Goal: Transaction & Acquisition: Book appointment/travel/reservation

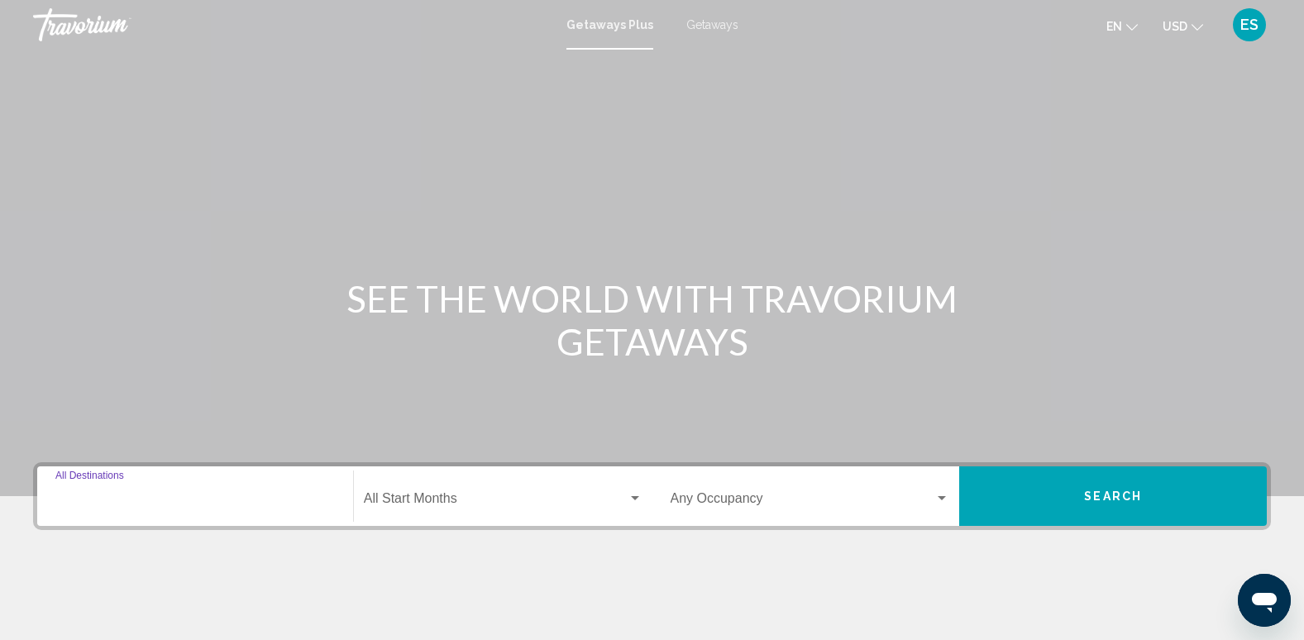
click at [114, 504] on input "Destination All Destinations" at bounding box center [194, 501] width 279 height 15
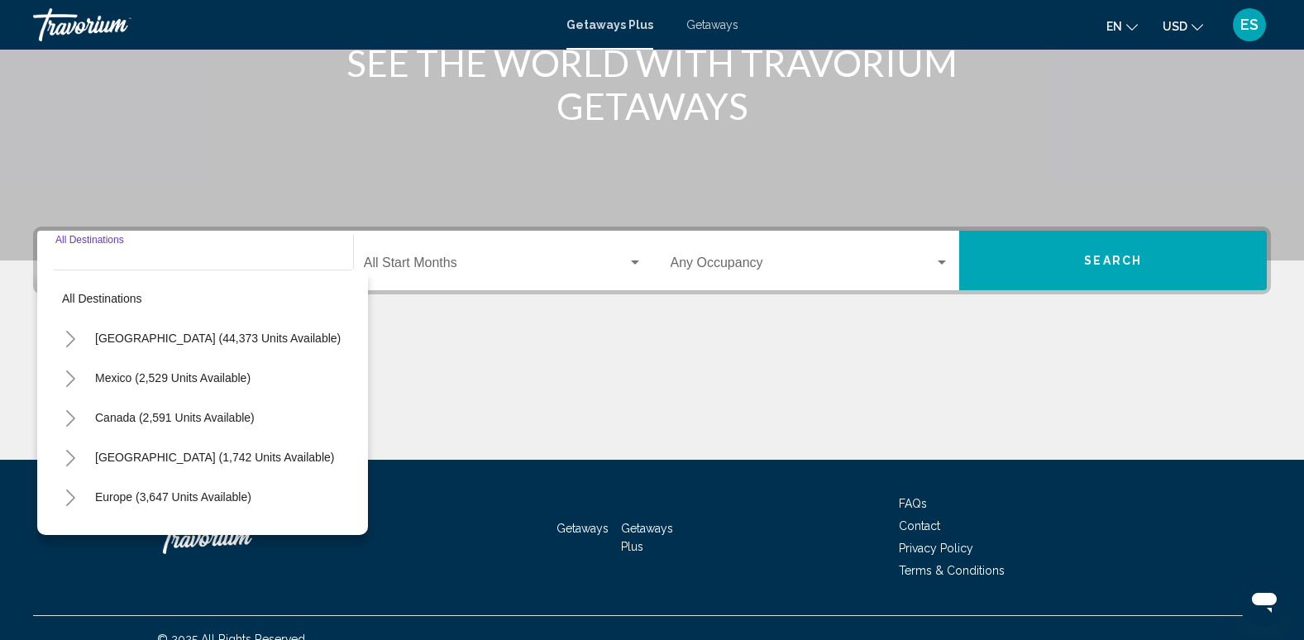
scroll to position [258, 0]
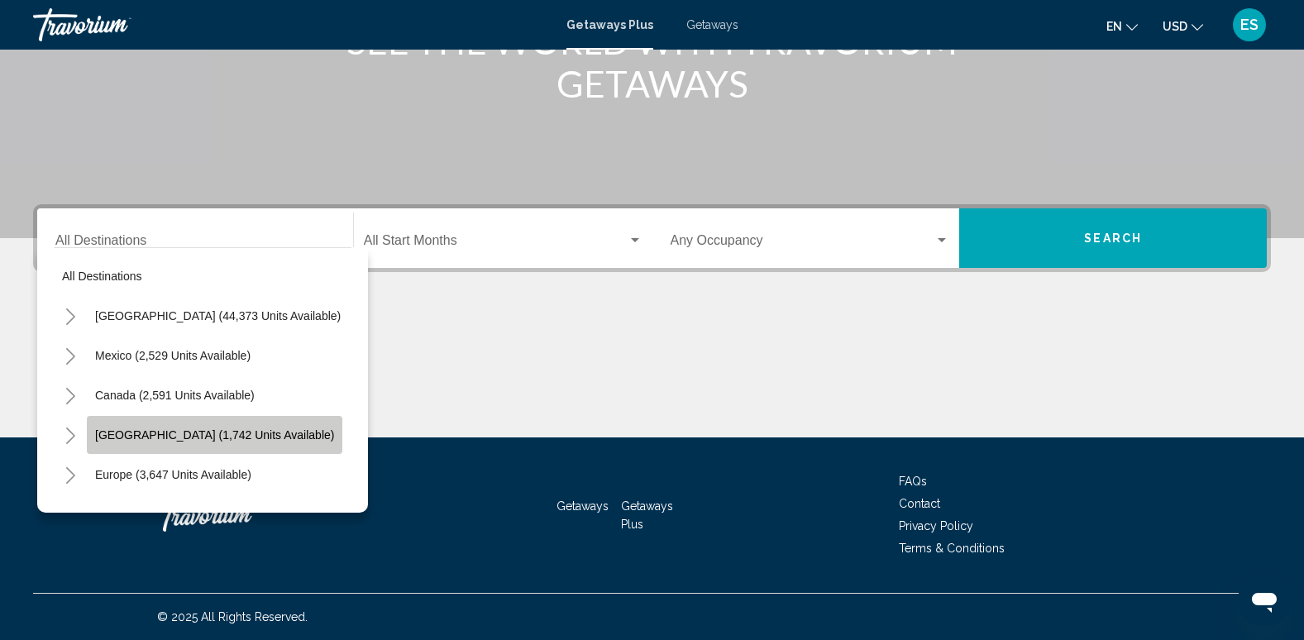
click at [231, 434] on span "[GEOGRAPHIC_DATA] (1,742 units available)" at bounding box center [214, 434] width 239 height 13
type input "**********"
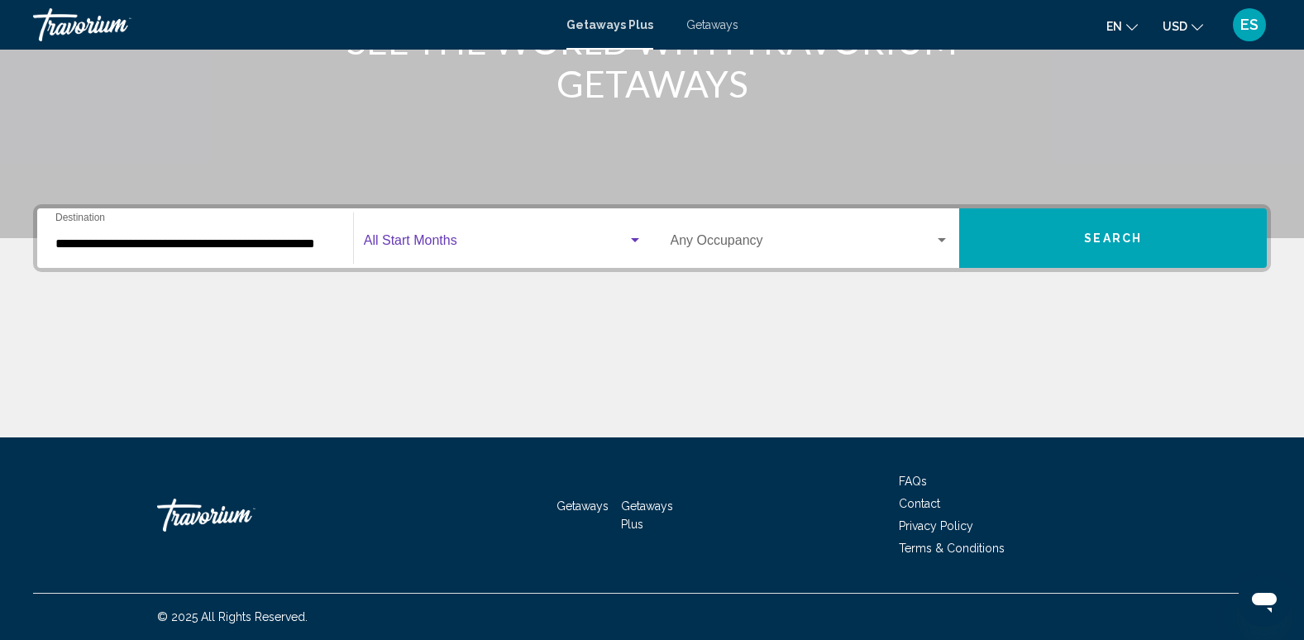
click at [441, 242] on span "Search widget" at bounding box center [496, 243] width 264 height 15
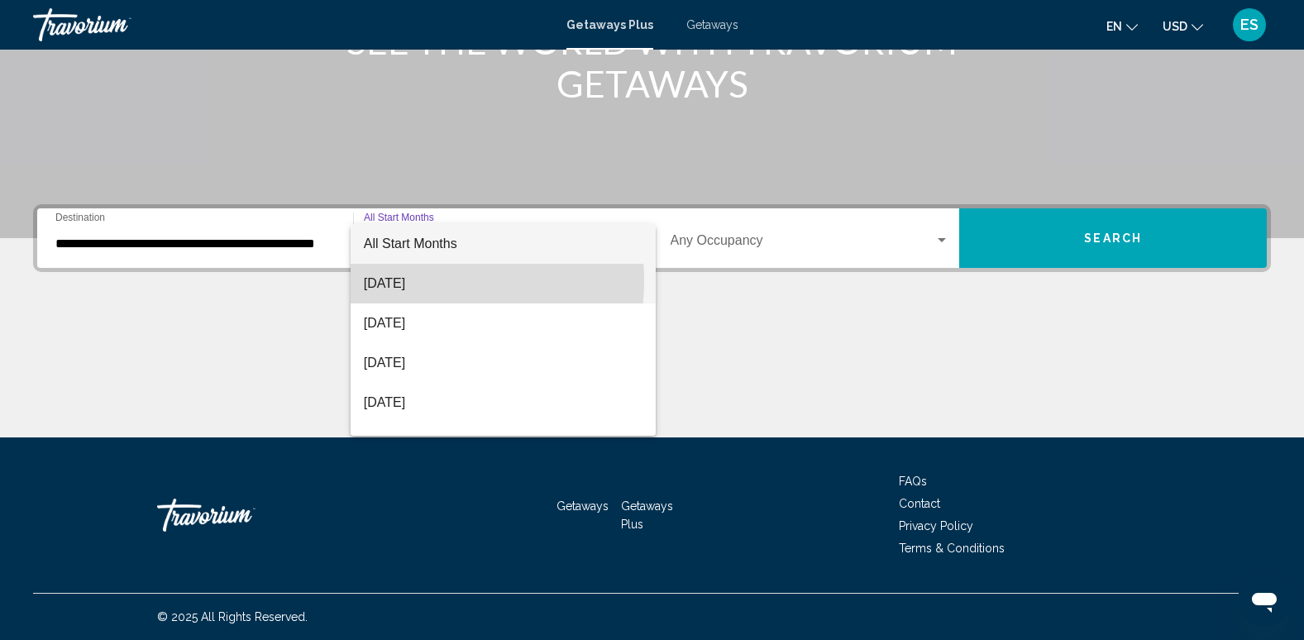
click at [422, 279] on span "[DATE]" at bounding box center [503, 284] width 279 height 40
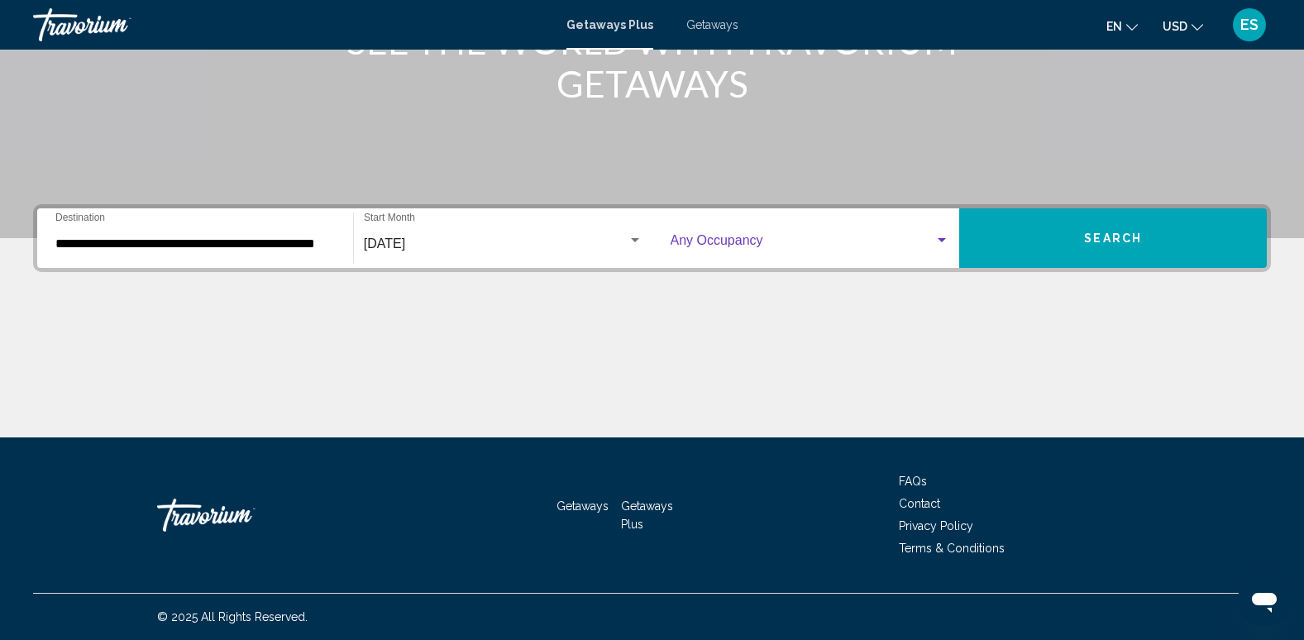
click at [749, 236] on span "Search widget" at bounding box center [802, 243] width 265 height 15
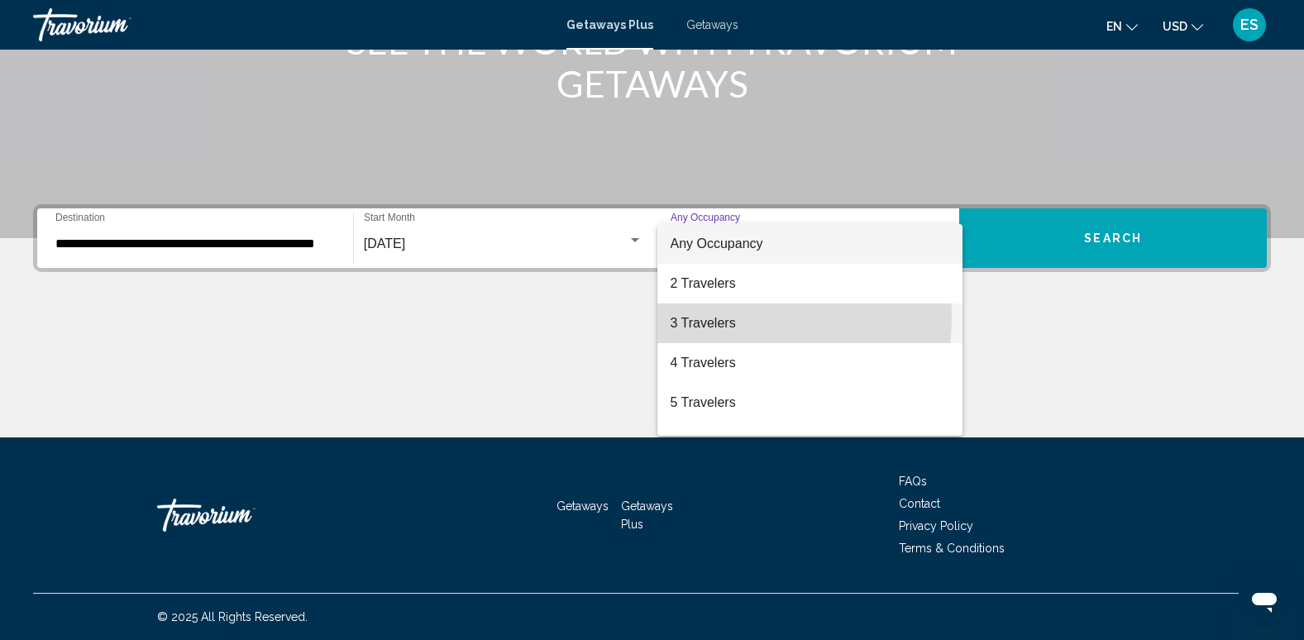
click at [722, 317] on span "3 Travelers" at bounding box center [809, 323] width 279 height 40
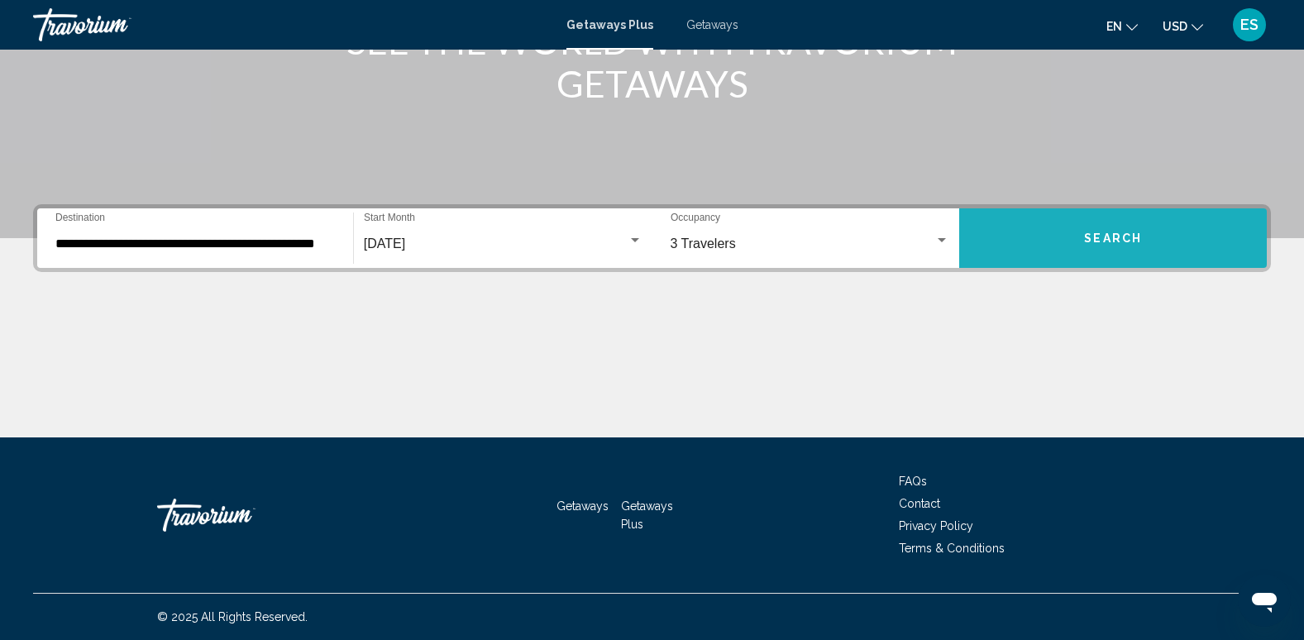
click at [1113, 239] on span "Search" at bounding box center [1113, 238] width 58 height 13
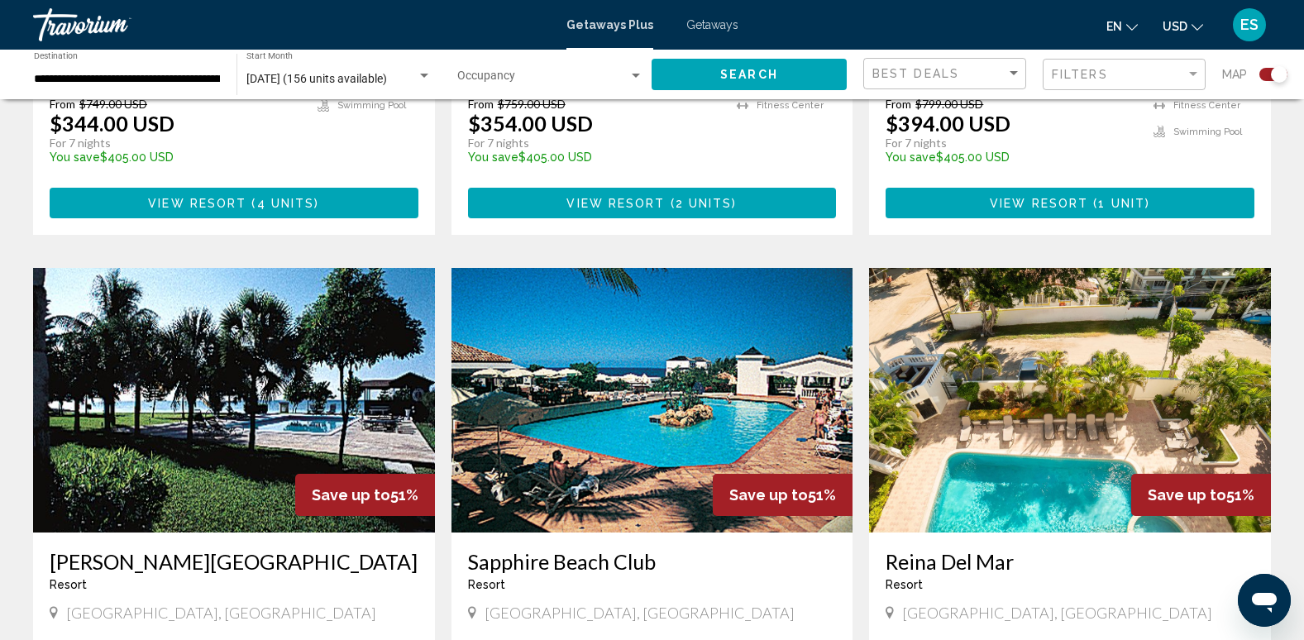
scroll to position [827, 0]
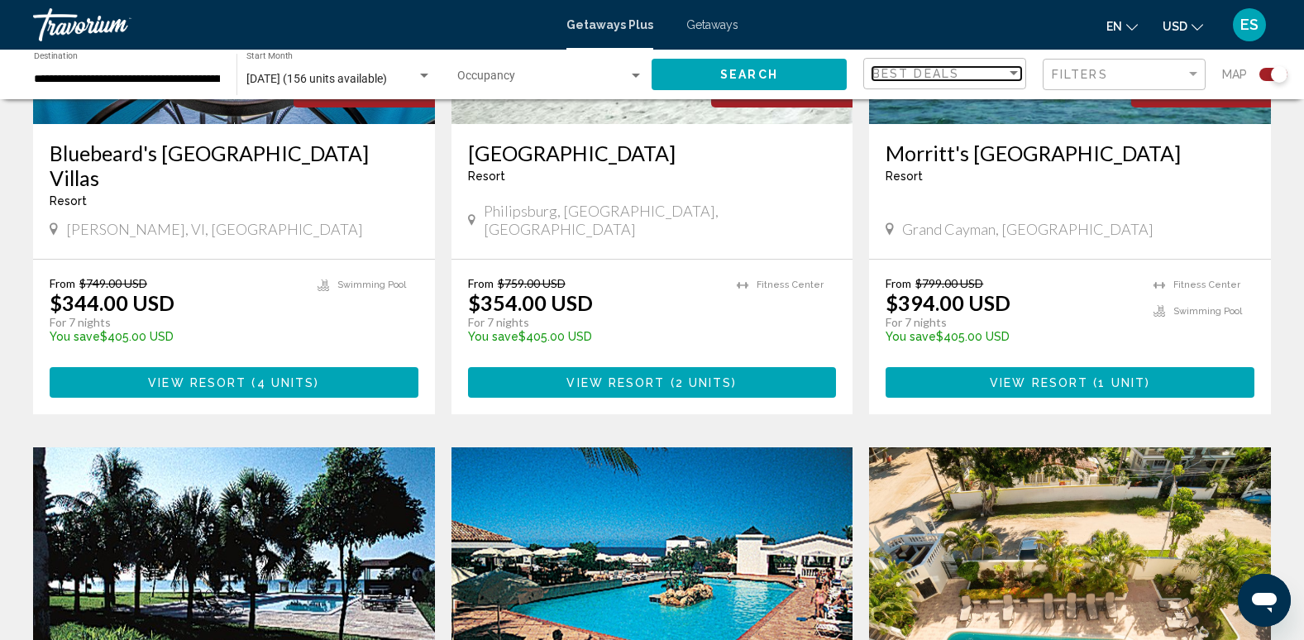
click at [1017, 72] on div "Sort by" at bounding box center [1013, 73] width 8 height 4
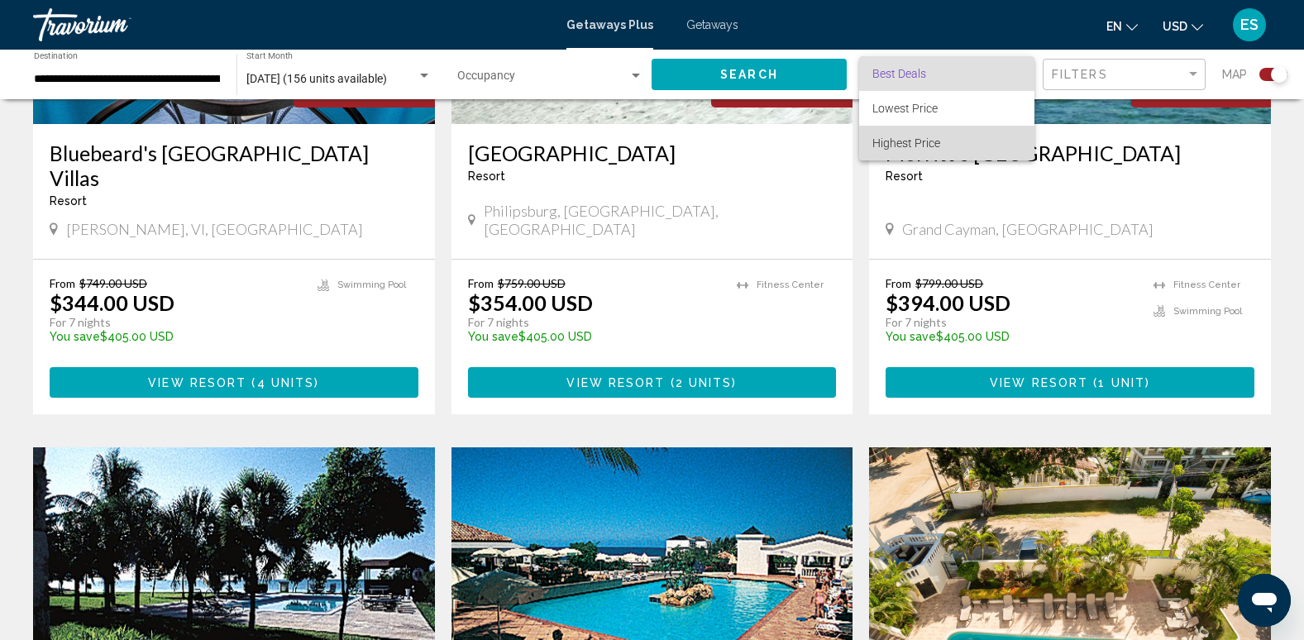
click at [980, 153] on span "Highest Price" at bounding box center [946, 143] width 149 height 35
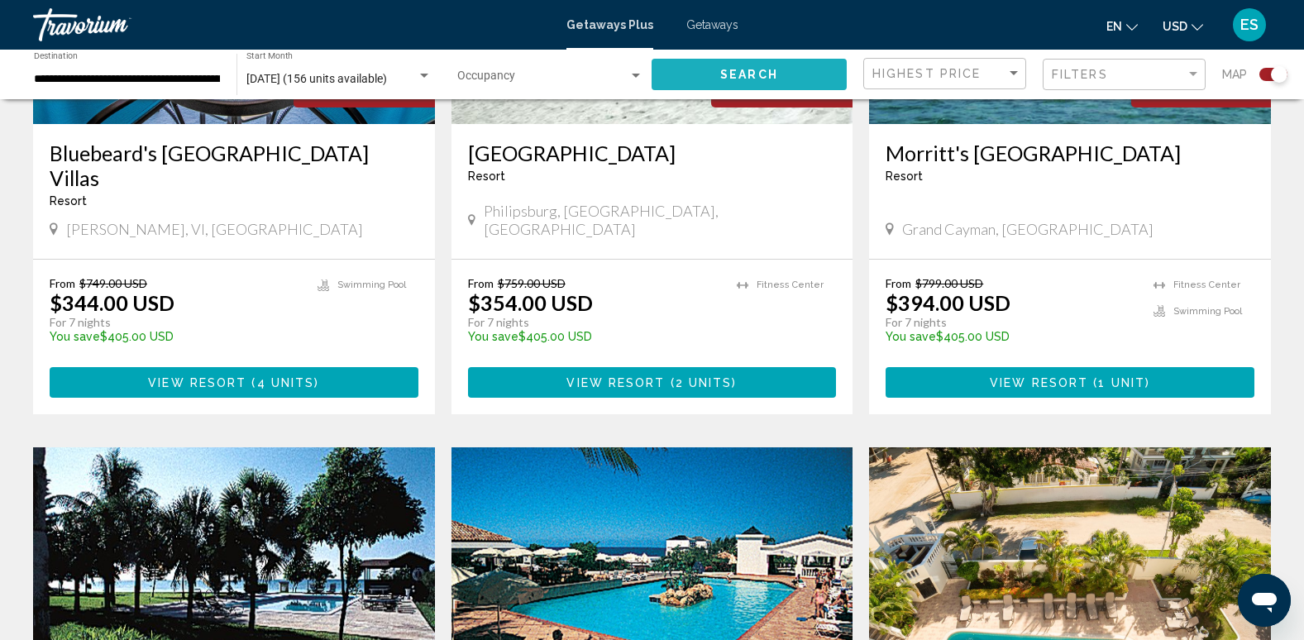
click at [783, 69] on button "Search" at bounding box center [748, 74] width 195 height 31
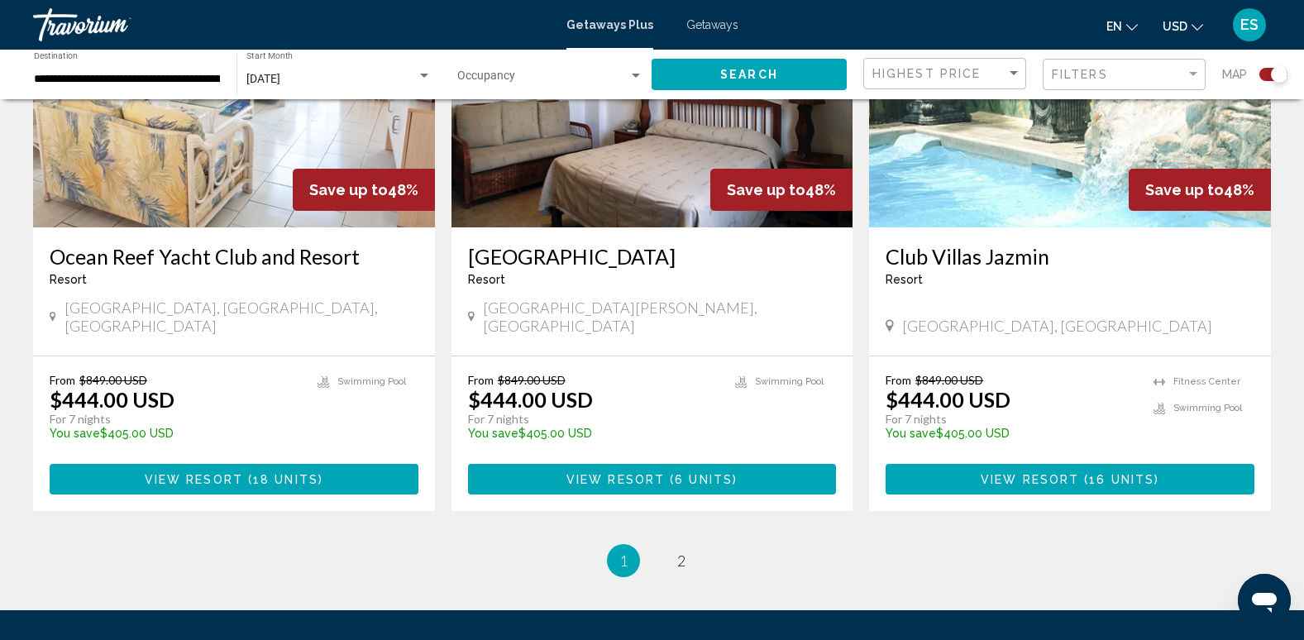
scroll to position [2563, 0]
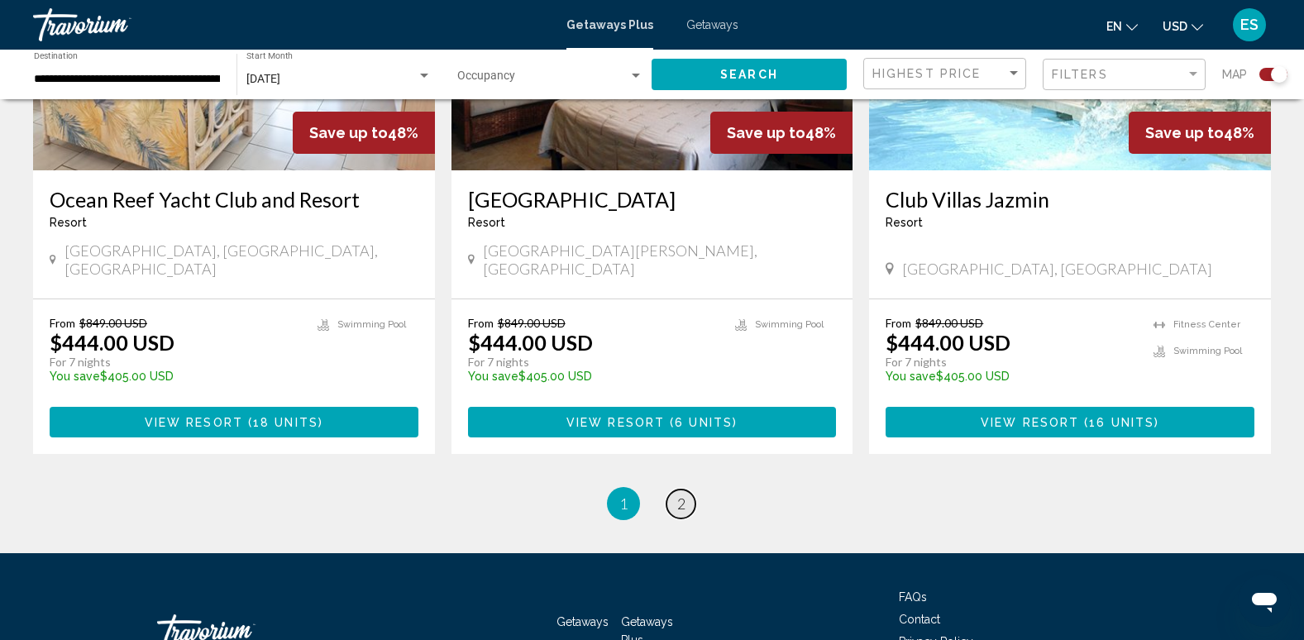
click at [688, 489] on link "page 2" at bounding box center [680, 503] width 29 height 29
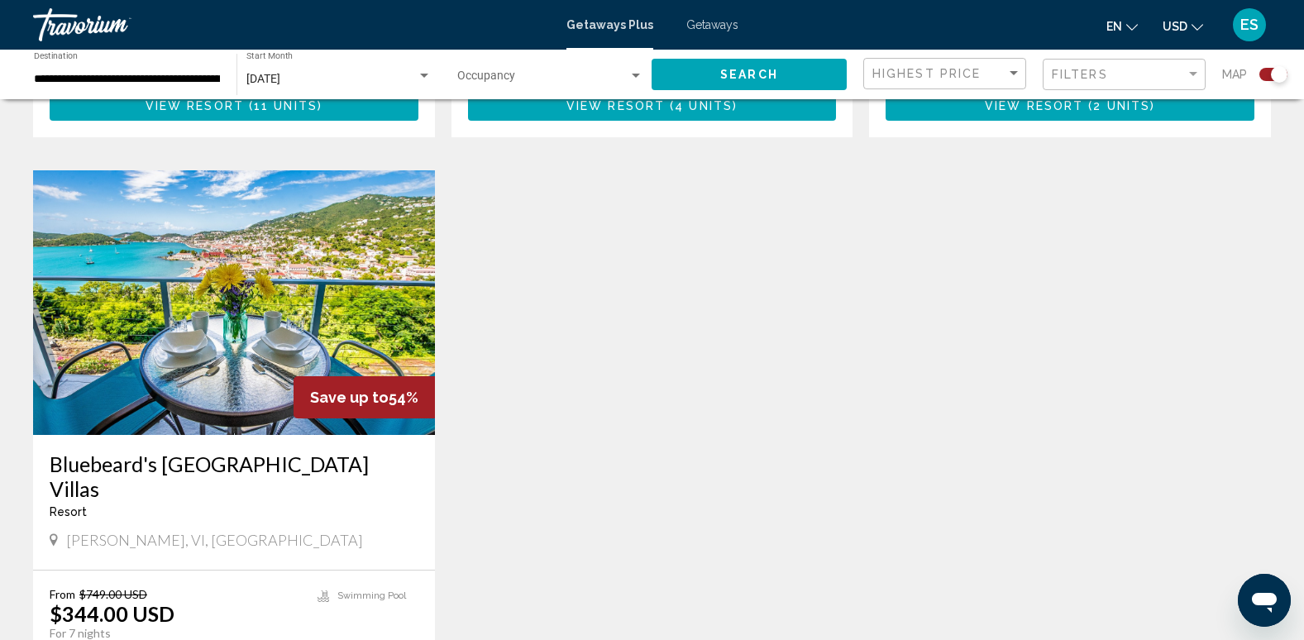
scroll to position [2568, 0]
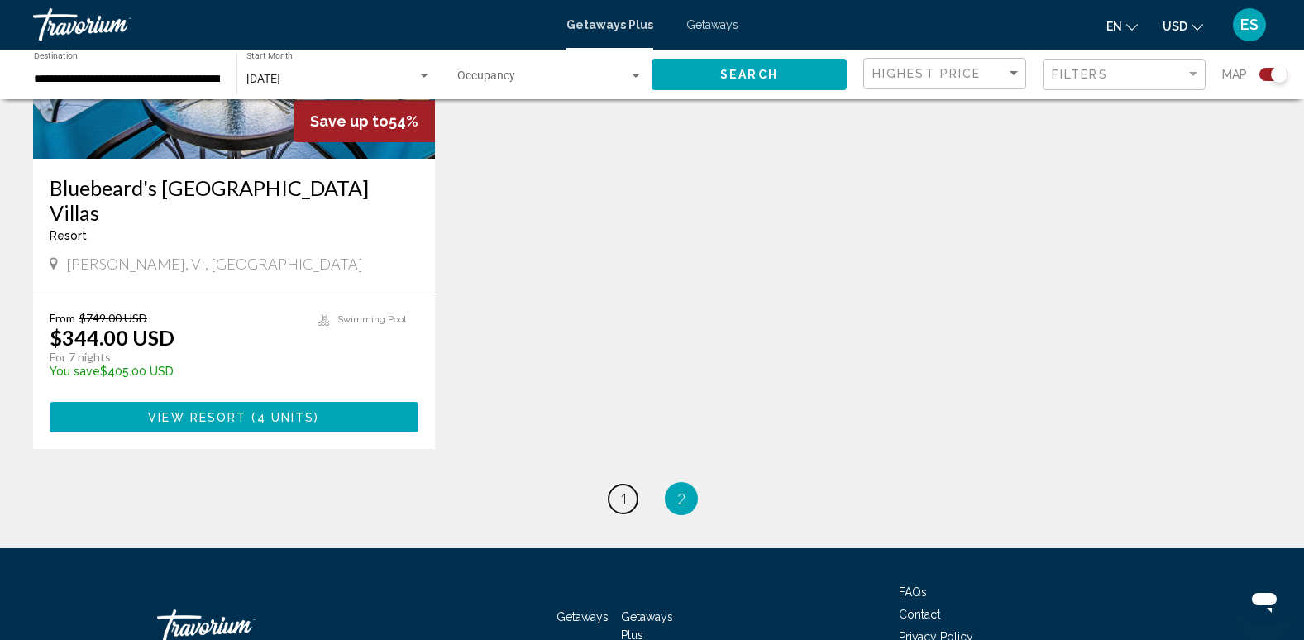
click at [625, 489] on span "1" at bounding box center [623, 498] width 8 height 18
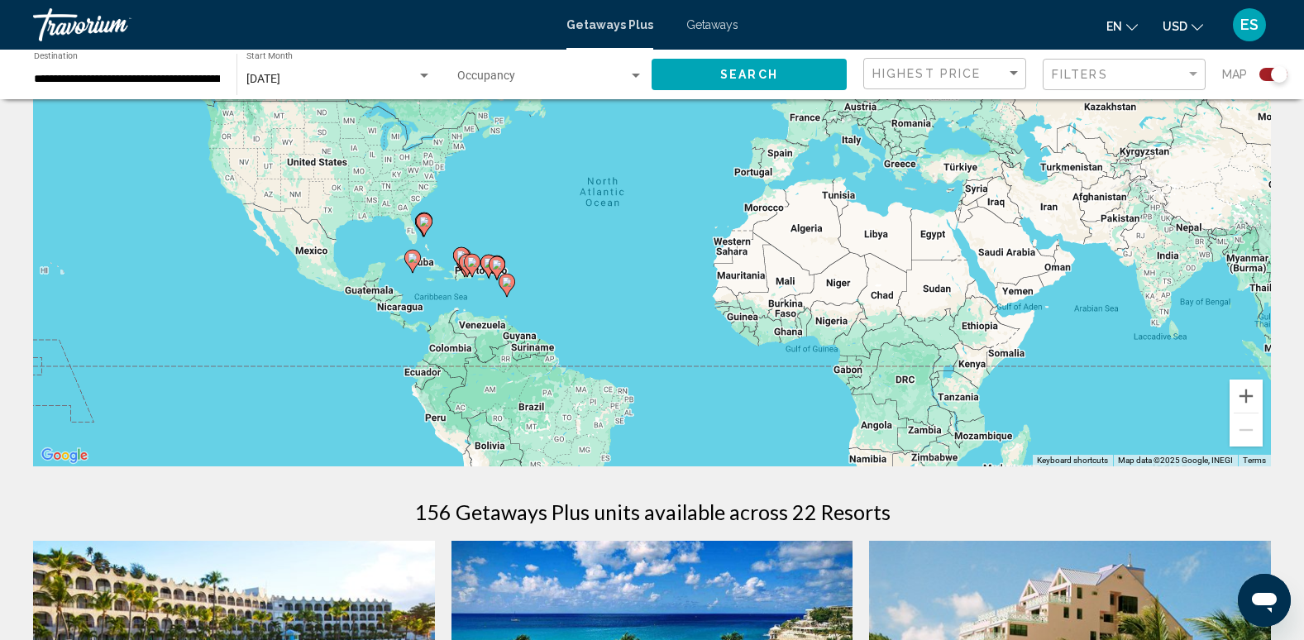
scroll to position [579, 0]
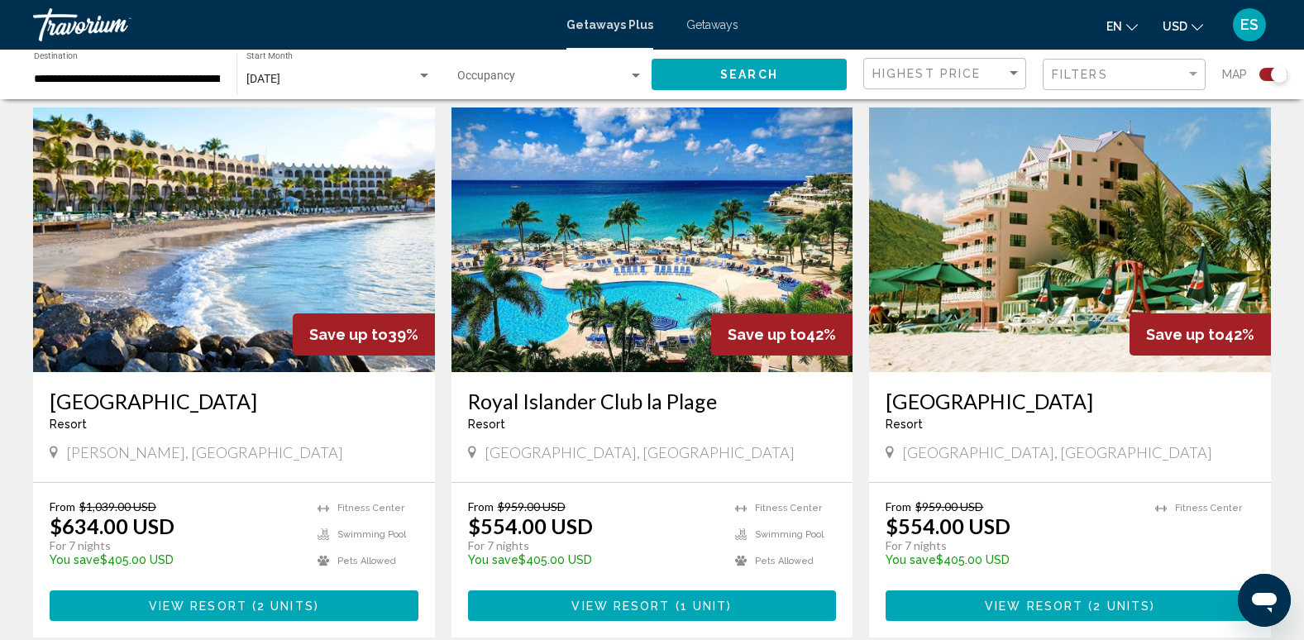
click at [231, 277] on img "Main content" at bounding box center [234, 239] width 402 height 265
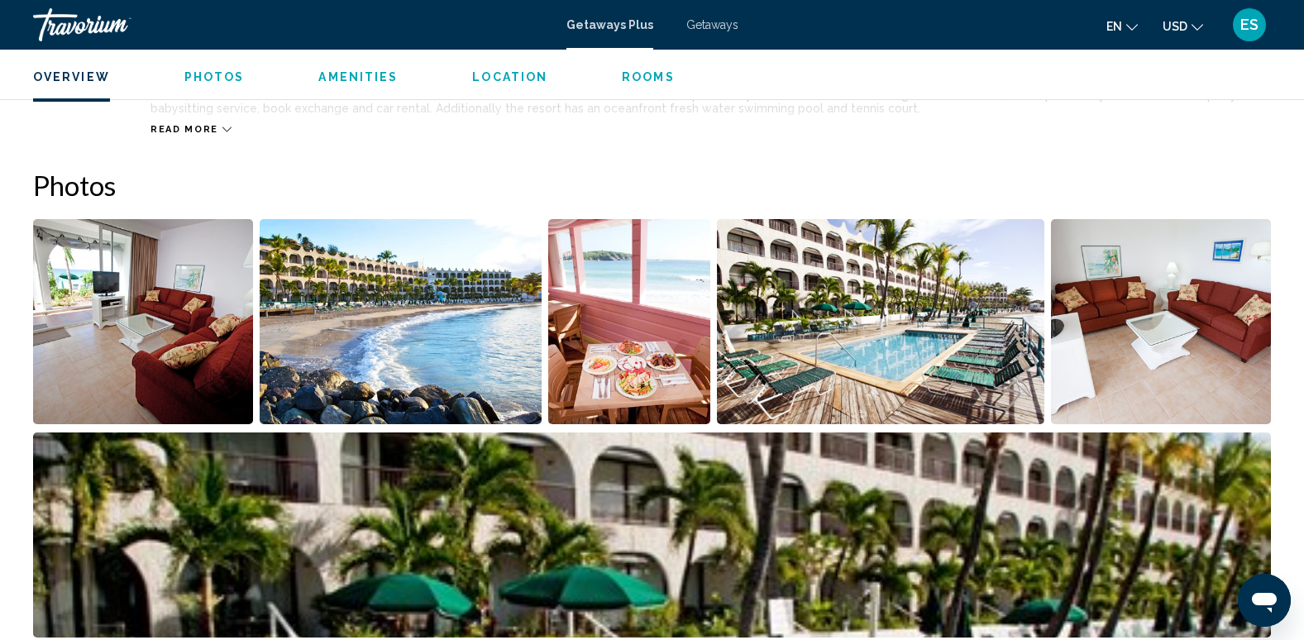
scroll to position [744, 0]
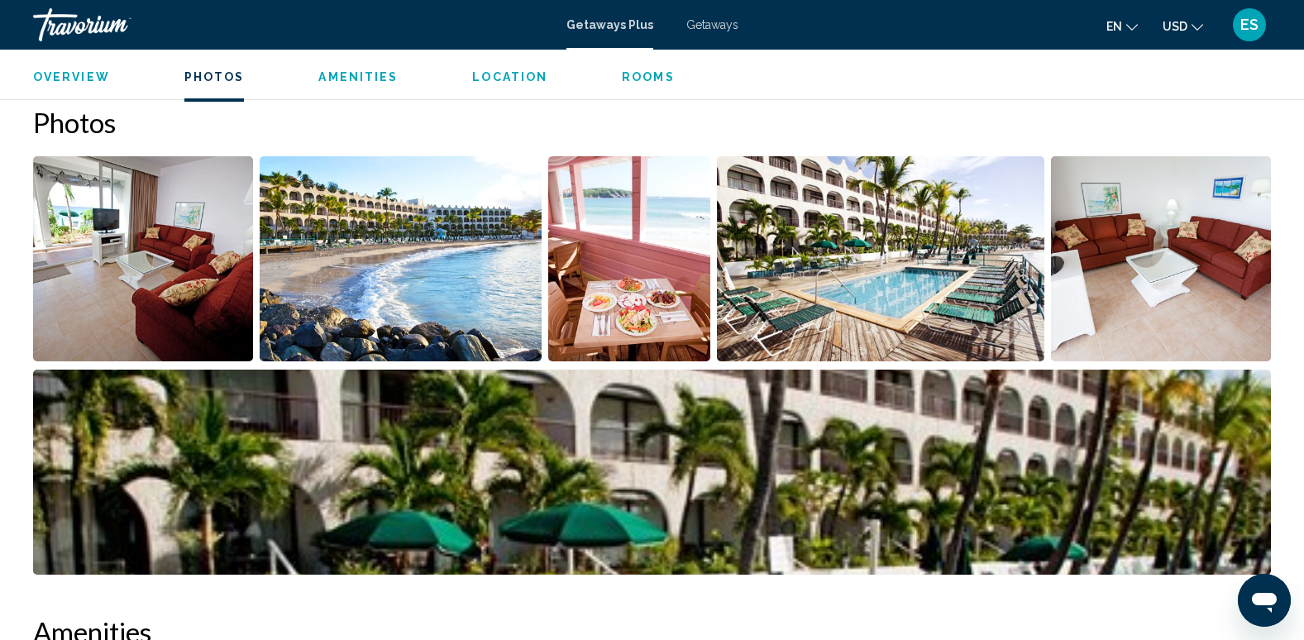
click at [174, 190] on img "Open full-screen image slider" at bounding box center [143, 258] width 220 height 205
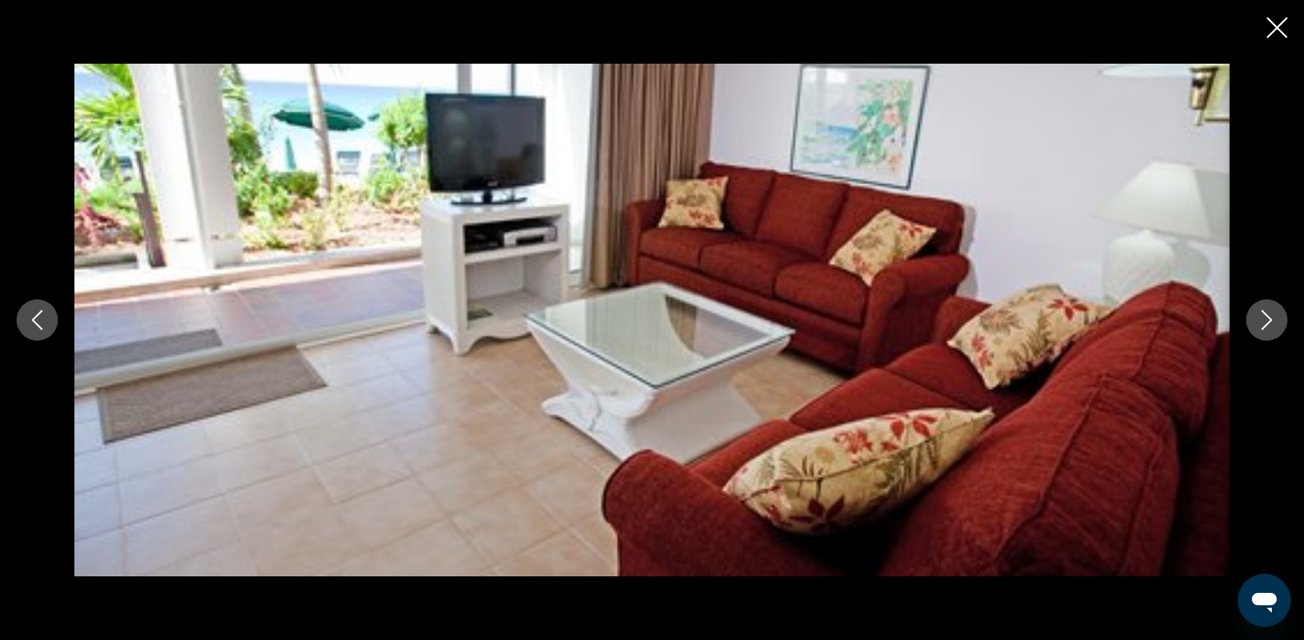
click at [1039, 315] on img "Main content" at bounding box center [651, 320] width 1155 height 512
click at [1277, 321] on button "Next image" at bounding box center [1266, 319] width 41 height 41
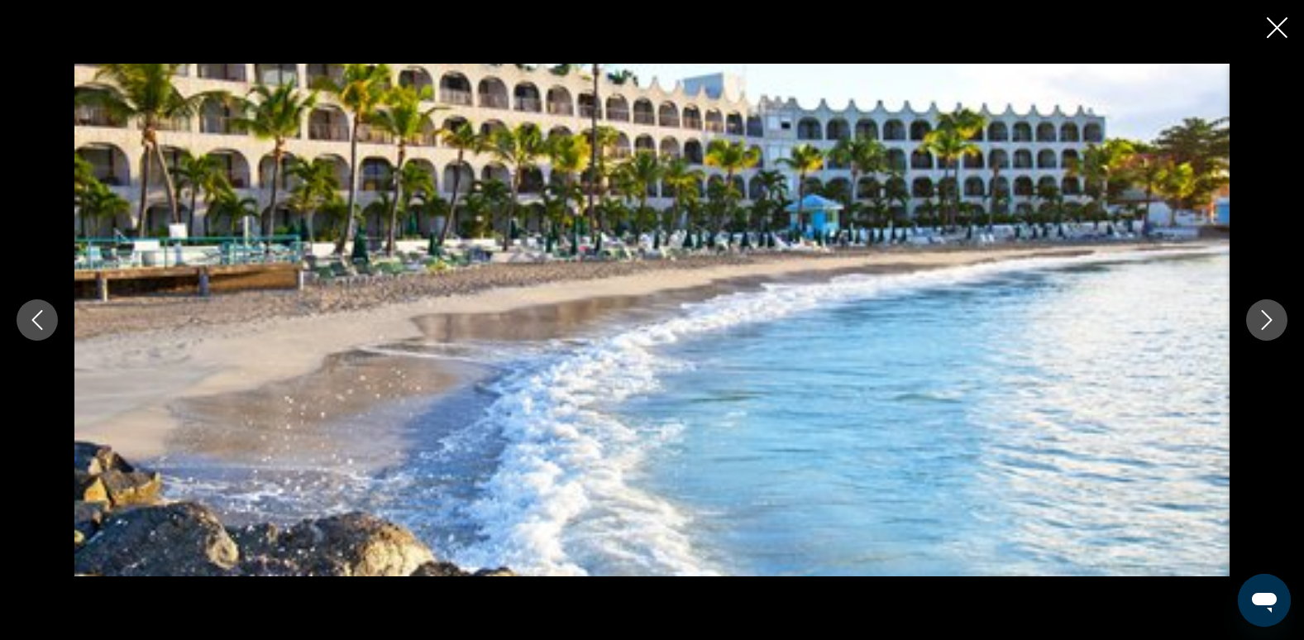
click at [1276, 324] on button "Next image" at bounding box center [1266, 319] width 41 height 41
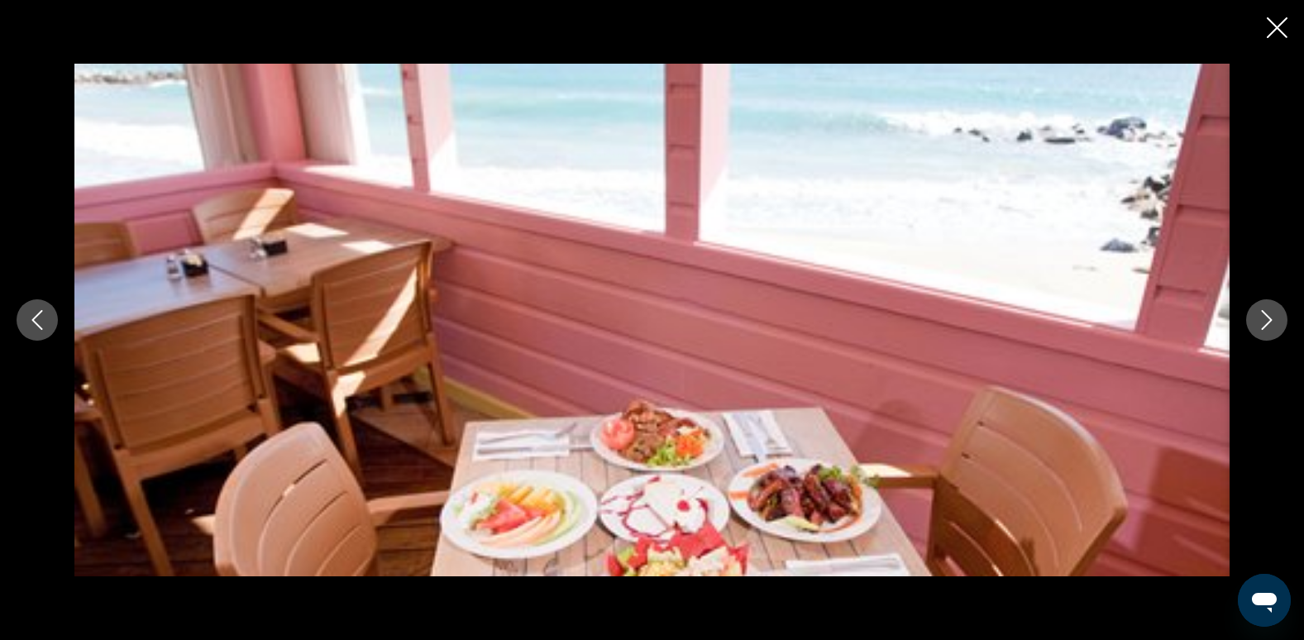
click at [1276, 325] on button "Next image" at bounding box center [1266, 319] width 41 height 41
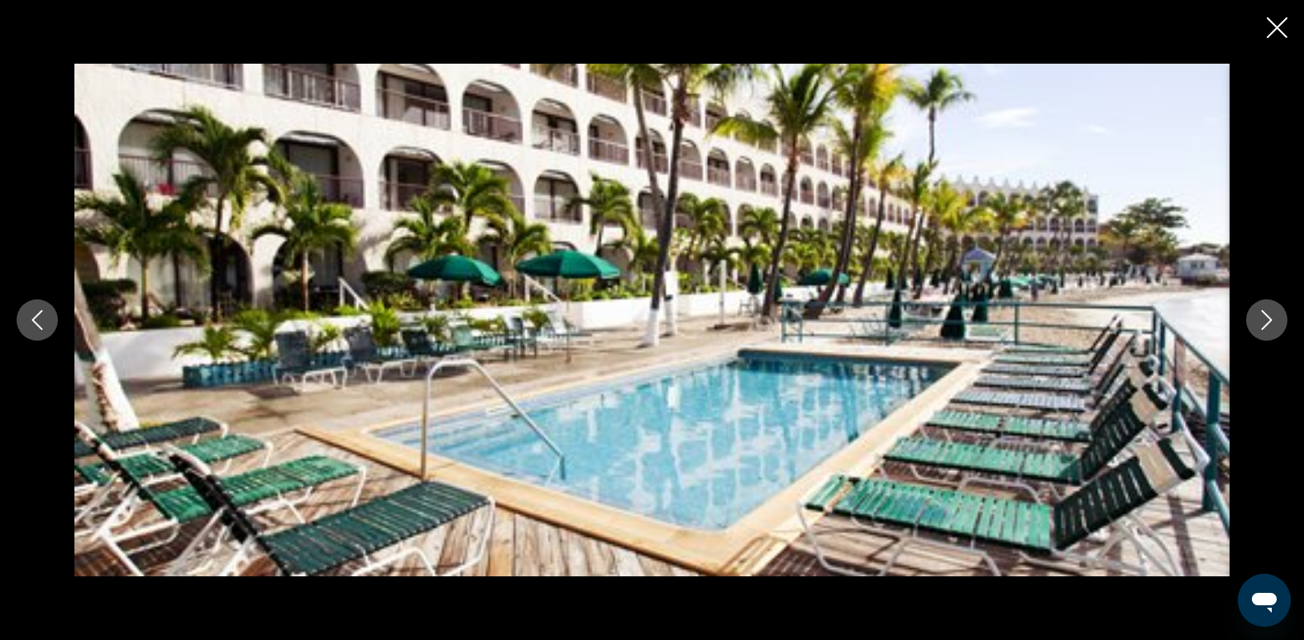
click at [1275, 327] on icon "Next image" at bounding box center [1266, 320] width 20 height 20
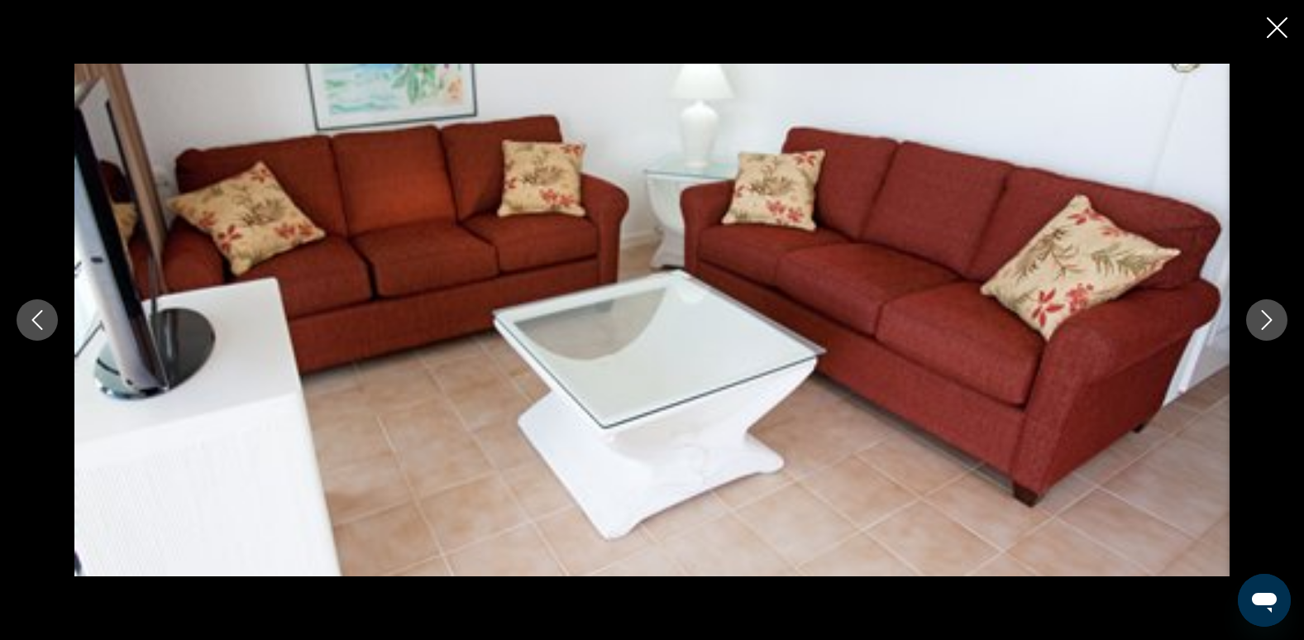
click at [1275, 327] on icon "Next image" at bounding box center [1266, 320] width 20 height 20
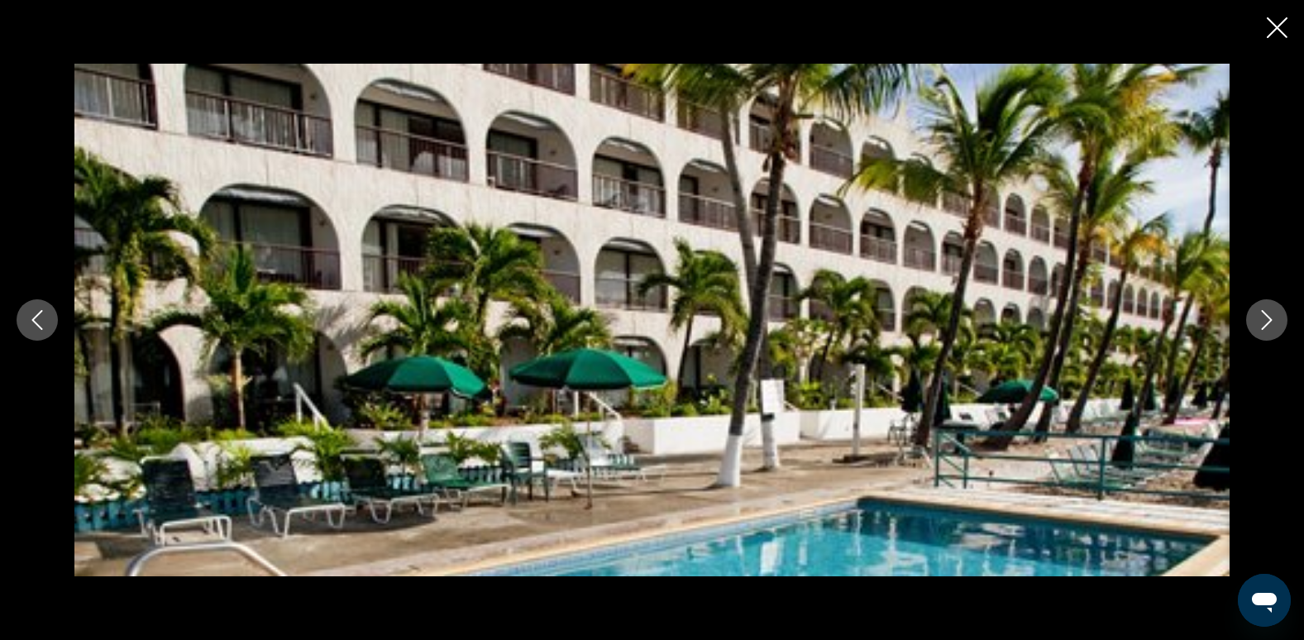
click at [1275, 327] on icon "Next image" at bounding box center [1266, 320] width 20 height 20
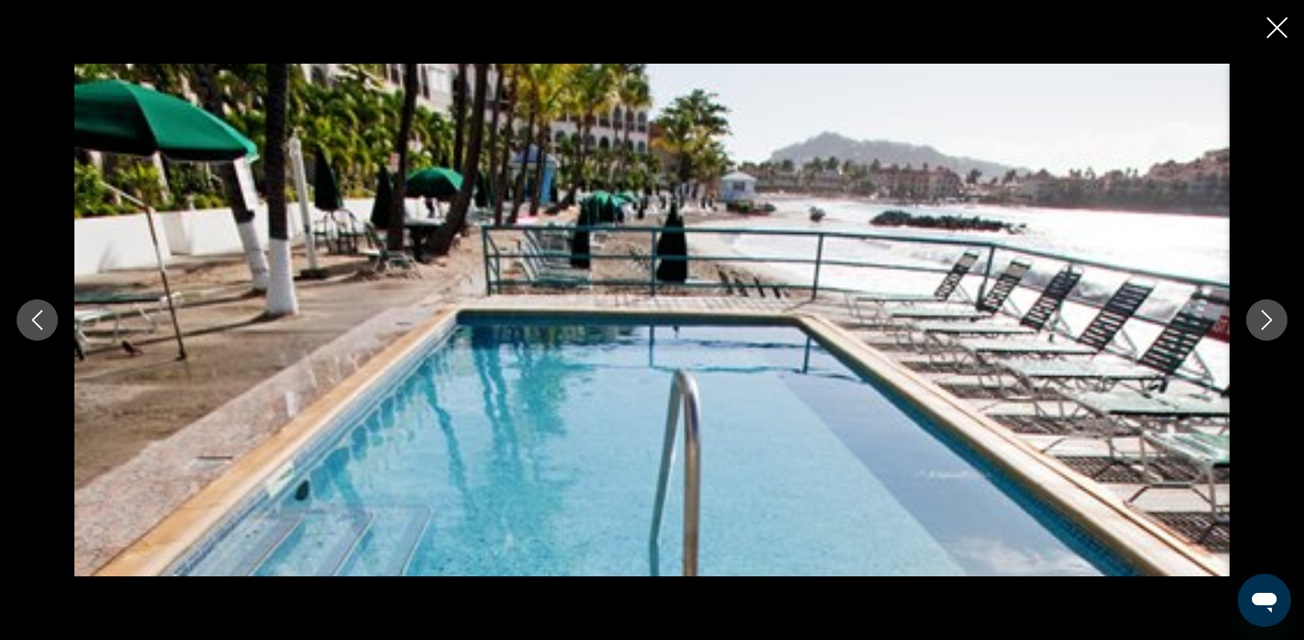
click at [1275, 327] on icon "Next image" at bounding box center [1266, 320] width 20 height 20
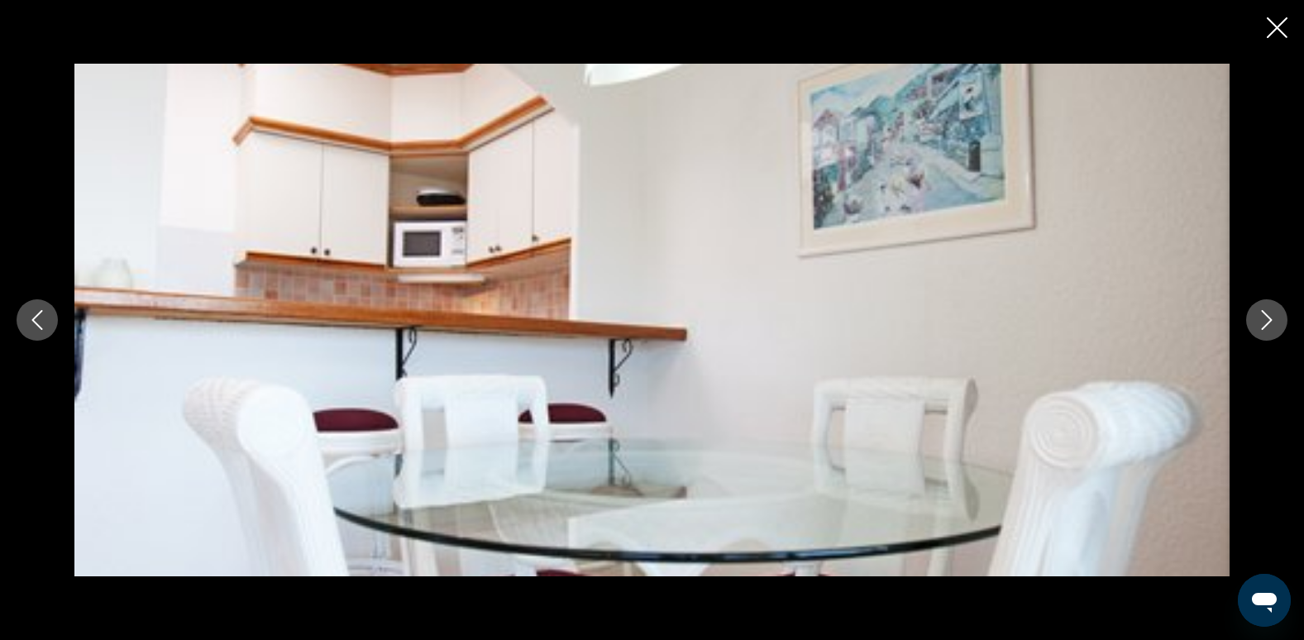
click at [1275, 328] on icon "Next image" at bounding box center [1266, 320] width 20 height 20
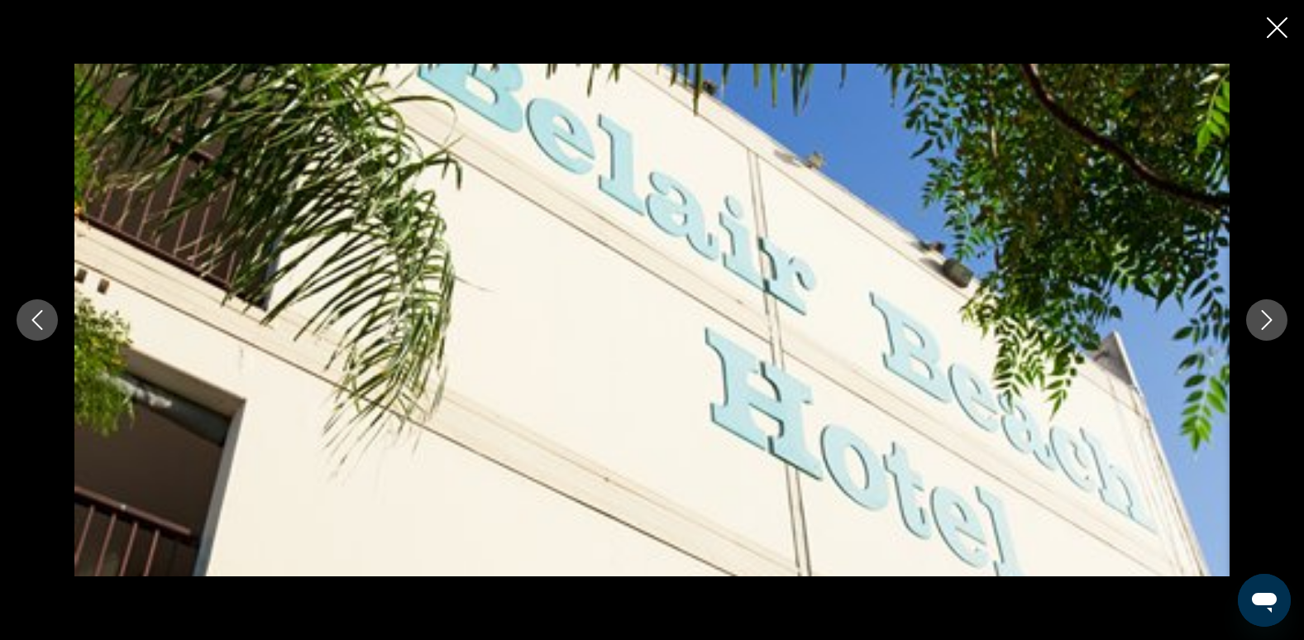
click at [1275, 328] on icon "Next image" at bounding box center [1266, 320] width 20 height 20
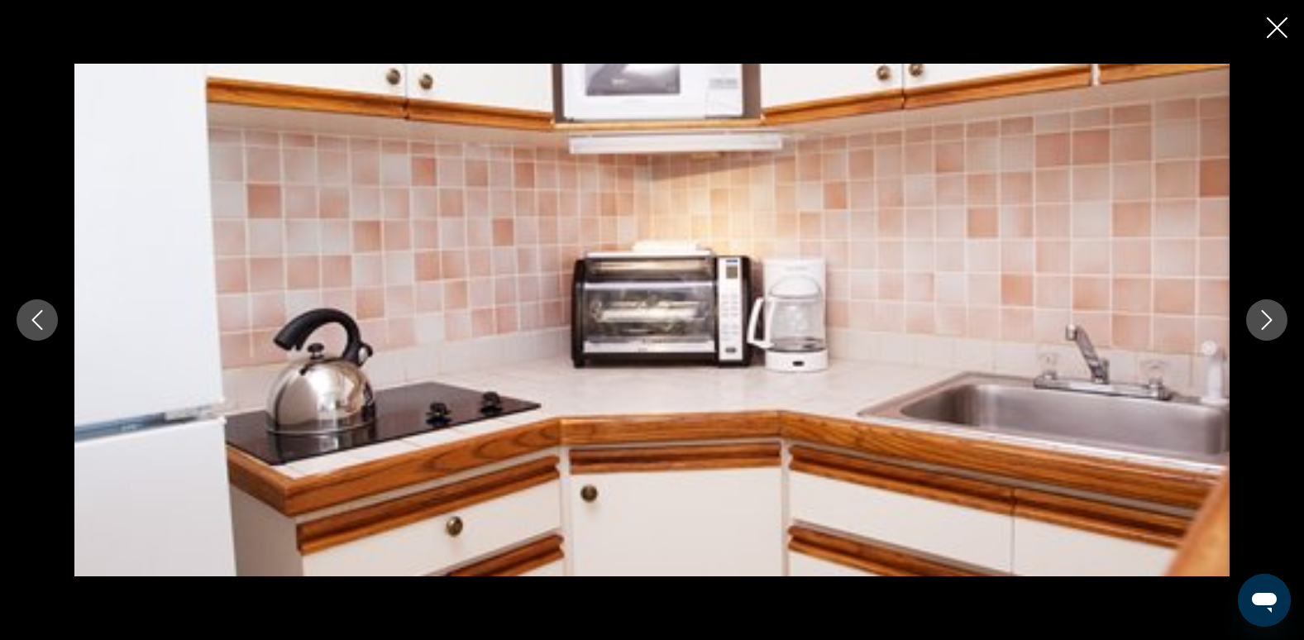
click at [1274, 328] on icon "Next image" at bounding box center [1266, 320] width 20 height 20
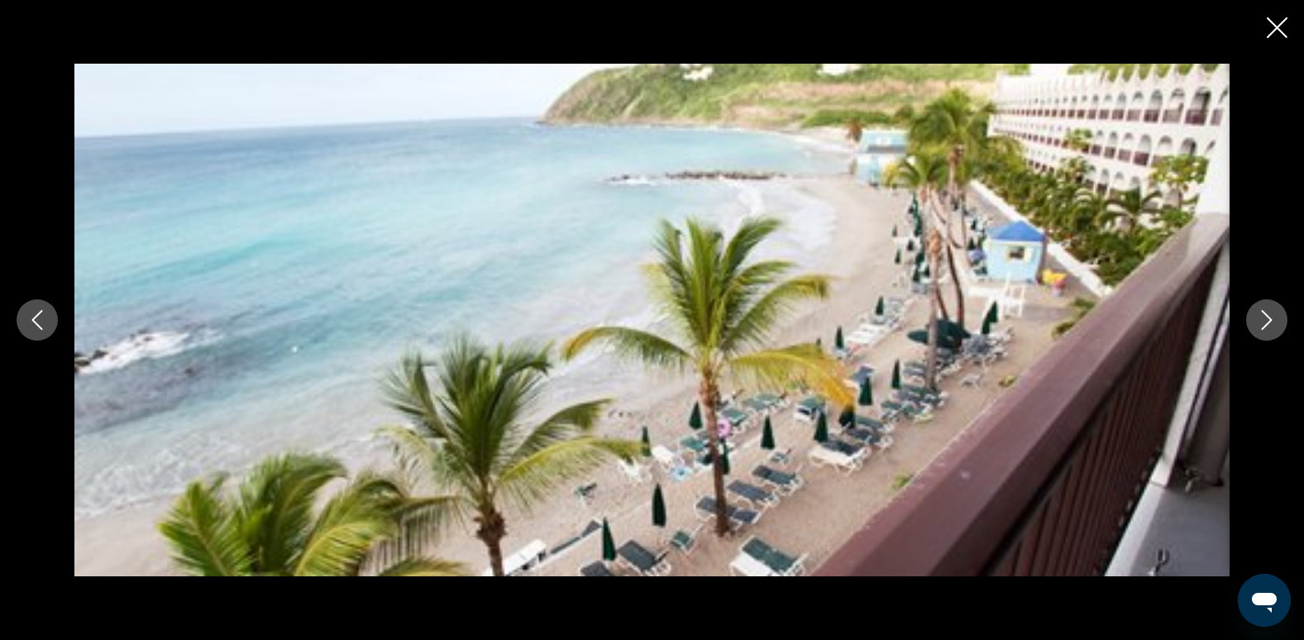
click at [1274, 328] on icon "Next image" at bounding box center [1266, 320] width 20 height 20
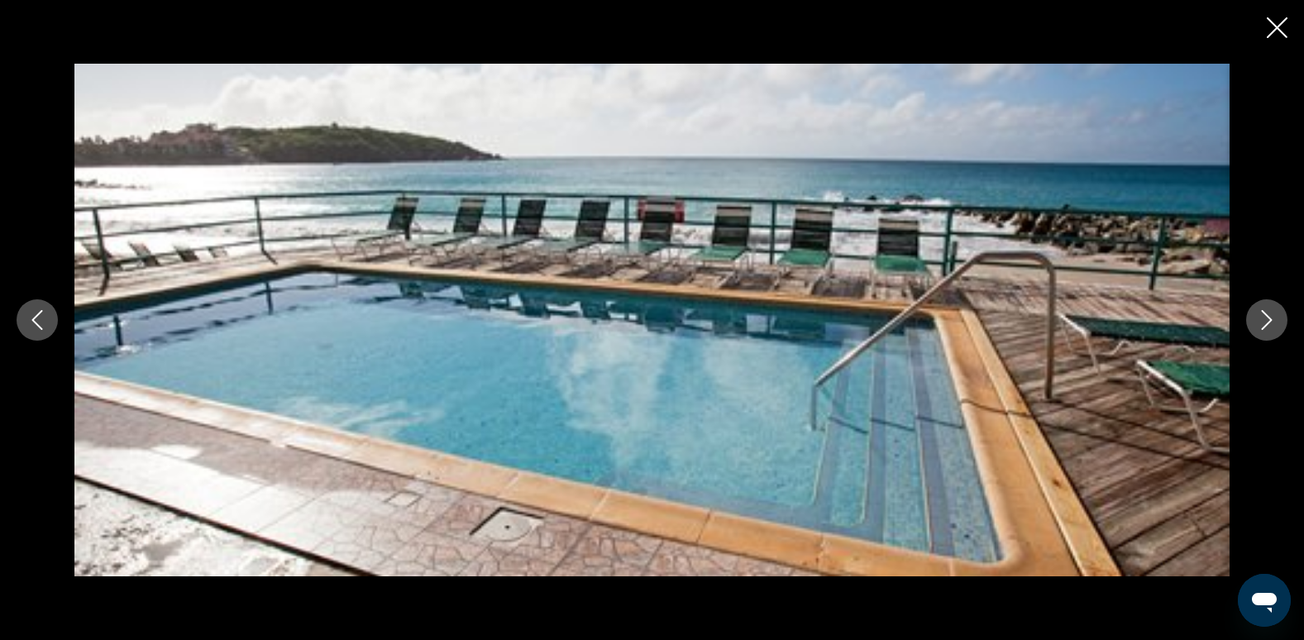
click at [1274, 328] on icon "Next image" at bounding box center [1266, 320] width 20 height 20
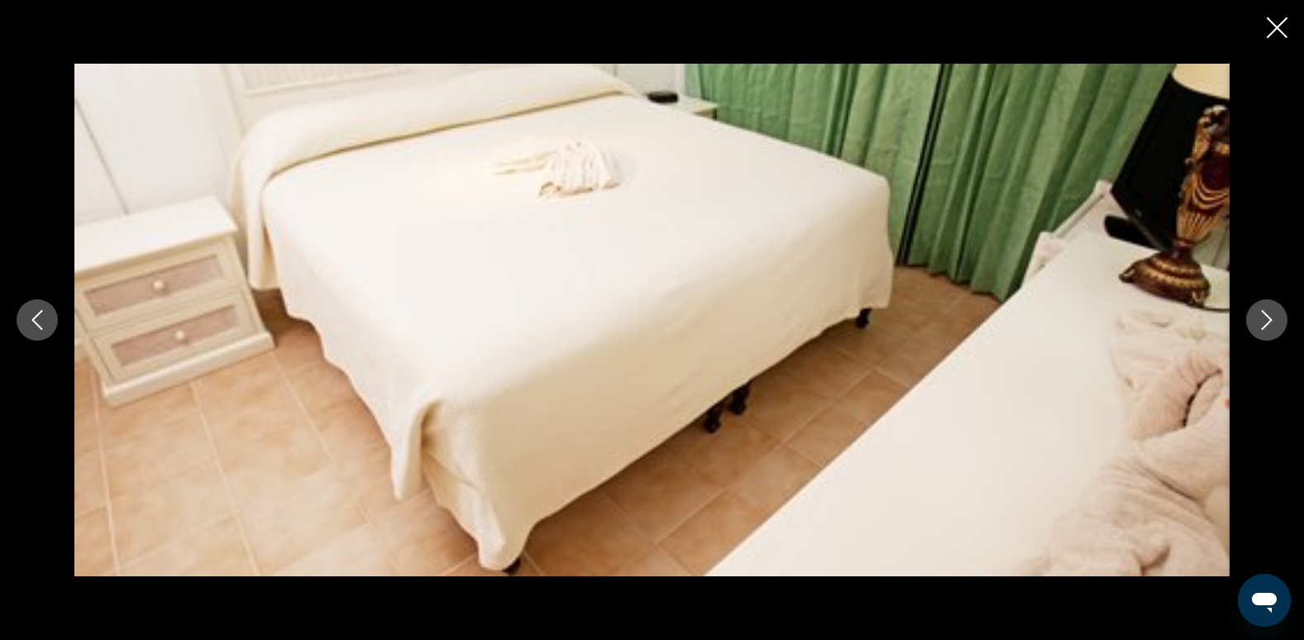
click at [1274, 328] on icon "Next image" at bounding box center [1266, 320] width 20 height 20
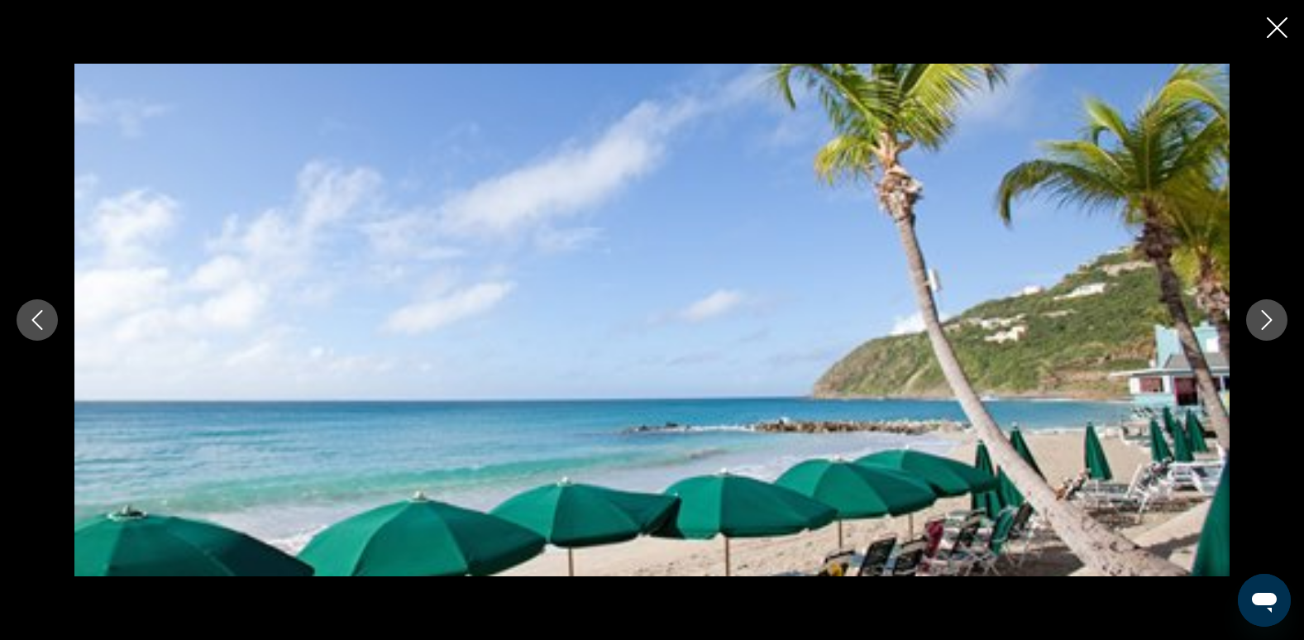
click at [1273, 322] on icon "Next image" at bounding box center [1266, 320] width 20 height 20
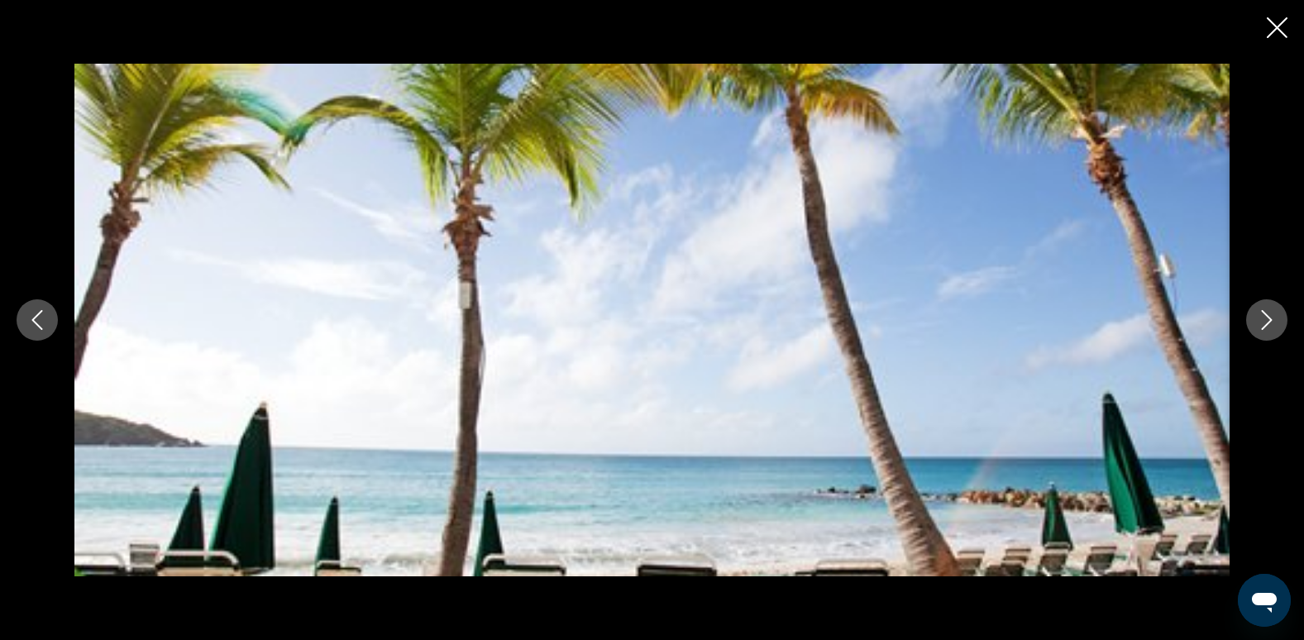
click at [1268, 309] on button "Next image" at bounding box center [1266, 319] width 41 height 41
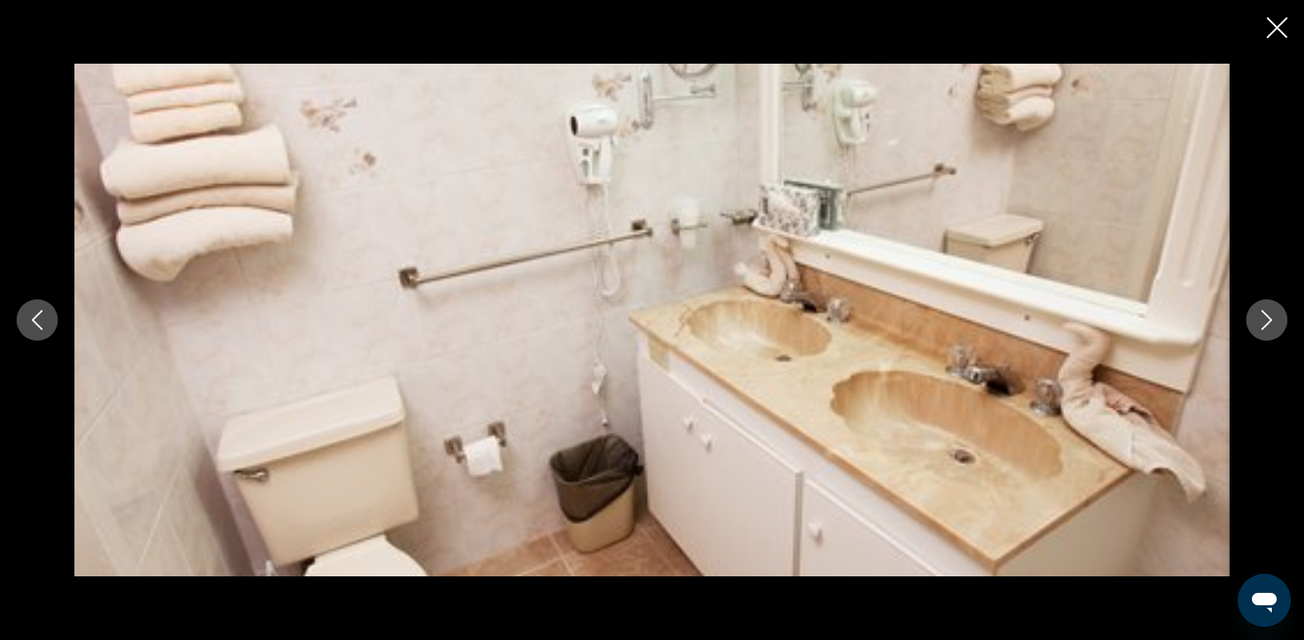
click at [1264, 320] on icon "Next image" at bounding box center [1266, 320] width 20 height 20
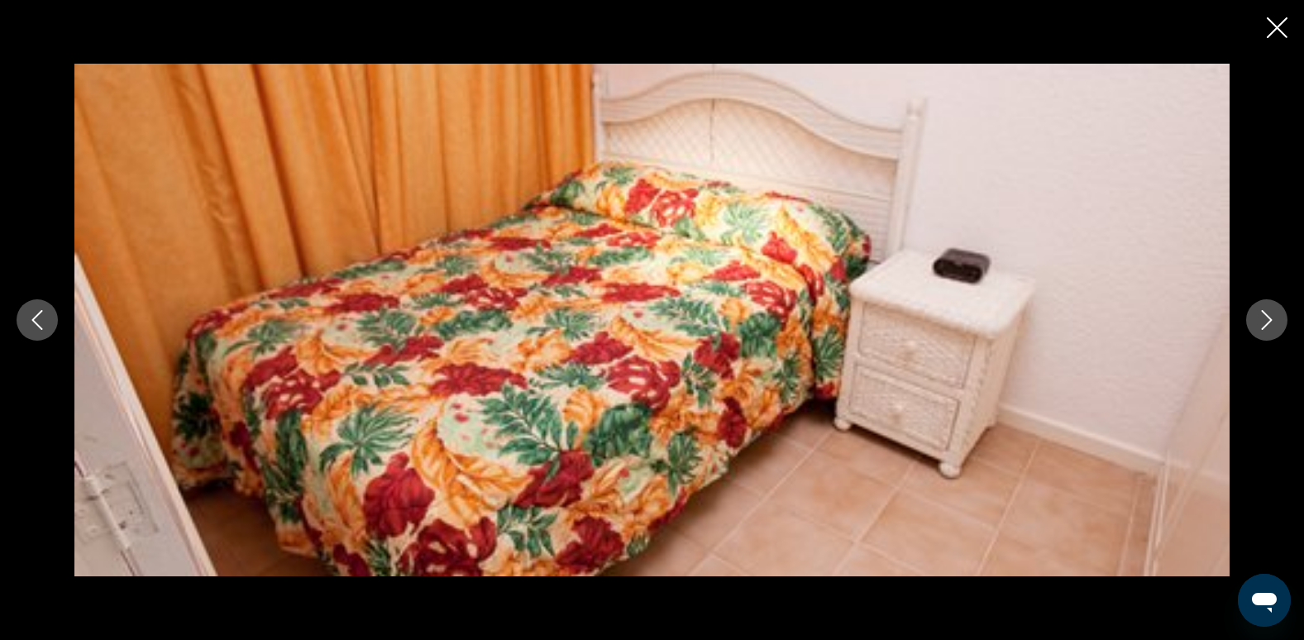
click at [1264, 320] on icon "Next image" at bounding box center [1266, 320] width 20 height 20
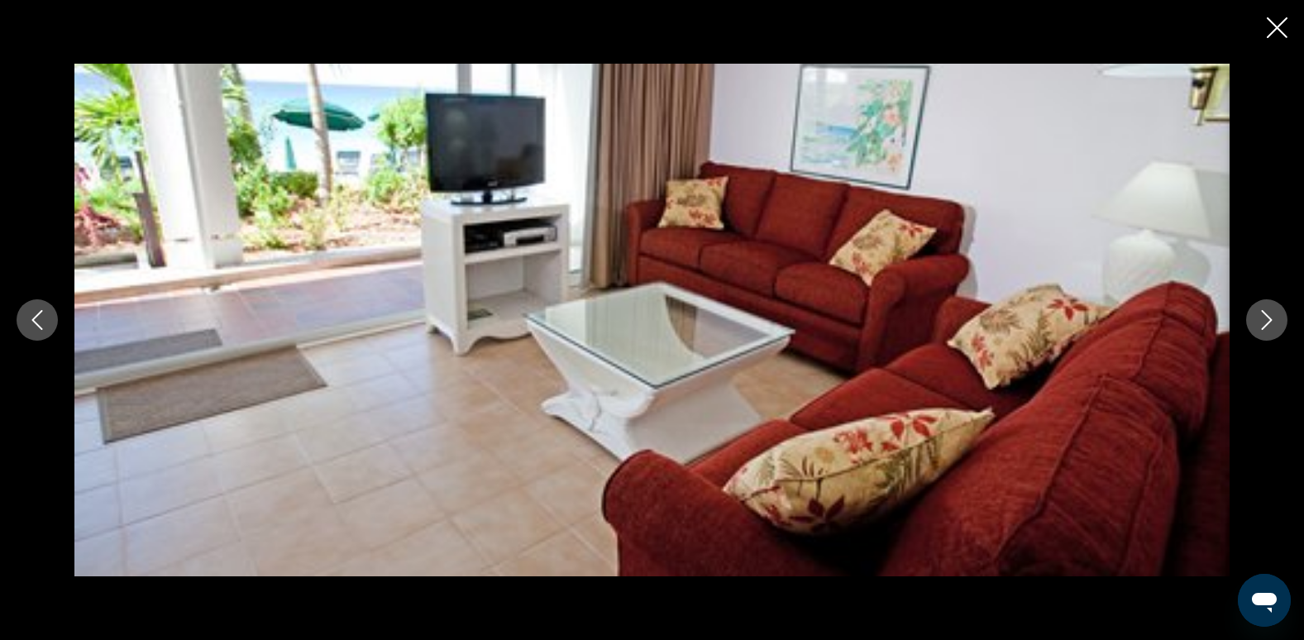
click at [1263, 321] on icon "Next image" at bounding box center [1266, 320] width 20 height 20
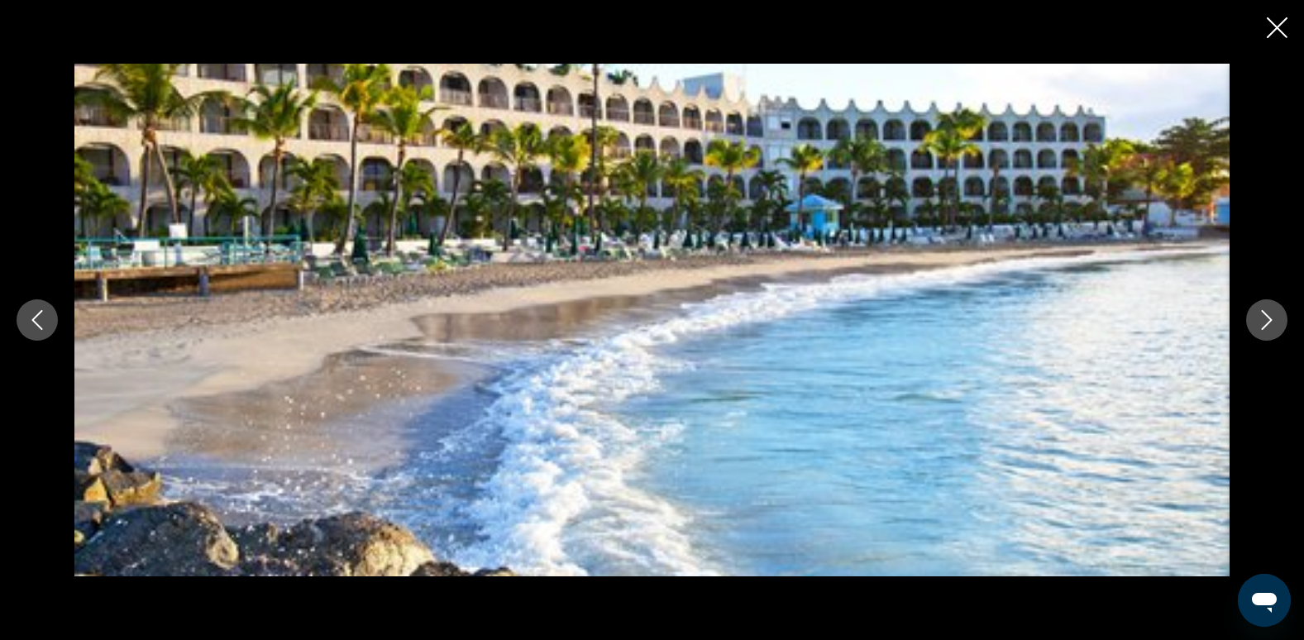
click at [1269, 41] on button "Close slideshow" at bounding box center [1276, 30] width 21 height 26
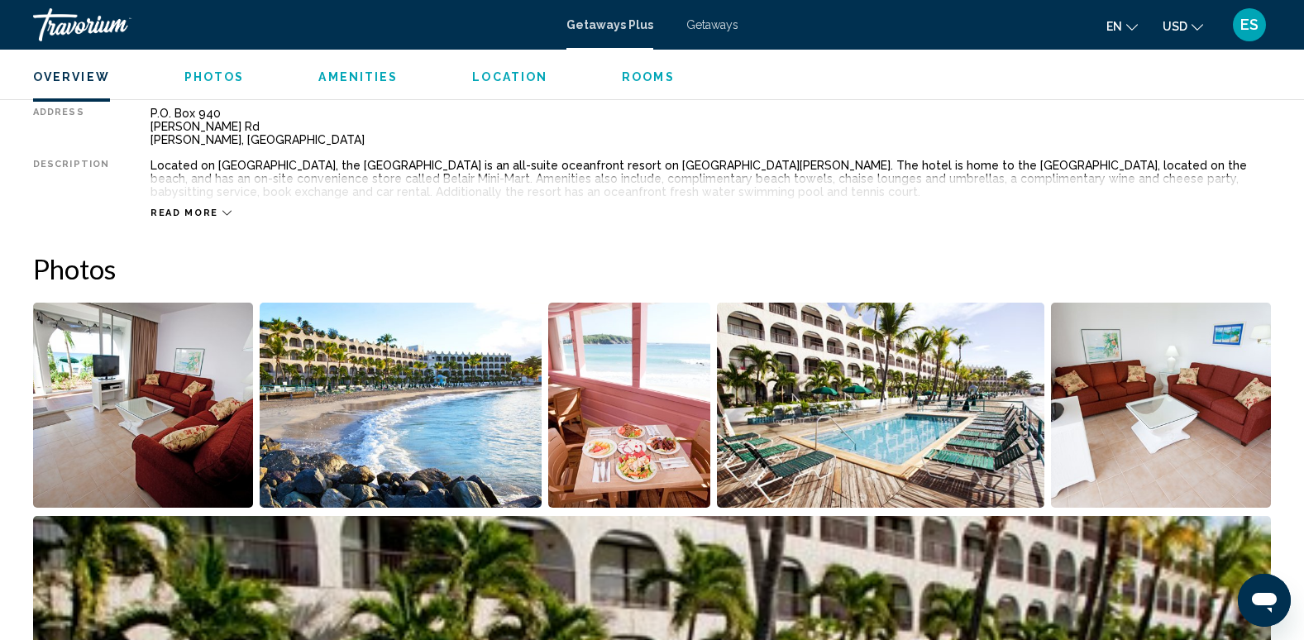
scroll to position [579, 0]
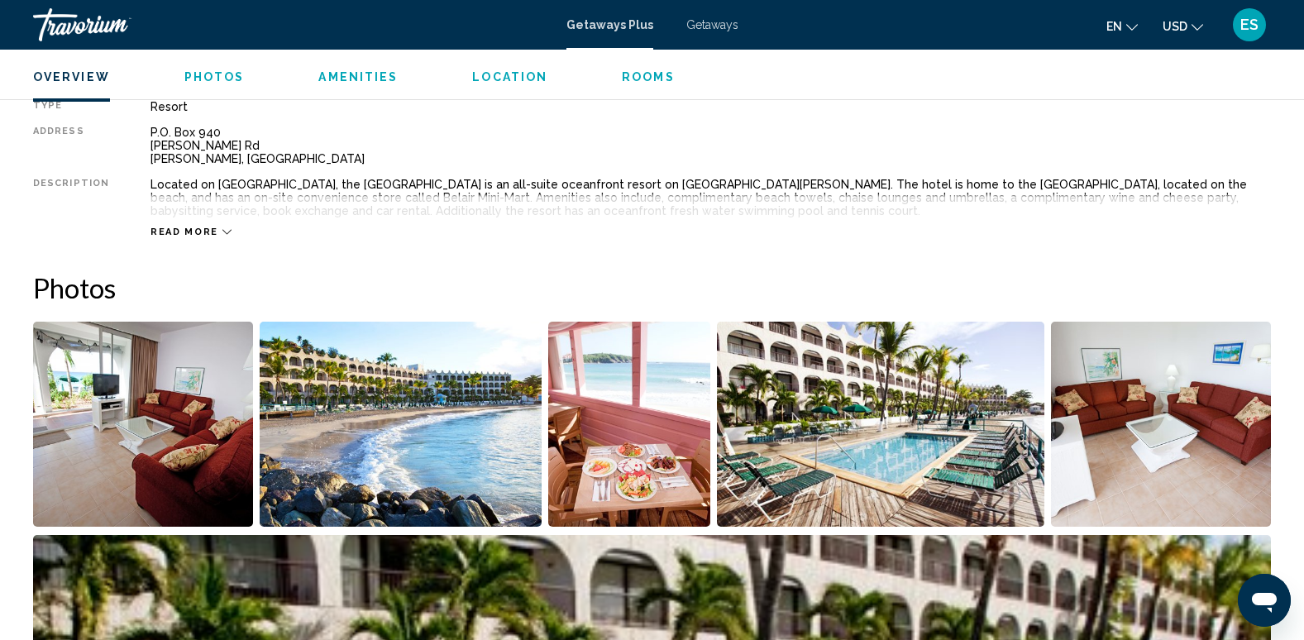
click at [720, 27] on span "Getaways" at bounding box center [712, 24] width 52 height 13
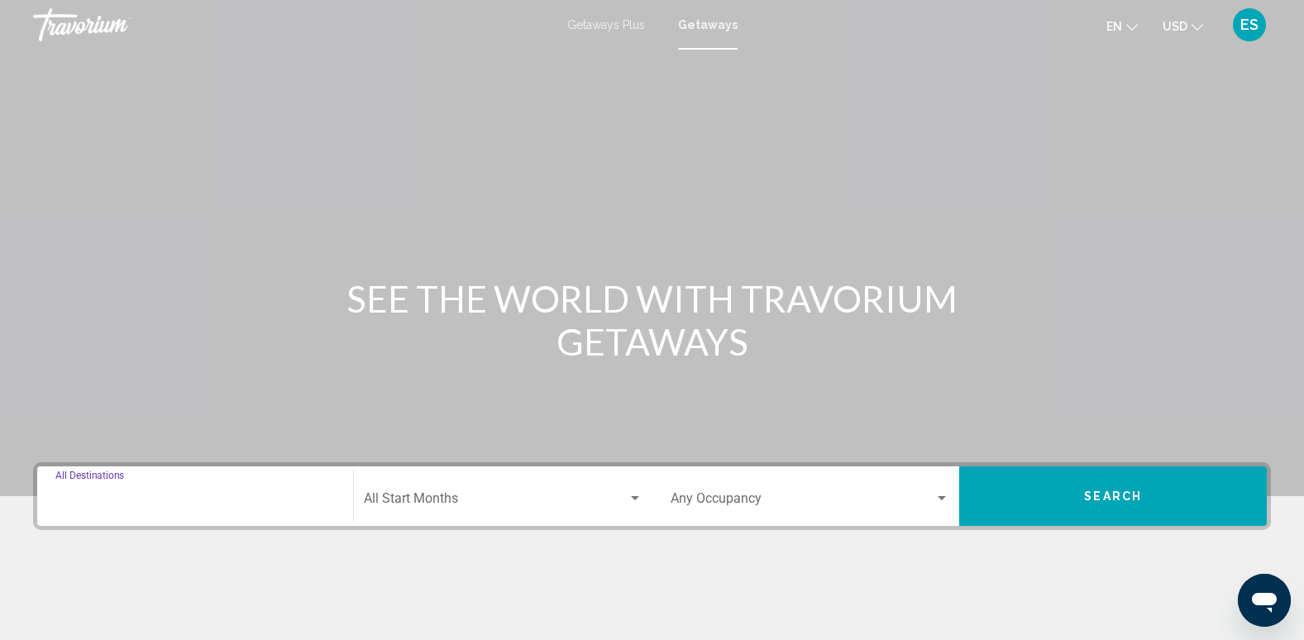
click at [163, 499] on input "Destination All Destinations" at bounding box center [194, 501] width 279 height 15
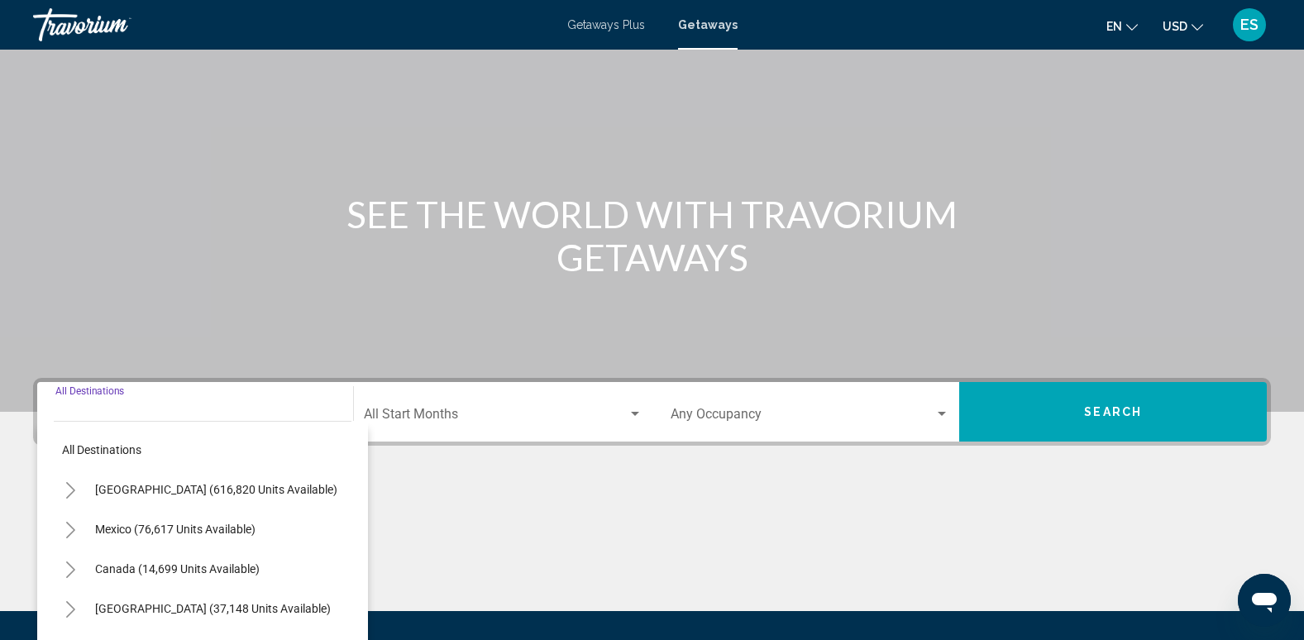
scroll to position [258, 0]
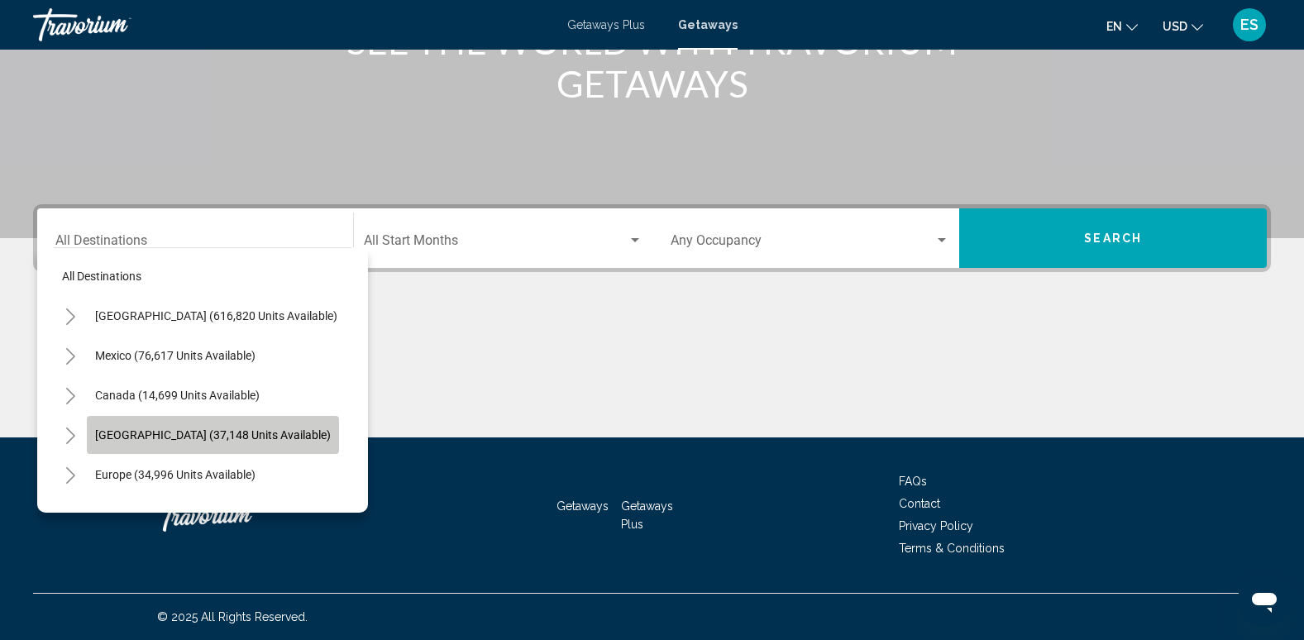
click at [222, 434] on span "[GEOGRAPHIC_DATA] (37,148 units available)" at bounding box center [213, 434] width 236 height 13
type input "**********"
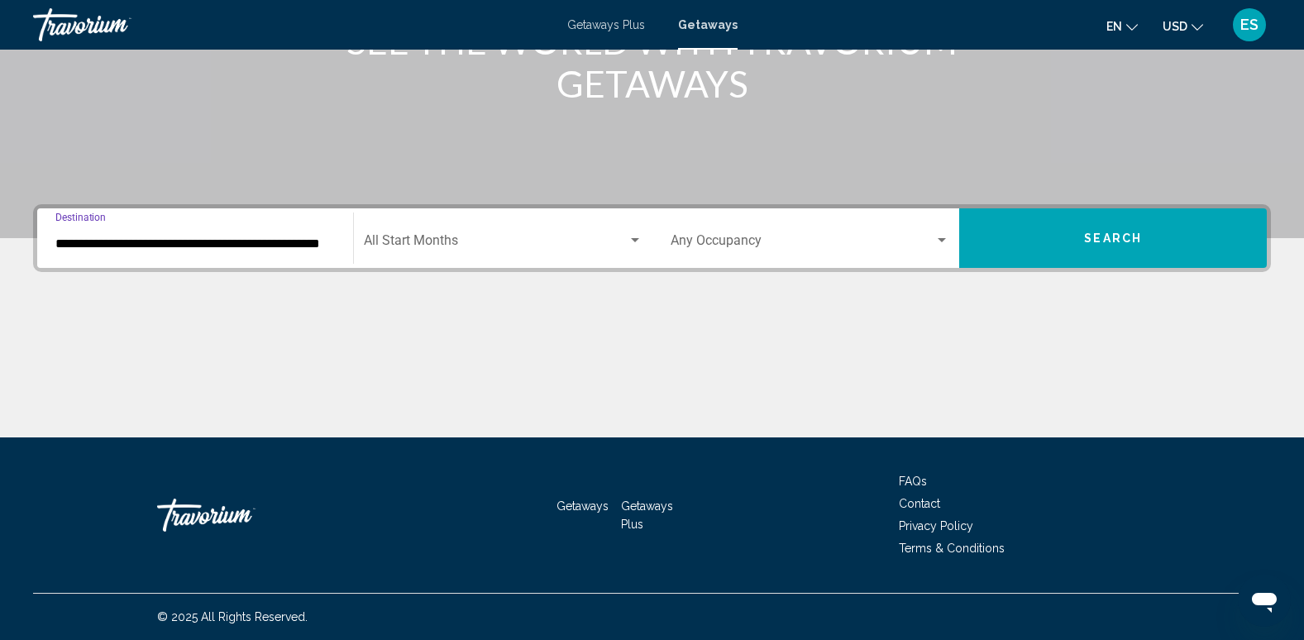
click at [460, 233] on div "Start Month All Start Months" at bounding box center [503, 238] width 279 height 52
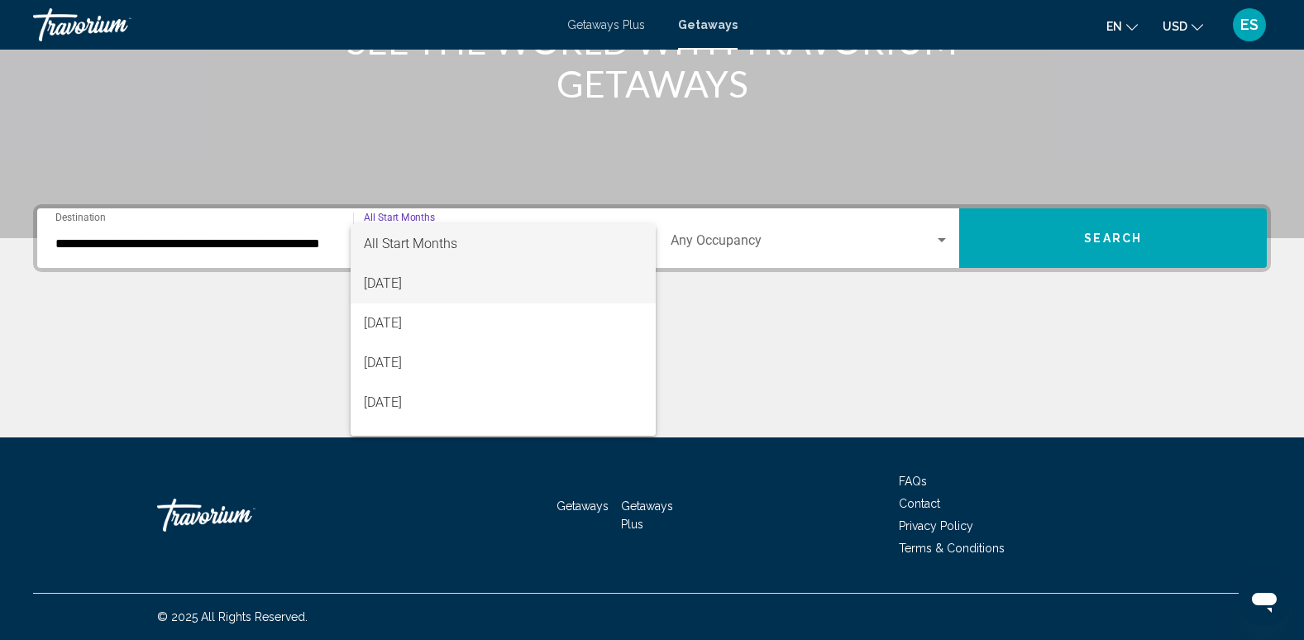
click at [421, 279] on span "[DATE]" at bounding box center [503, 284] width 279 height 40
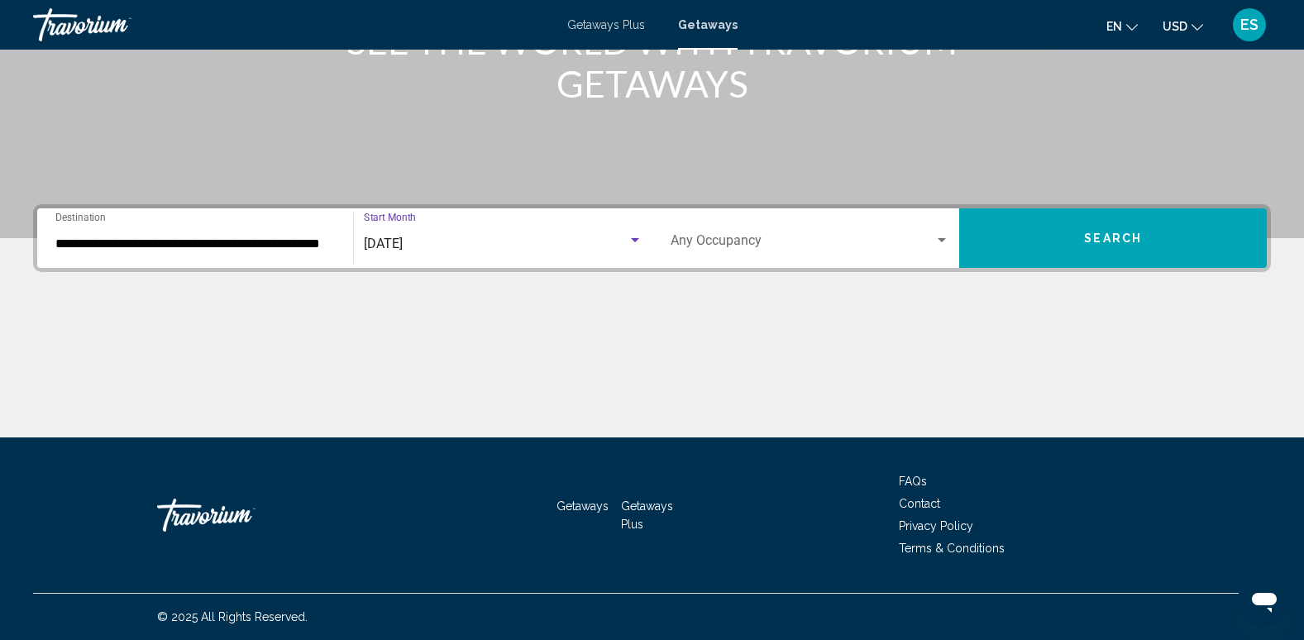
click at [718, 233] on div "Occupancy Any Occupancy" at bounding box center [809, 238] width 279 height 52
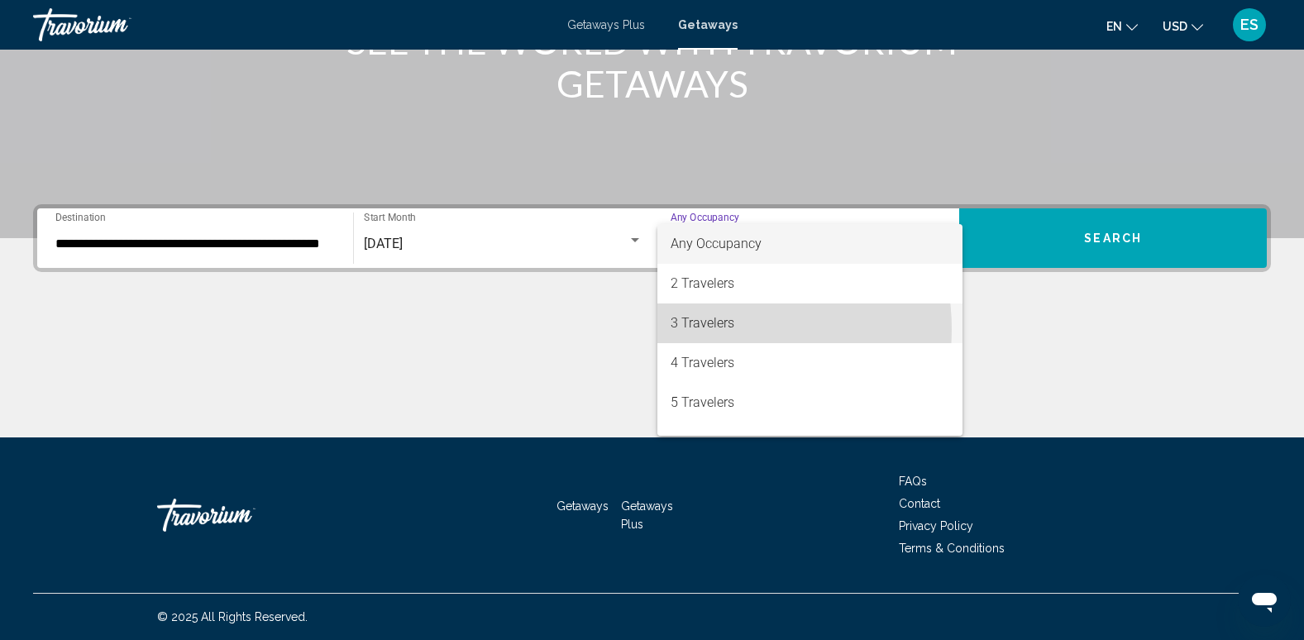
drag, startPoint x: 709, startPoint y: 328, endPoint x: 740, endPoint y: 309, distance: 36.0
click at [709, 327] on span "3 Travelers" at bounding box center [809, 323] width 279 height 40
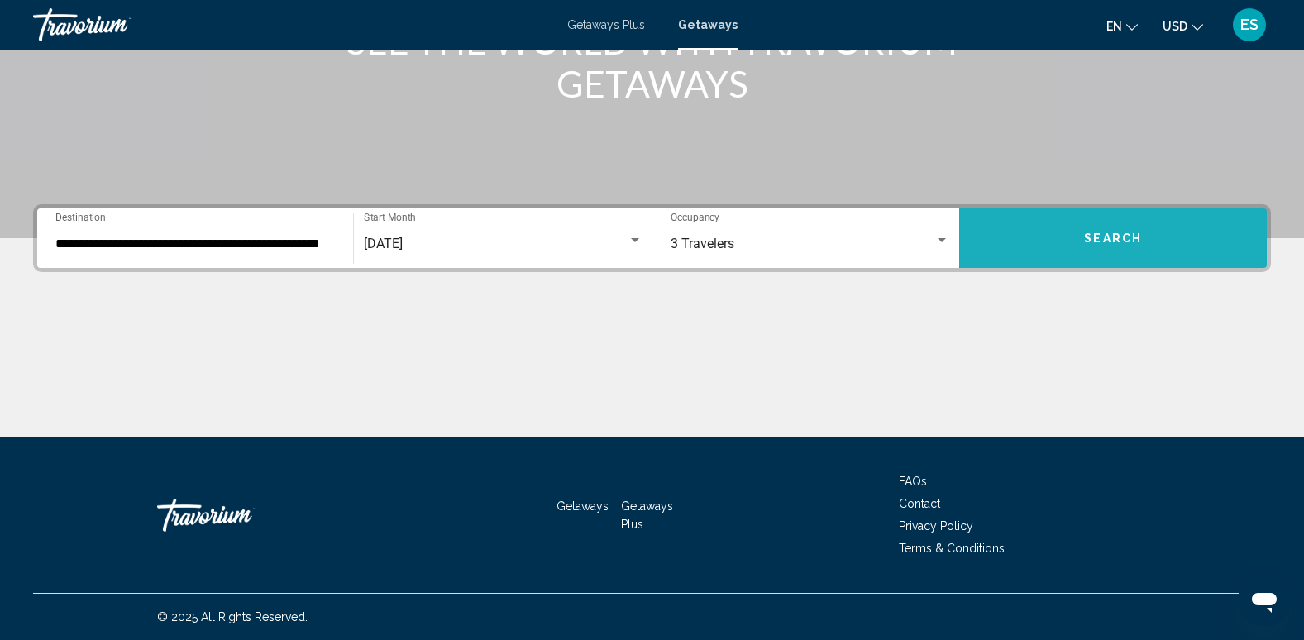
click at [1128, 231] on span "Search" at bounding box center [1113, 237] width 58 height 13
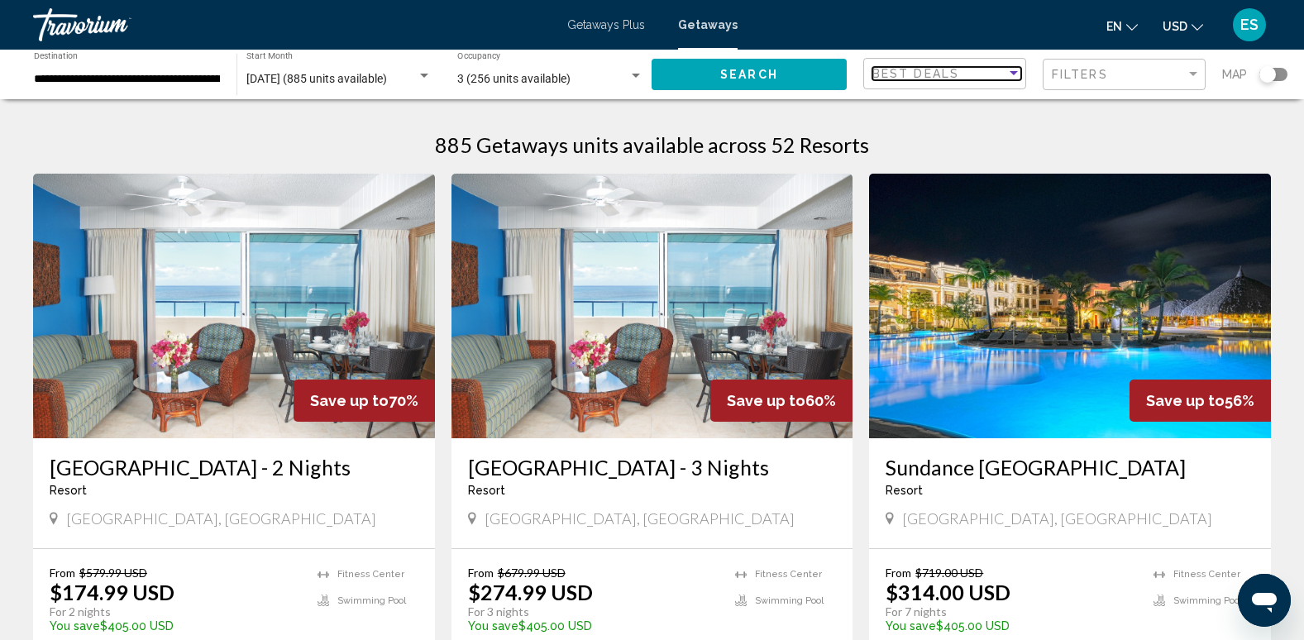
click at [1018, 79] on div "Sort by" at bounding box center [1013, 73] width 15 height 13
click at [981, 138] on span "Highest Price" at bounding box center [946, 143] width 149 height 35
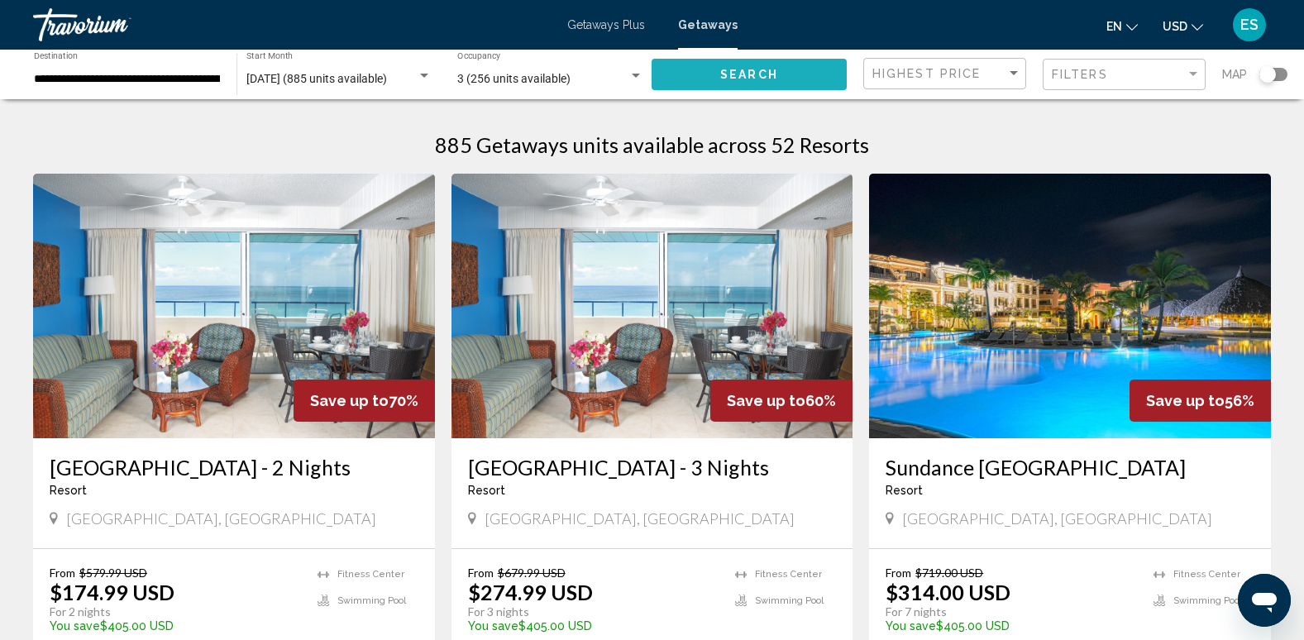
click at [817, 75] on button "Search" at bounding box center [748, 74] width 195 height 31
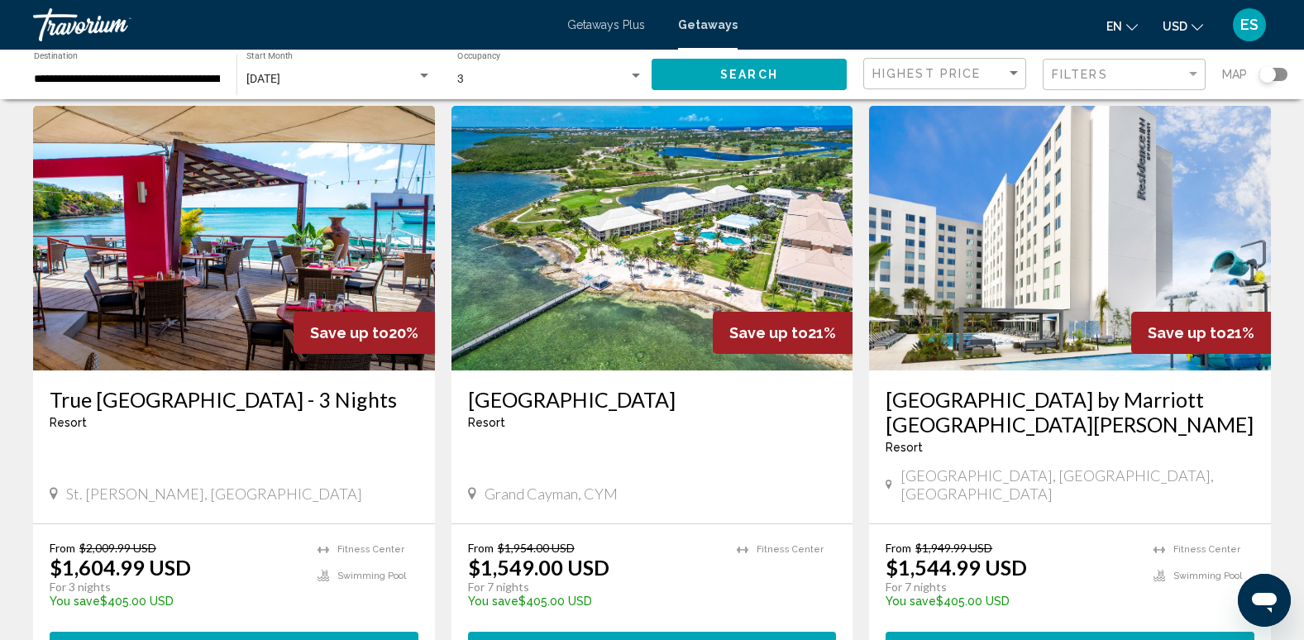
scroll to position [1240, 0]
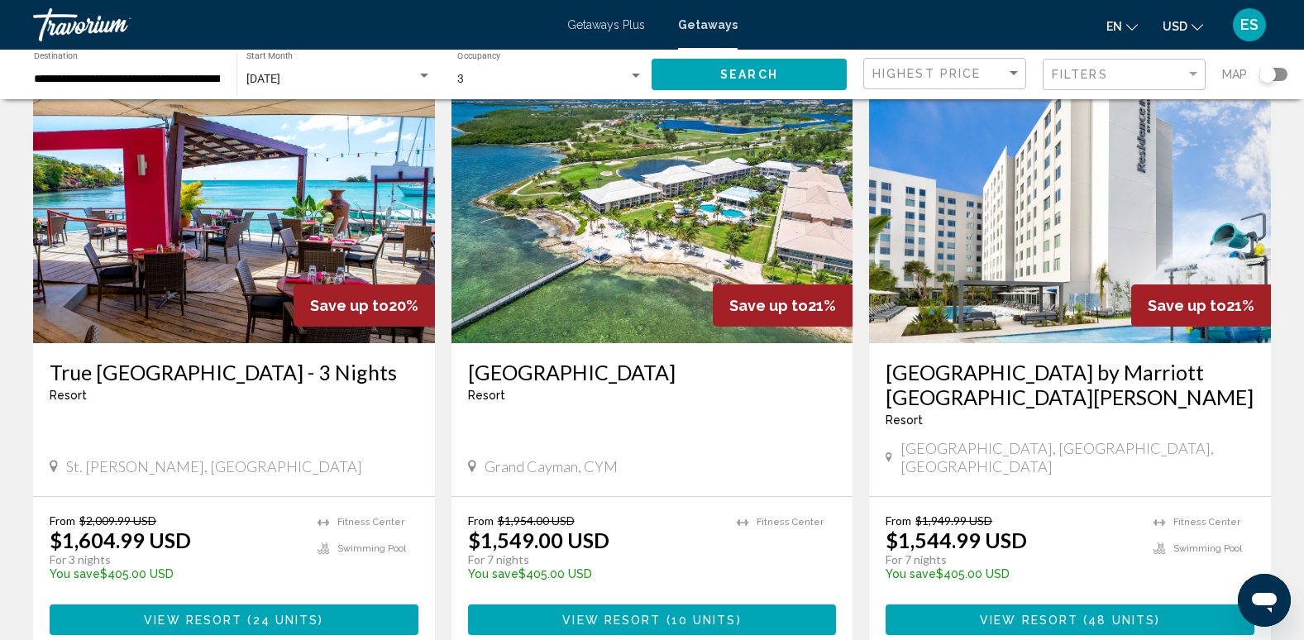
click at [1049, 269] on img "Main content" at bounding box center [1070, 211] width 402 height 265
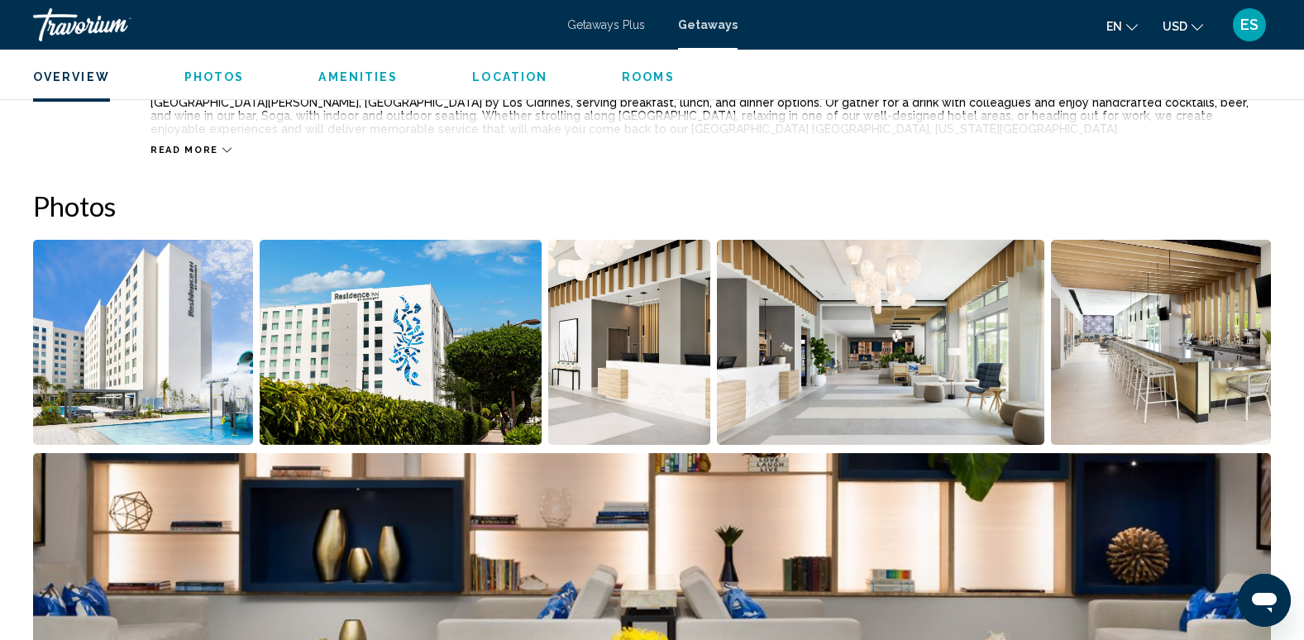
scroll to position [661, 0]
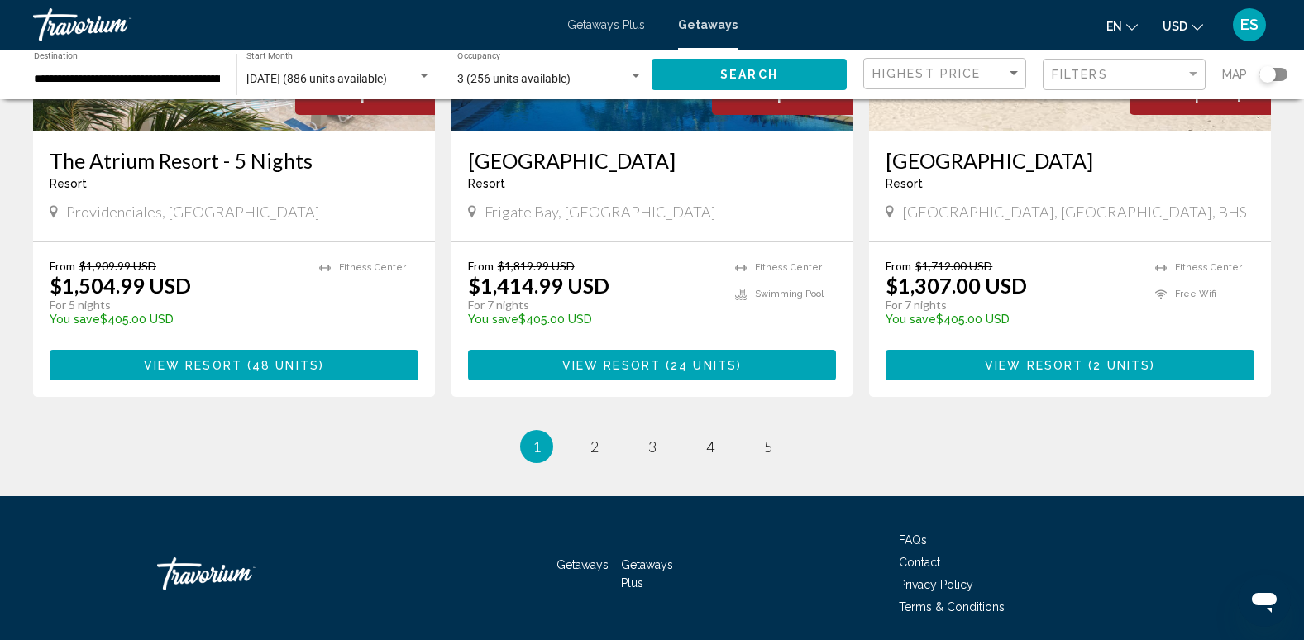
scroll to position [2067, 0]
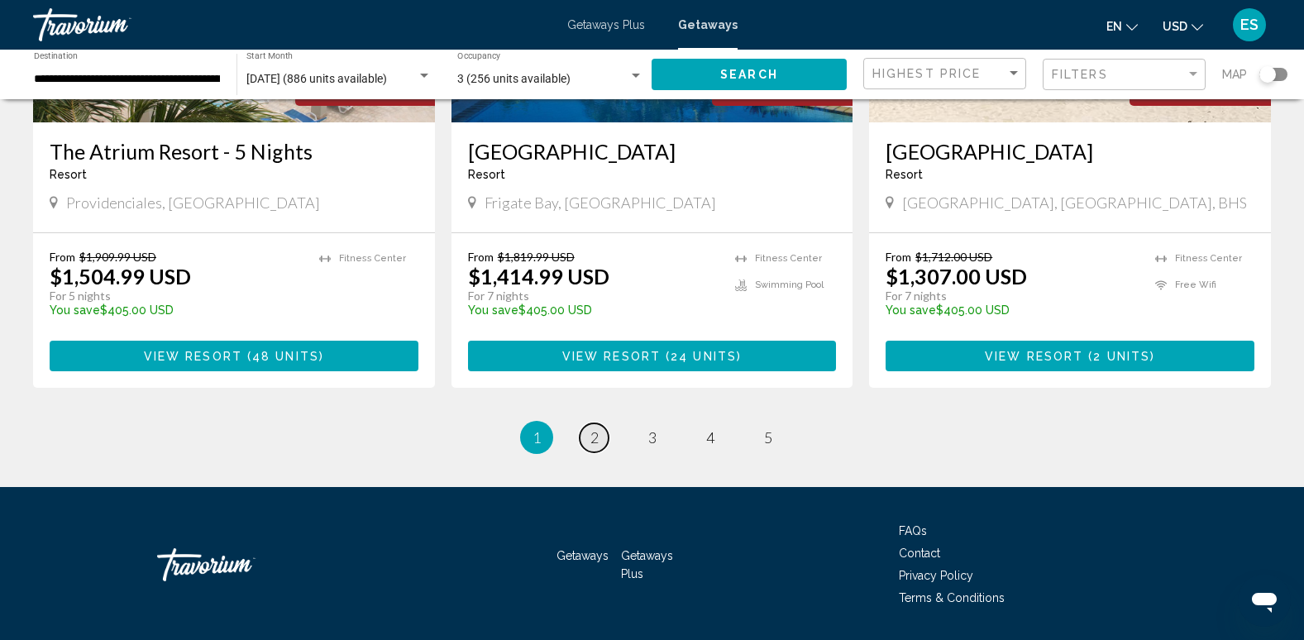
click at [596, 428] on span "2" at bounding box center [594, 437] width 8 height 18
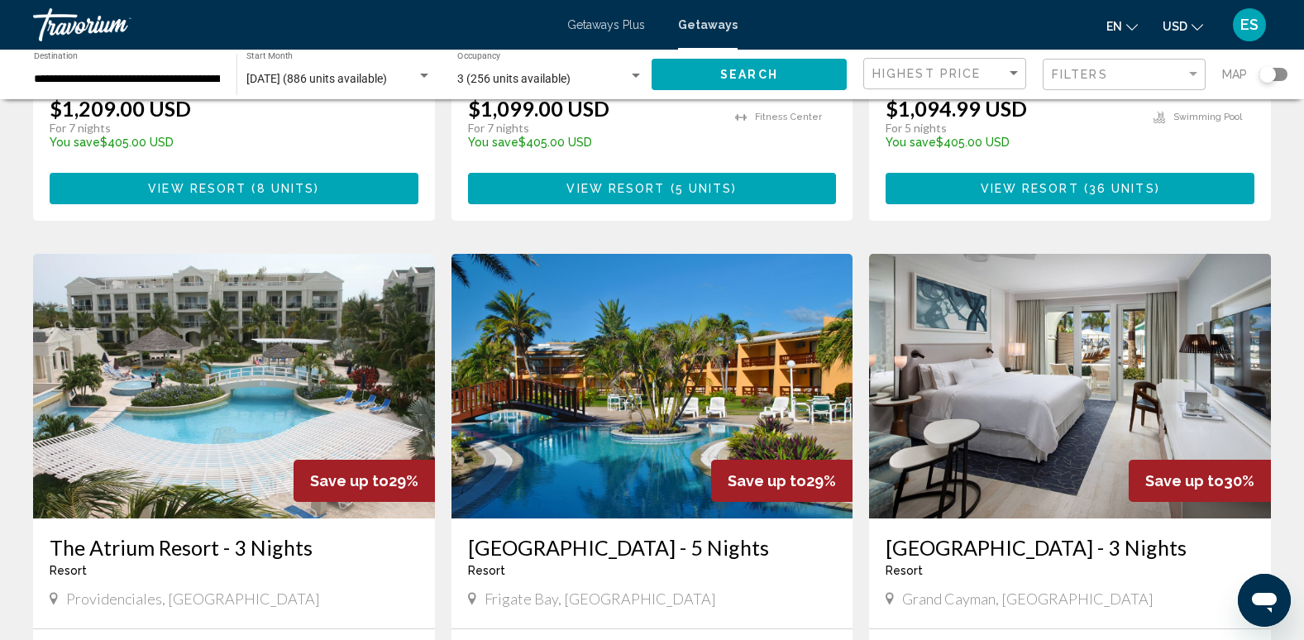
scroll to position [1240, 0]
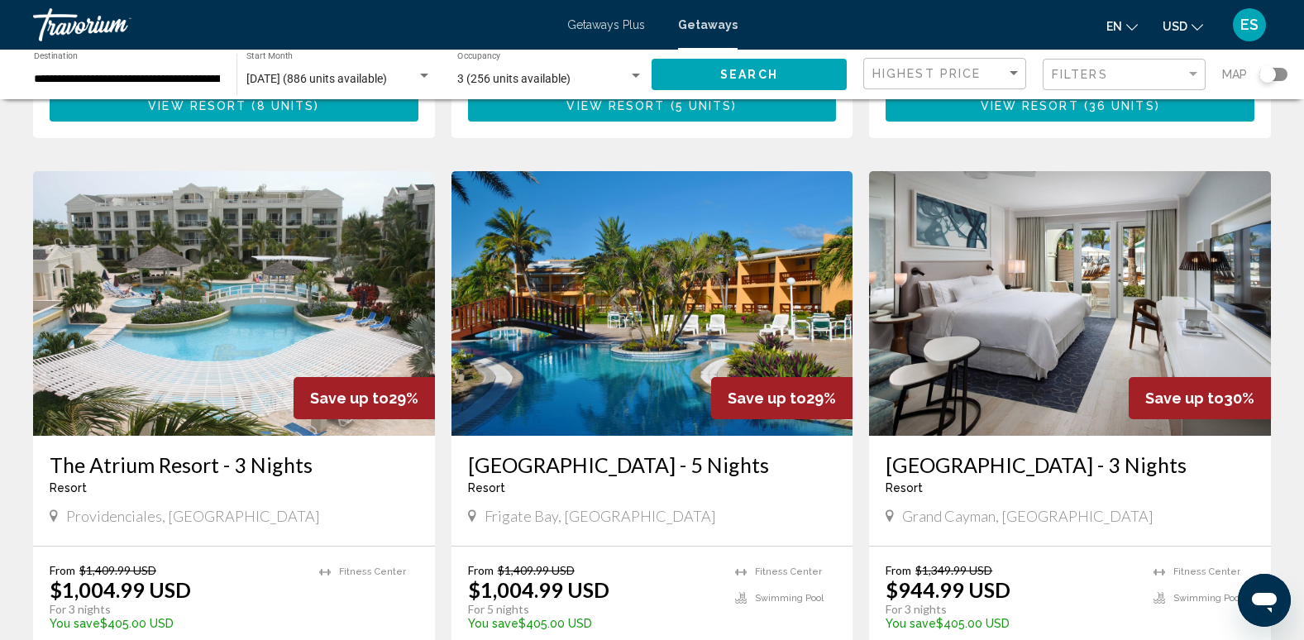
click at [1134, 221] on img "Main content" at bounding box center [1070, 303] width 402 height 265
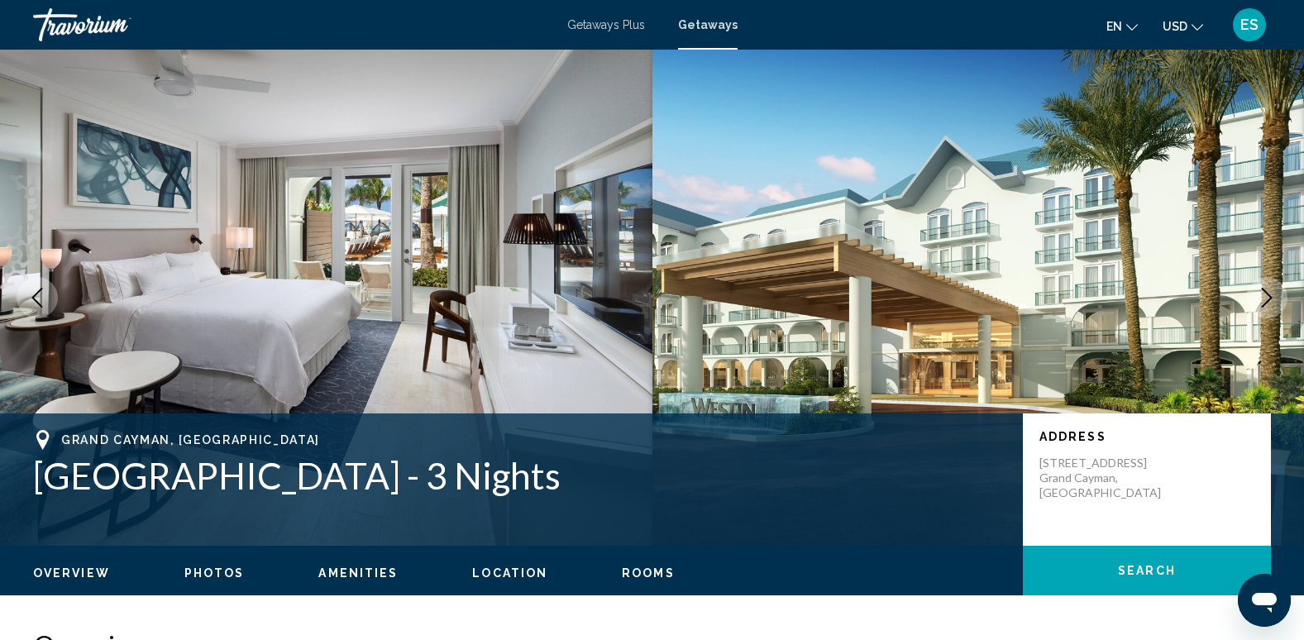
click at [1264, 293] on icon "Next image" at bounding box center [1266, 298] width 20 height 20
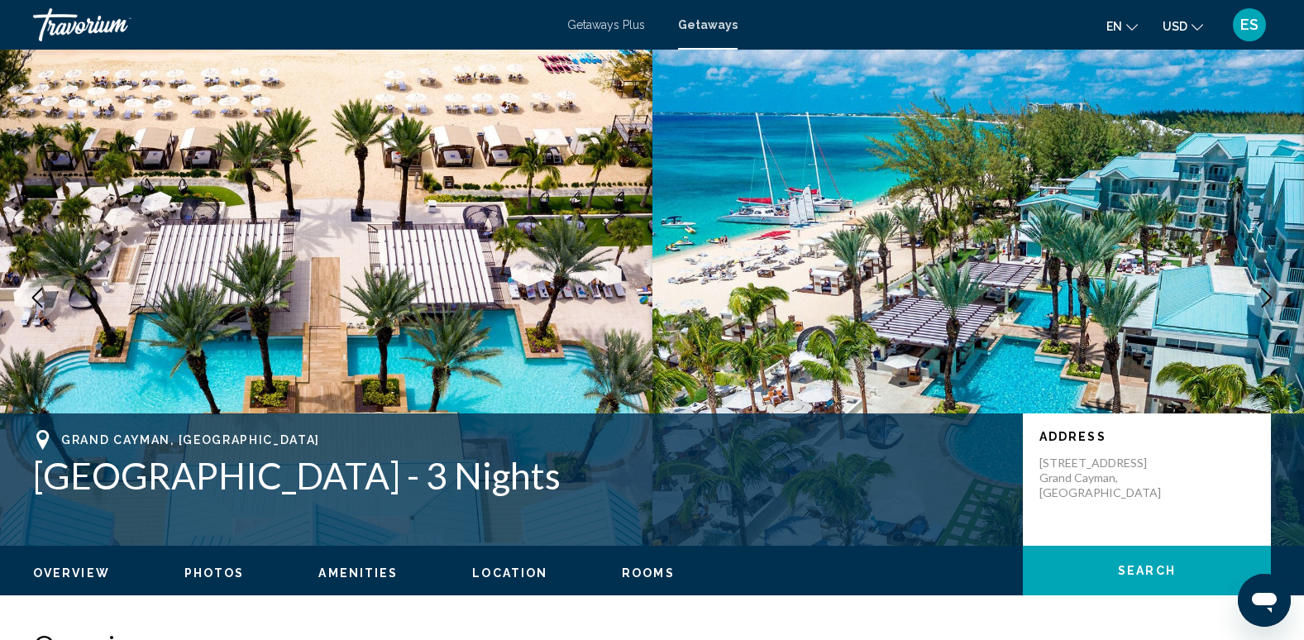
click at [1262, 299] on icon "Next image" at bounding box center [1266, 298] width 20 height 20
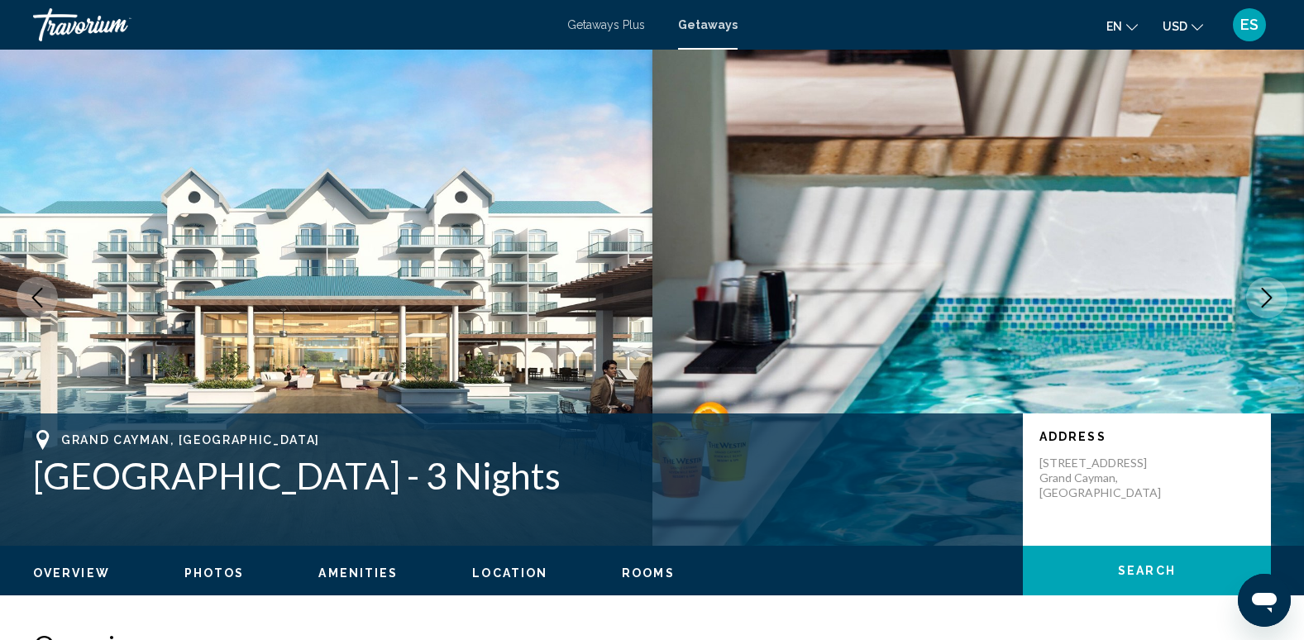
click at [1262, 299] on icon "Next image" at bounding box center [1266, 298] width 20 height 20
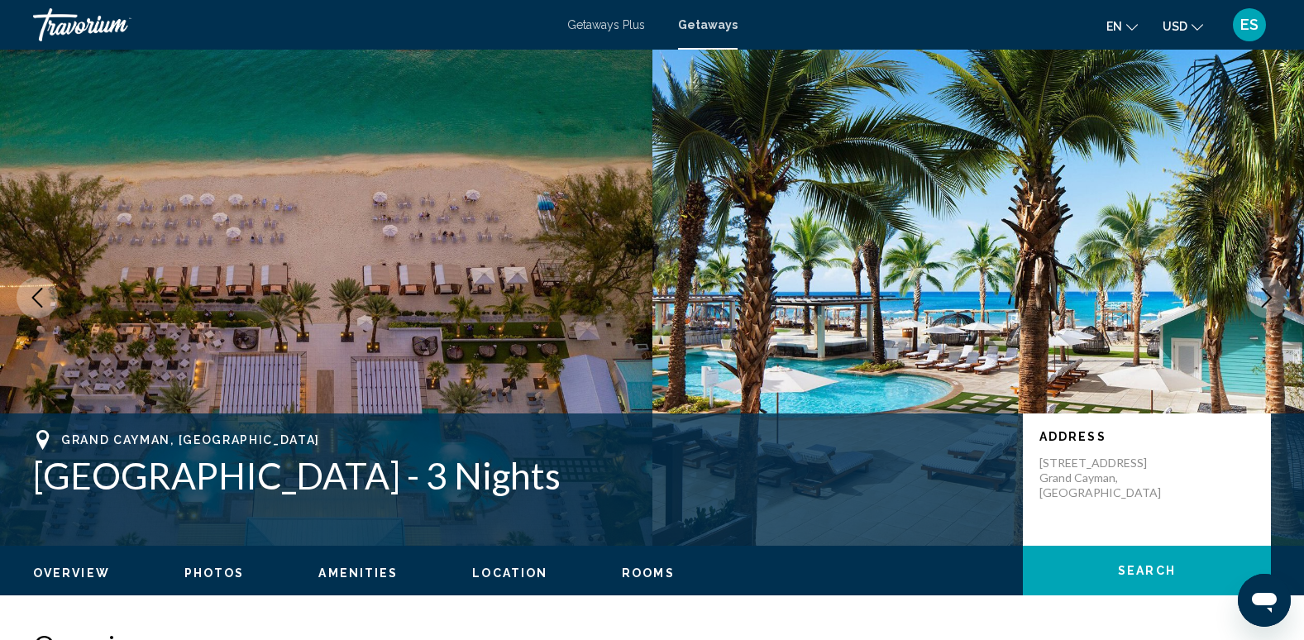
click at [1261, 303] on icon "Next image" at bounding box center [1266, 298] width 20 height 20
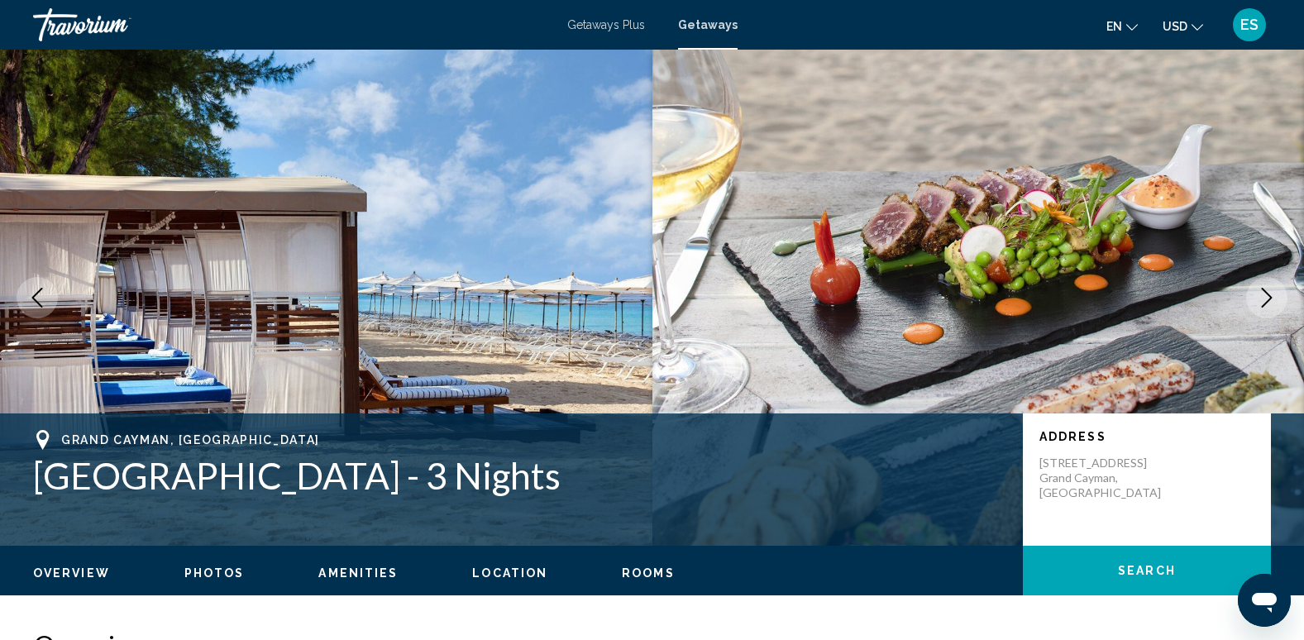
click at [1261, 307] on icon "Next image" at bounding box center [1266, 298] width 20 height 20
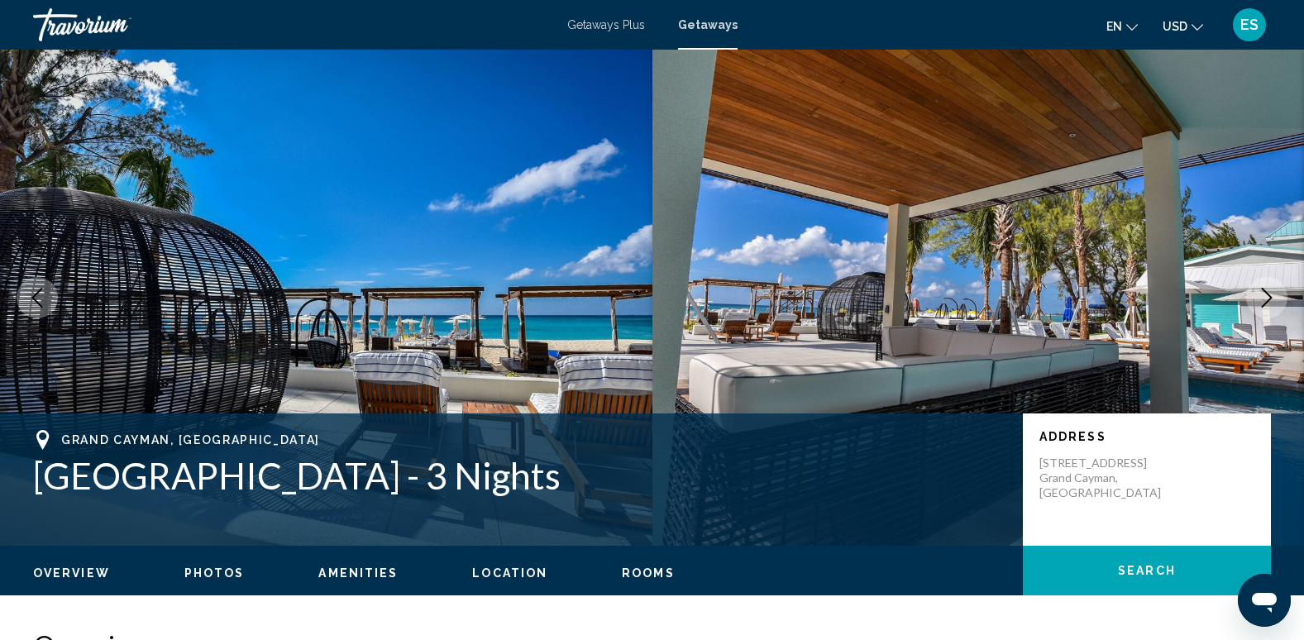
click at [1261, 310] on button "Next image" at bounding box center [1266, 297] width 41 height 41
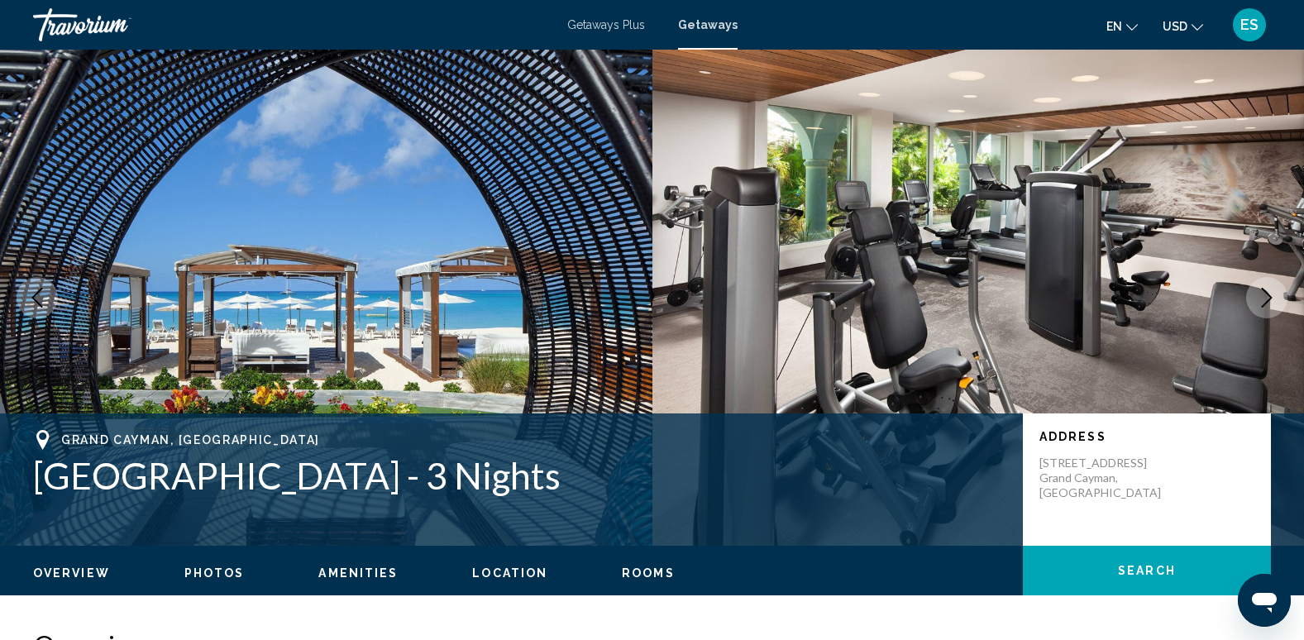
click at [1261, 313] on button "Next image" at bounding box center [1266, 297] width 41 height 41
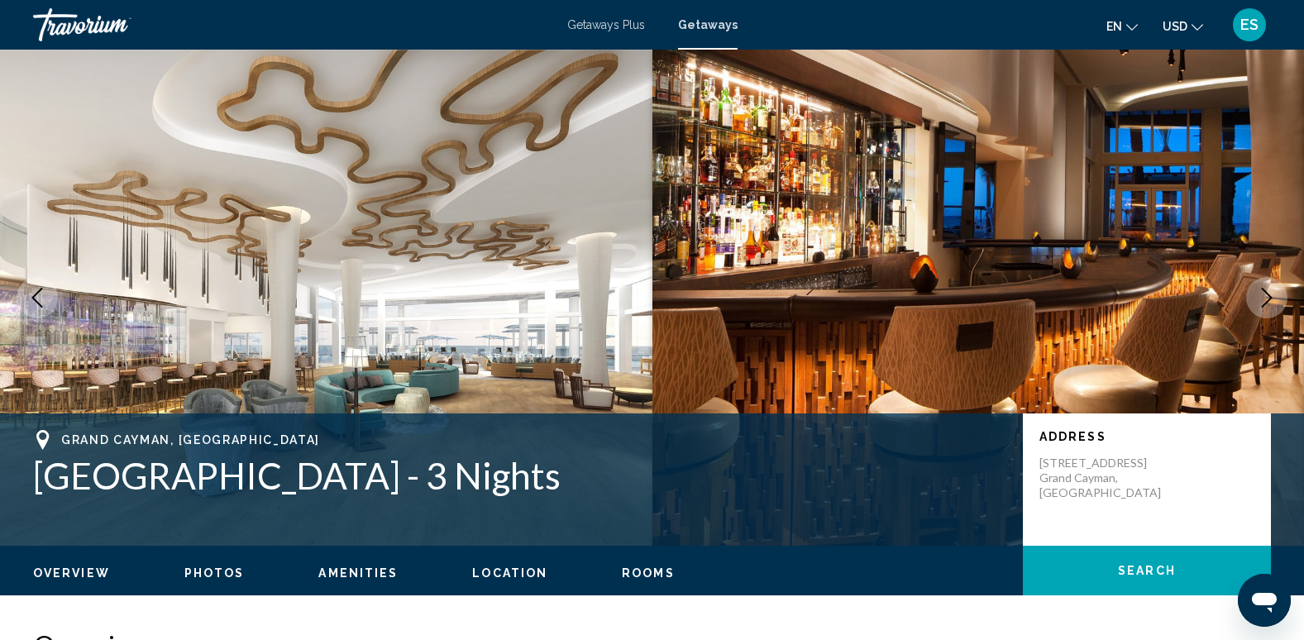
click at [1261, 316] on button "Next image" at bounding box center [1266, 297] width 41 height 41
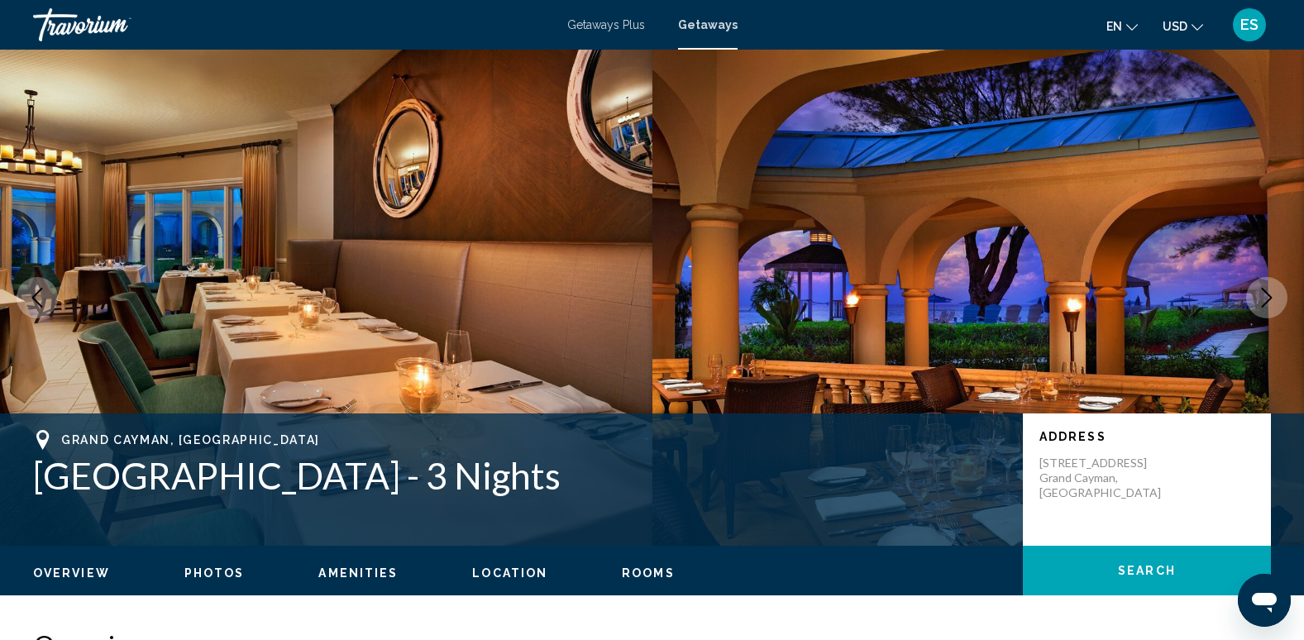
click at [1260, 318] on img "Main content" at bounding box center [978, 298] width 652 height 496
click at [1271, 293] on icon "Next image" at bounding box center [1266, 298] width 20 height 20
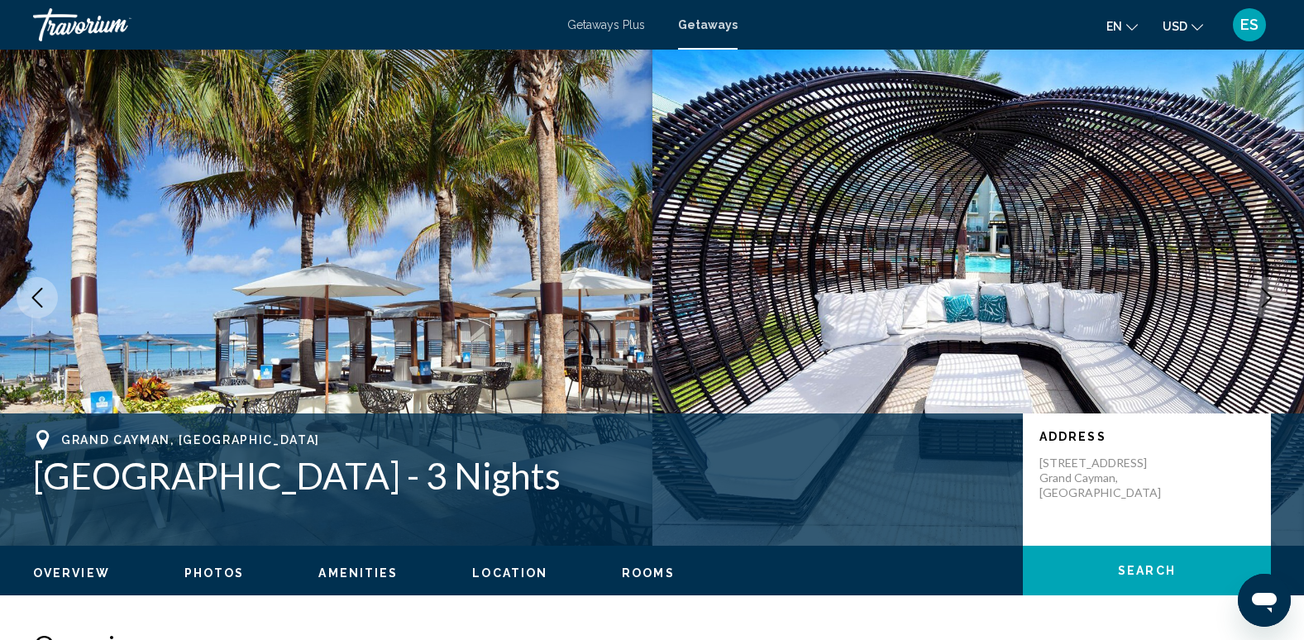
click at [1264, 295] on icon "Next image" at bounding box center [1266, 298] width 20 height 20
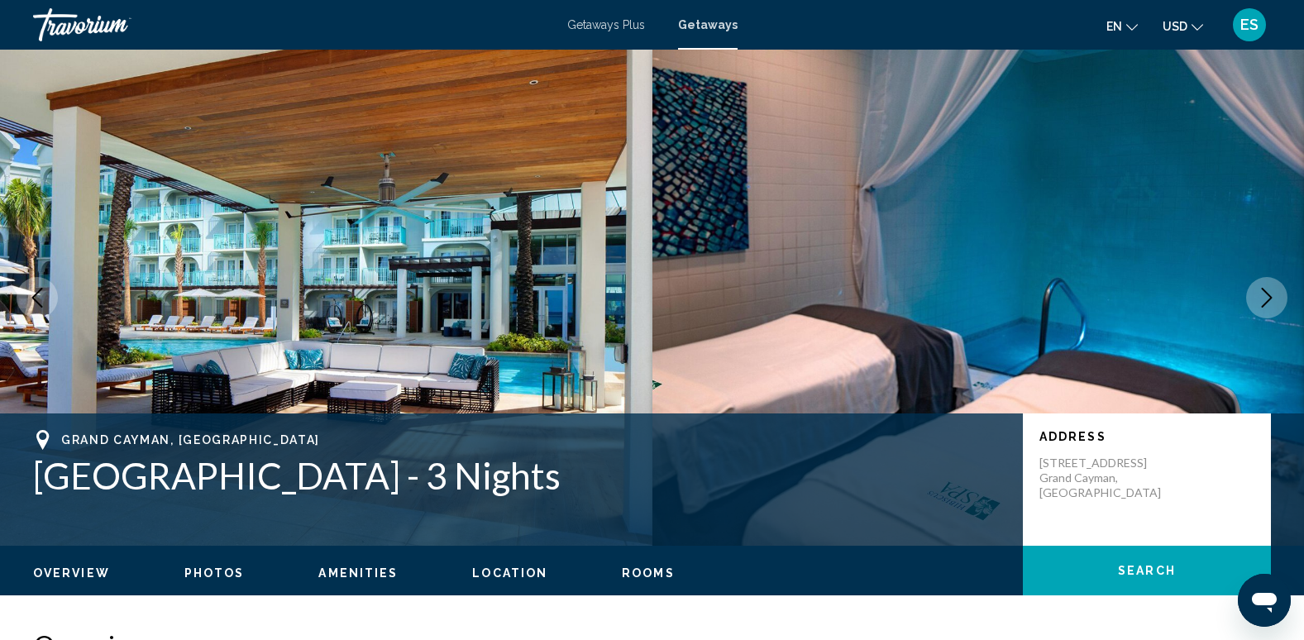
click at [1264, 295] on icon "Next image" at bounding box center [1266, 298] width 20 height 20
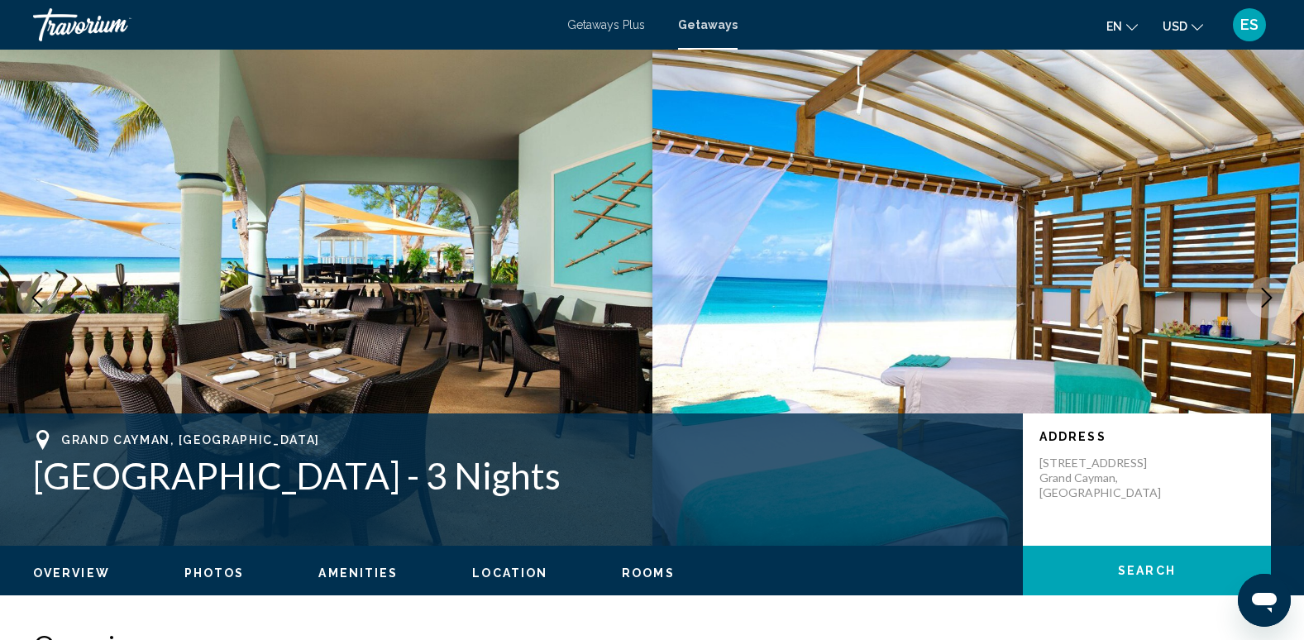
click at [1264, 295] on icon "Next image" at bounding box center [1266, 298] width 20 height 20
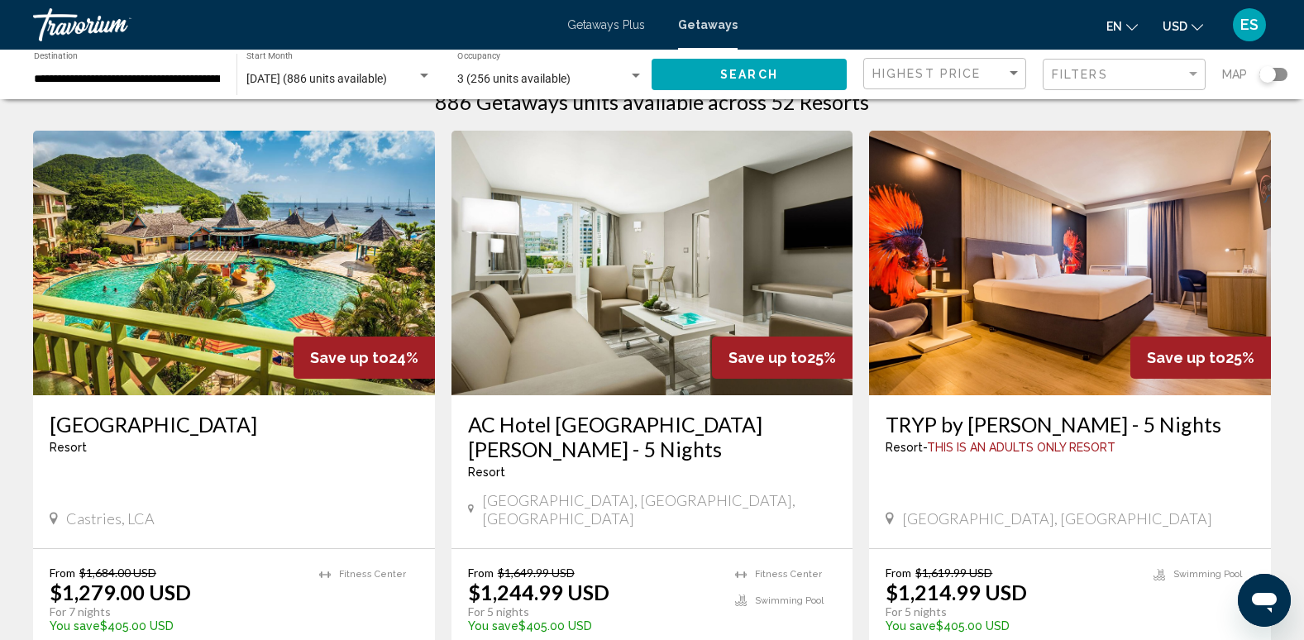
scroll to position [83, 0]
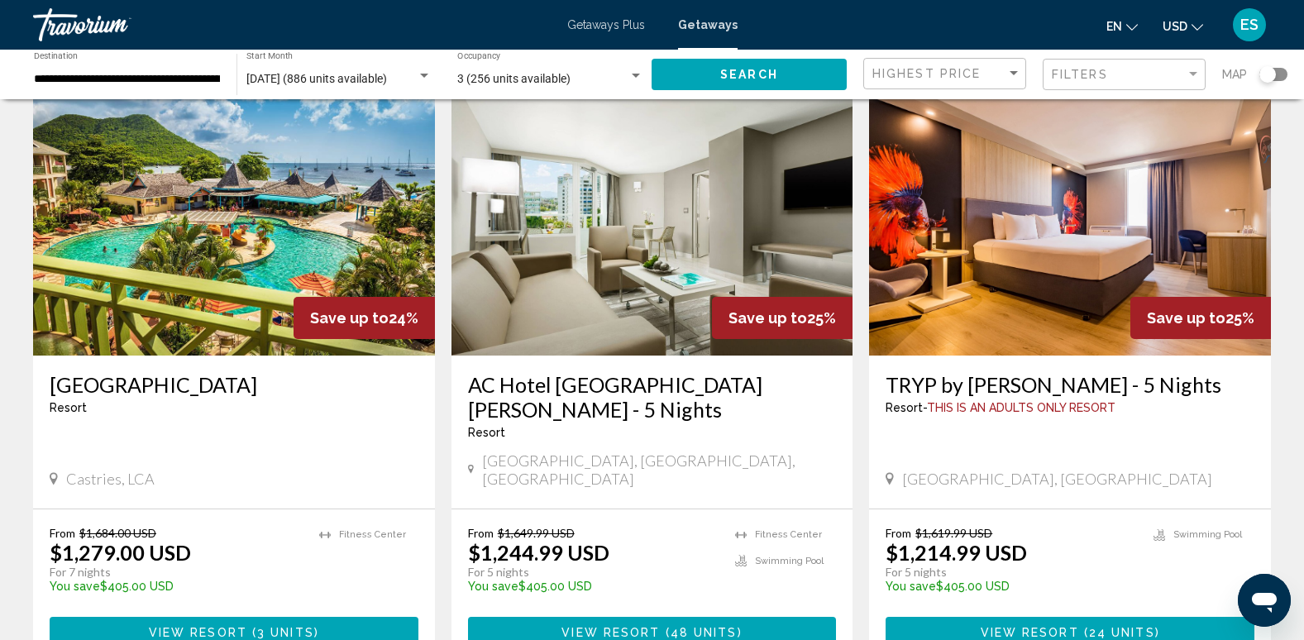
click at [162, 232] on img "Main content" at bounding box center [234, 223] width 402 height 265
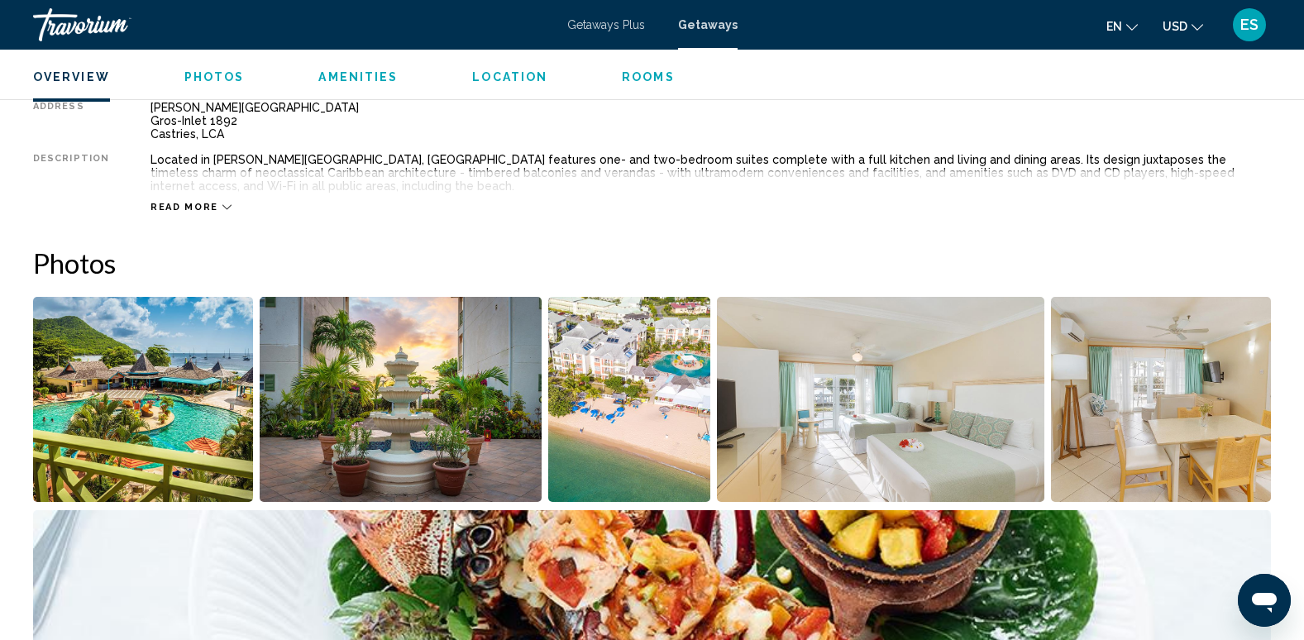
scroll to position [579, 0]
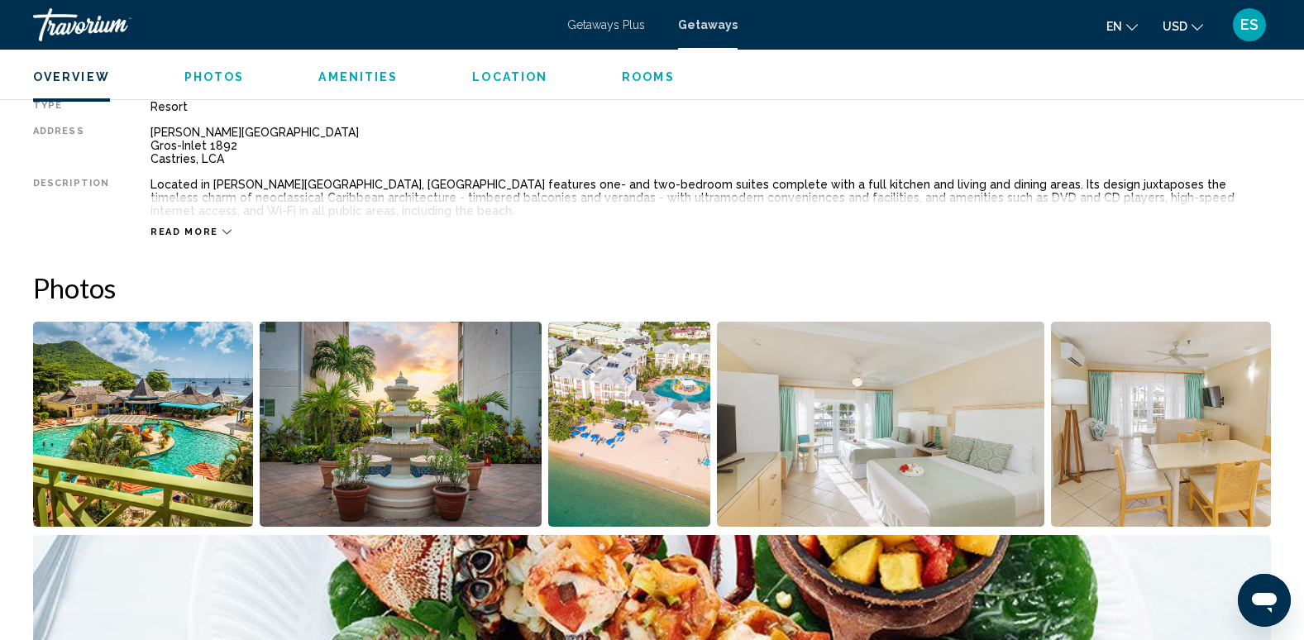
click at [155, 424] on img "Open full-screen image slider" at bounding box center [143, 424] width 220 height 205
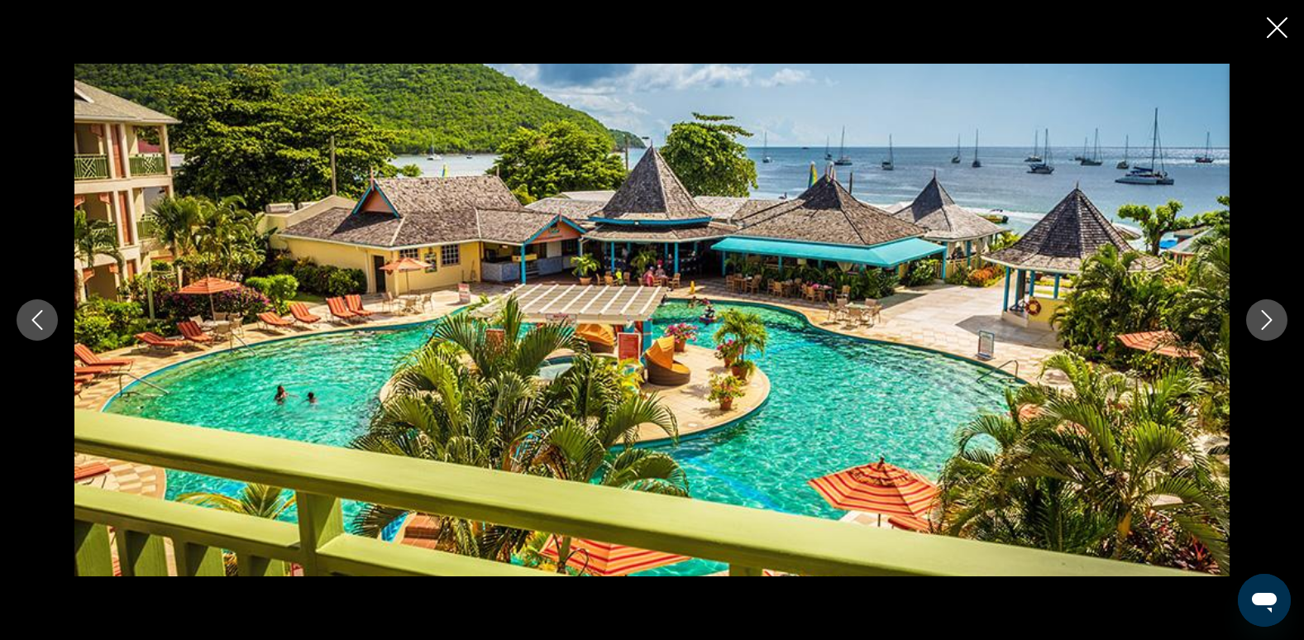
click at [1272, 313] on icon "Next image" at bounding box center [1266, 320] width 20 height 20
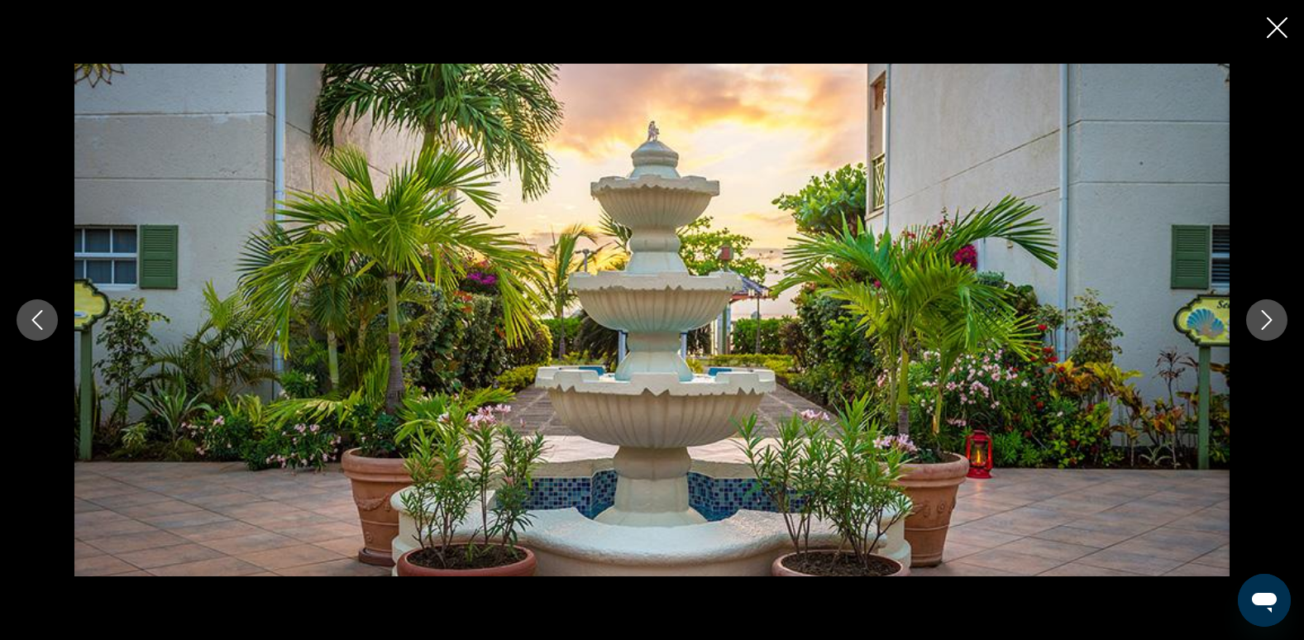
click at [1272, 313] on icon "Next image" at bounding box center [1266, 320] width 20 height 20
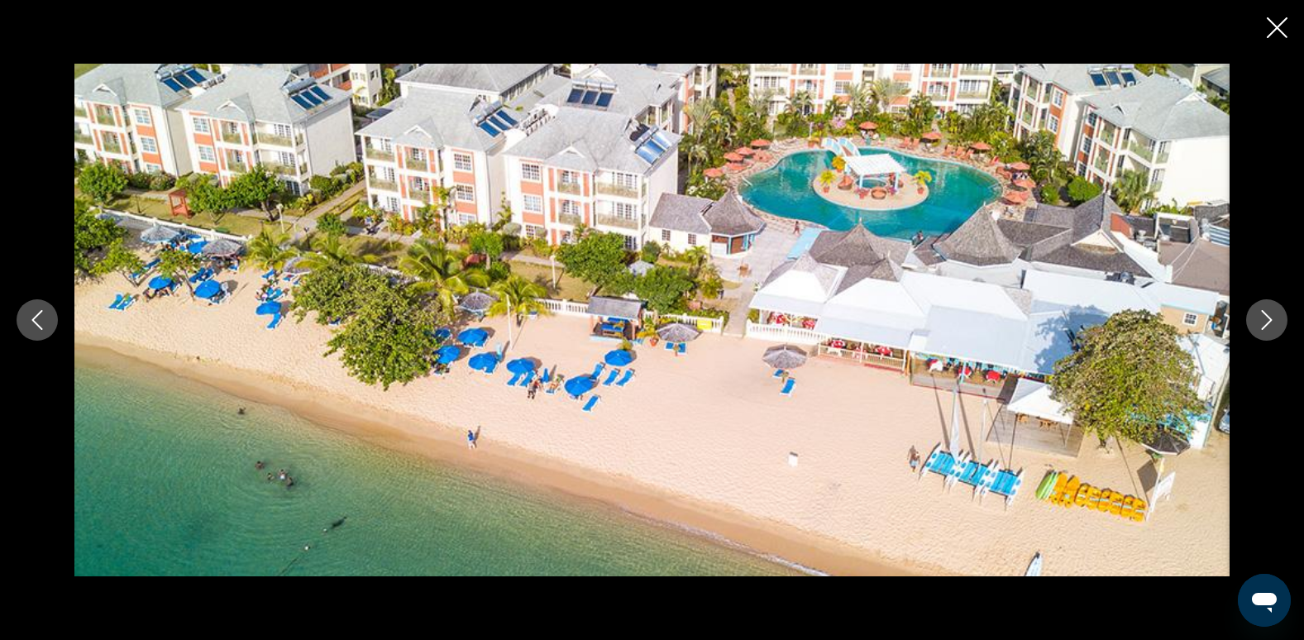
click at [1266, 313] on icon "Next image" at bounding box center [1266, 320] width 20 height 20
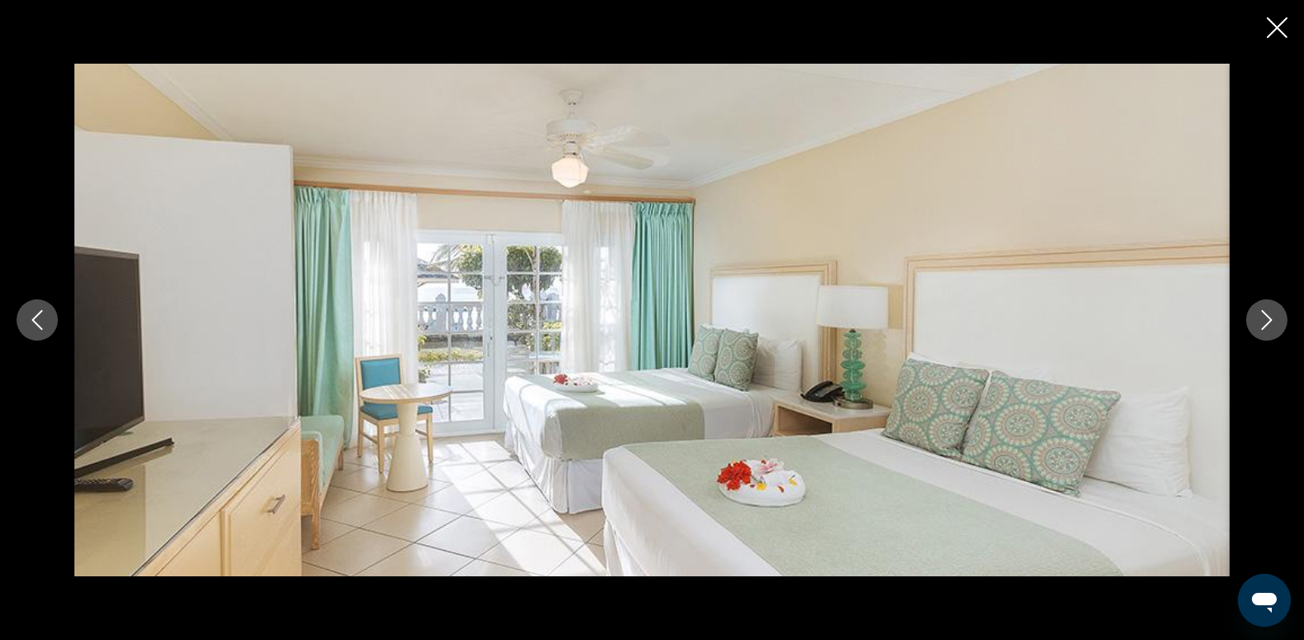
click at [1266, 312] on icon "Next image" at bounding box center [1266, 320] width 20 height 20
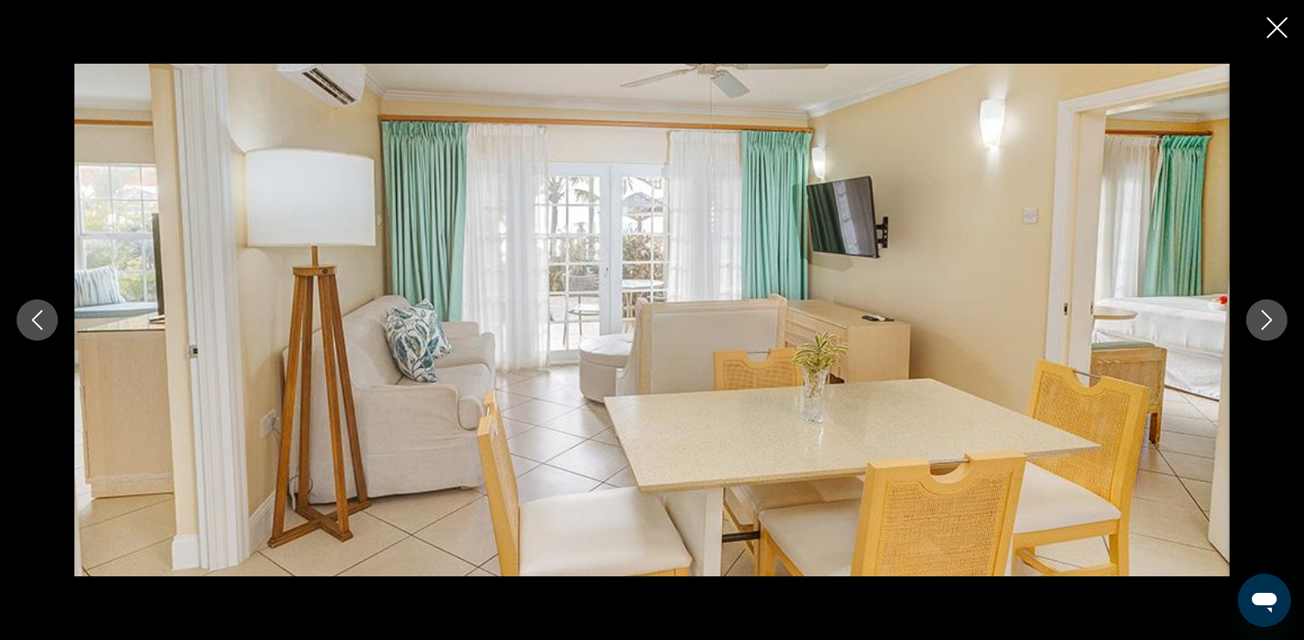
click at [1266, 312] on icon "Next image" at bounding box center [1266, 320] width 20 height 20
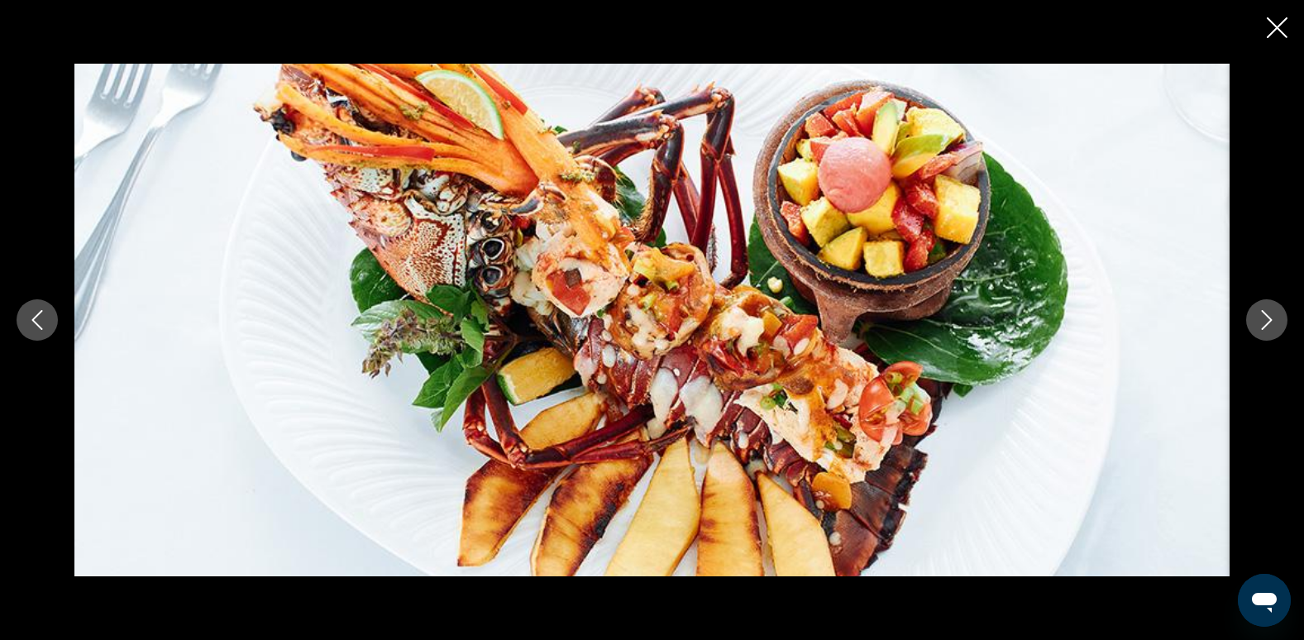
click at [1266, 311] on icon "Next image" at bounding box center [1266, 320] width 20 height 20
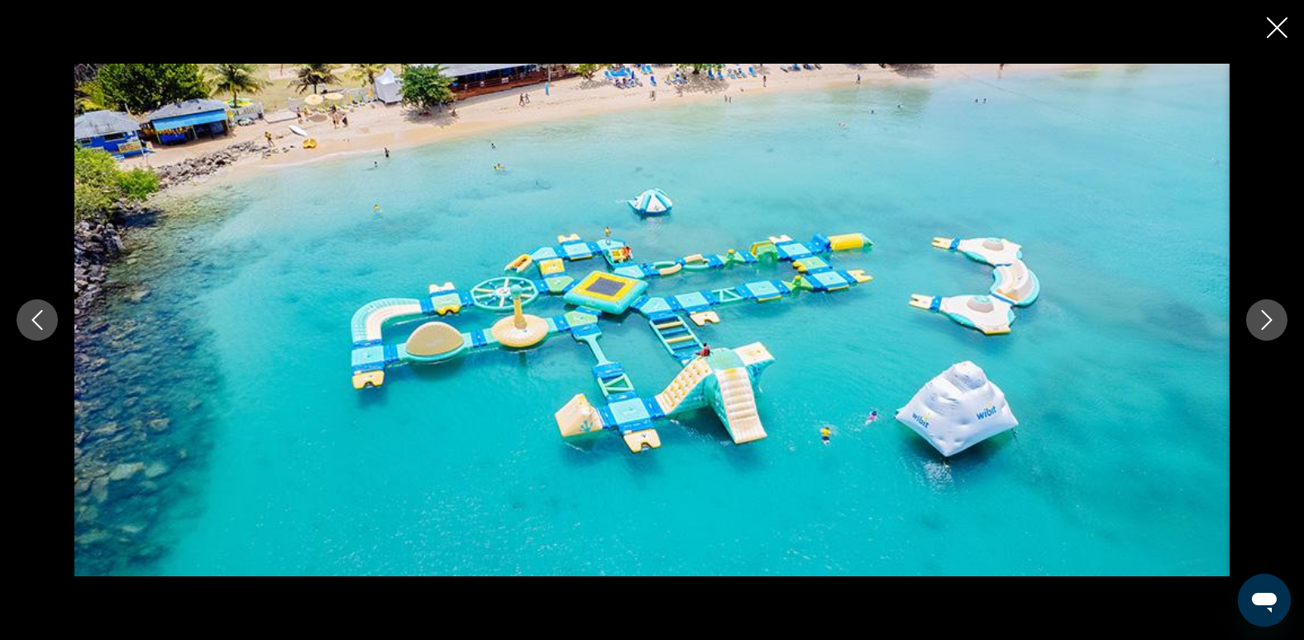
click at [1266, 311] on icon "Next image" at bounding box center [1266, 320] width 20 height 20
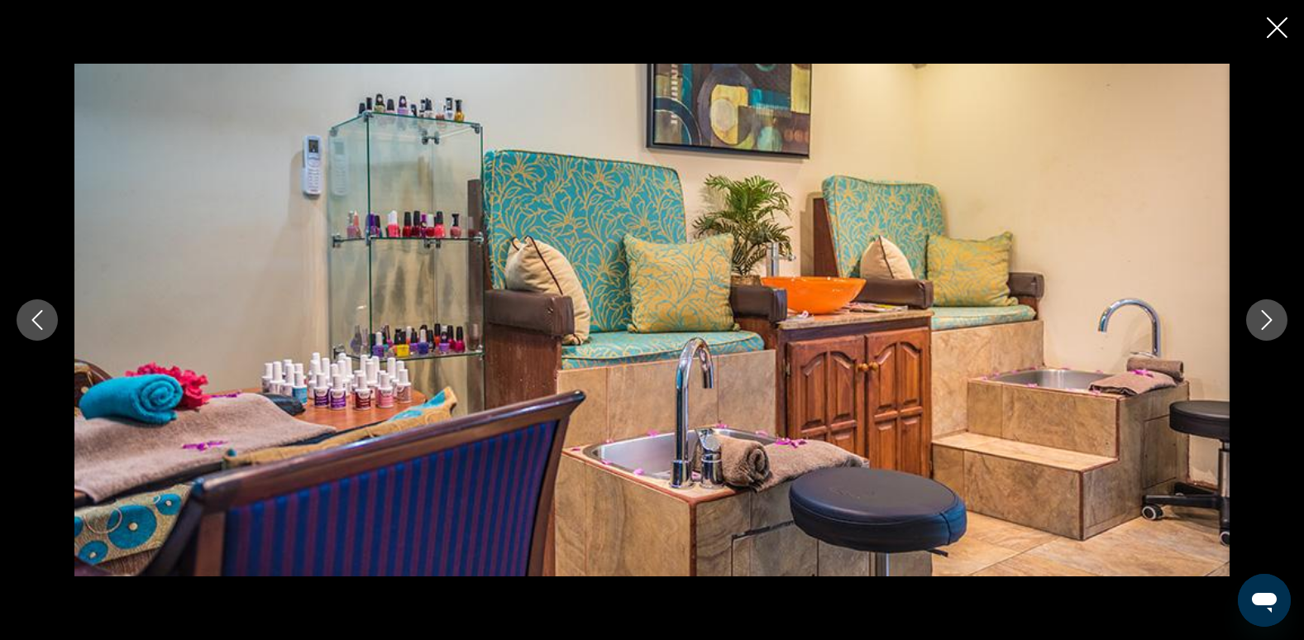
click at [1266, 311] on icon "Next image" at bounding box center [1266, 320] width 20 height 20
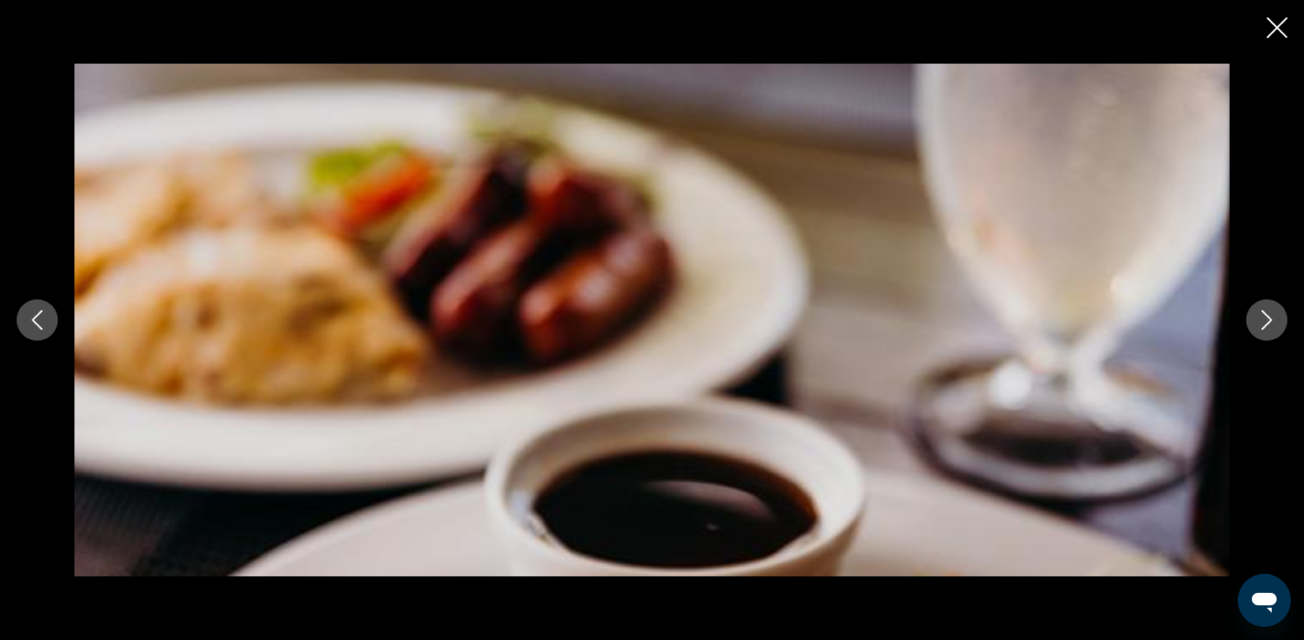
click at [1266, 311] on icon "Next image" at bounding box center [1266, 320] width 20 height 20
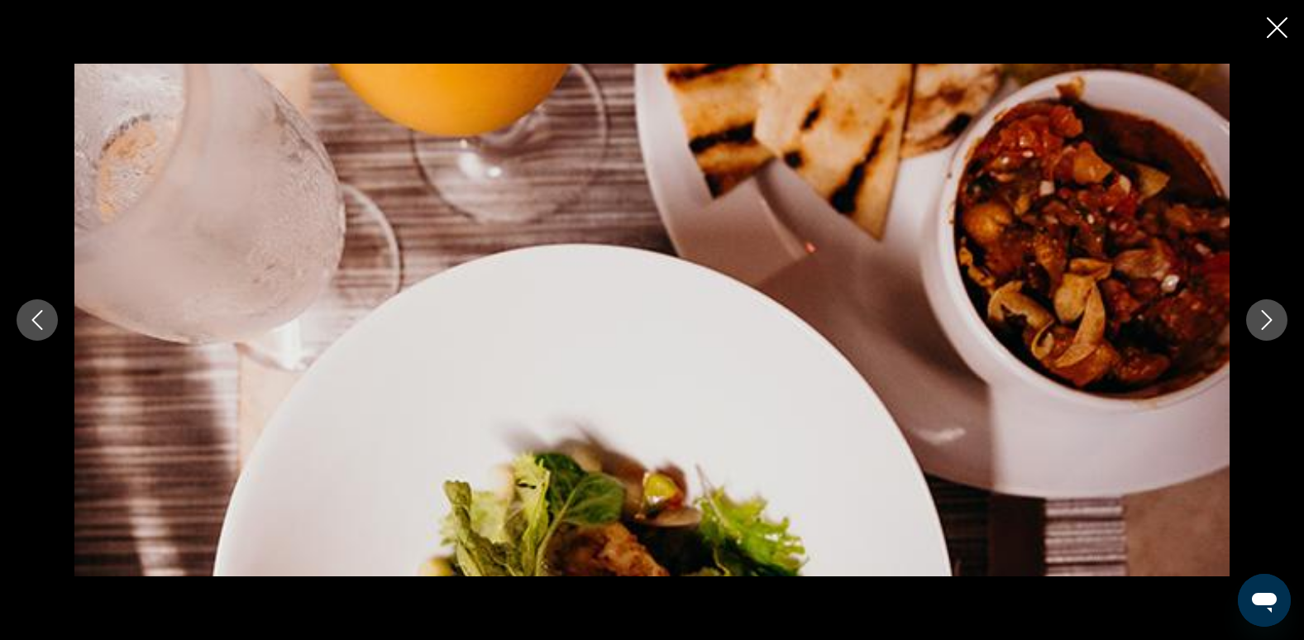
click at [1266, 311] on icon "Next image" at bounding box center [1266, 320] width 20 height 20
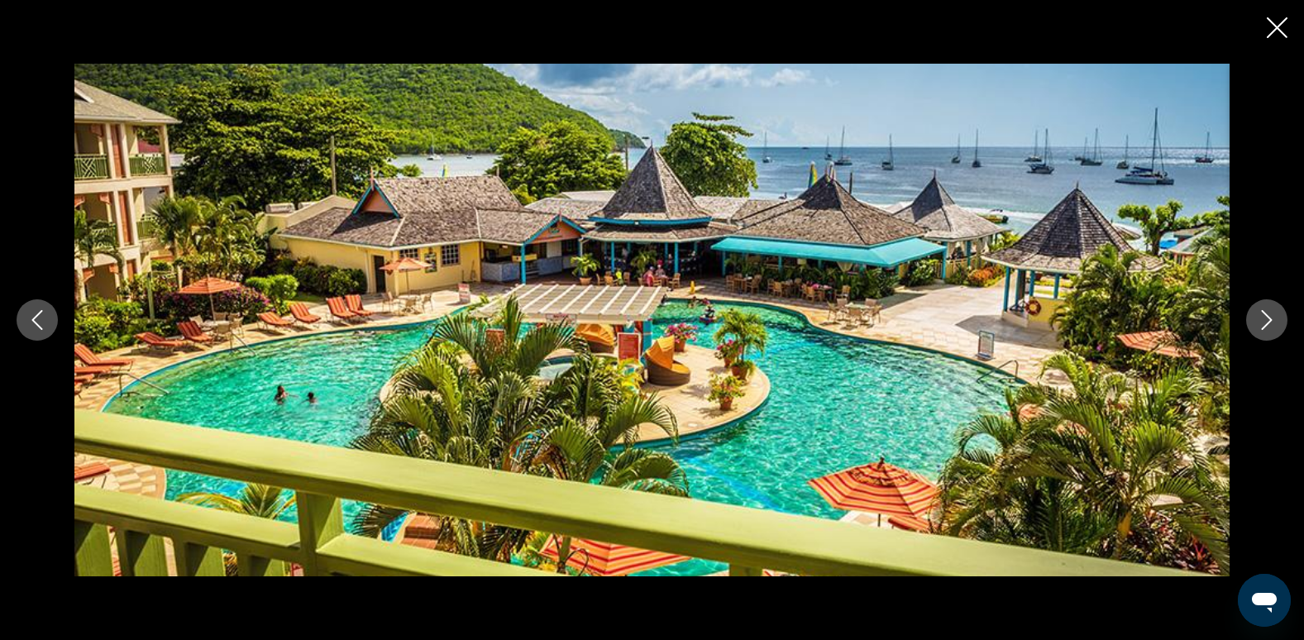
click at [1266, 311] on icon "Next image" at bounding box center [1266, 320] width 20 height 20
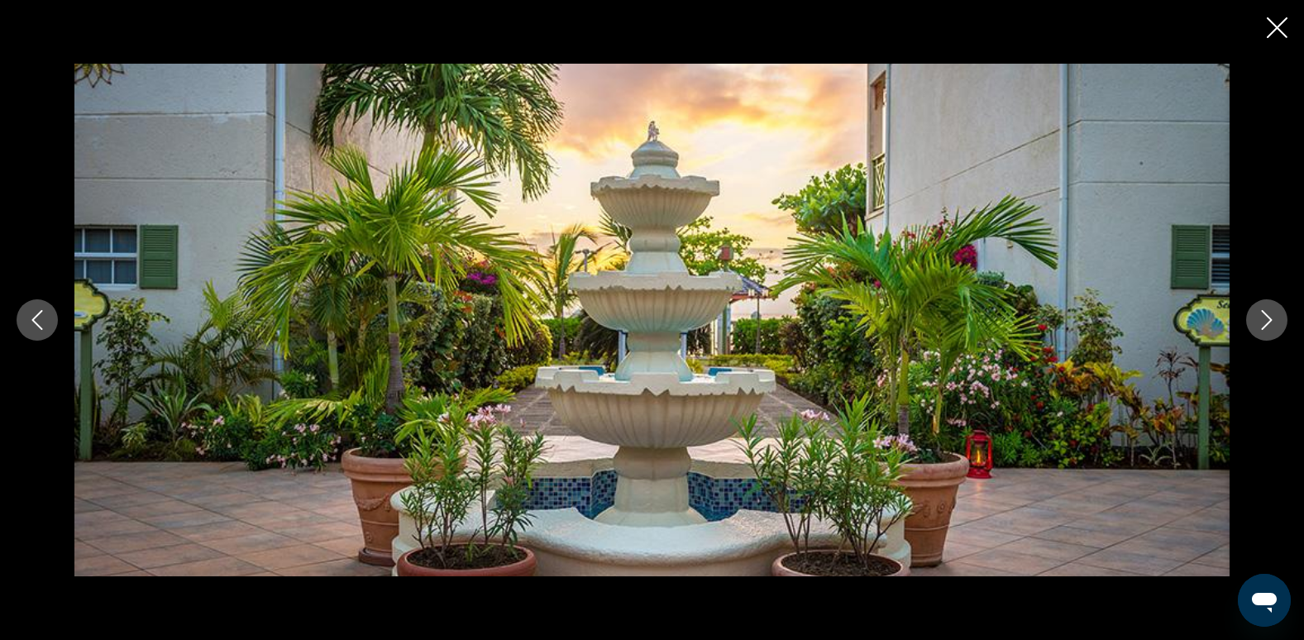
click at [1266, 311] on icon "Next image" at bounding box center [1266, 320] width 20 height 20
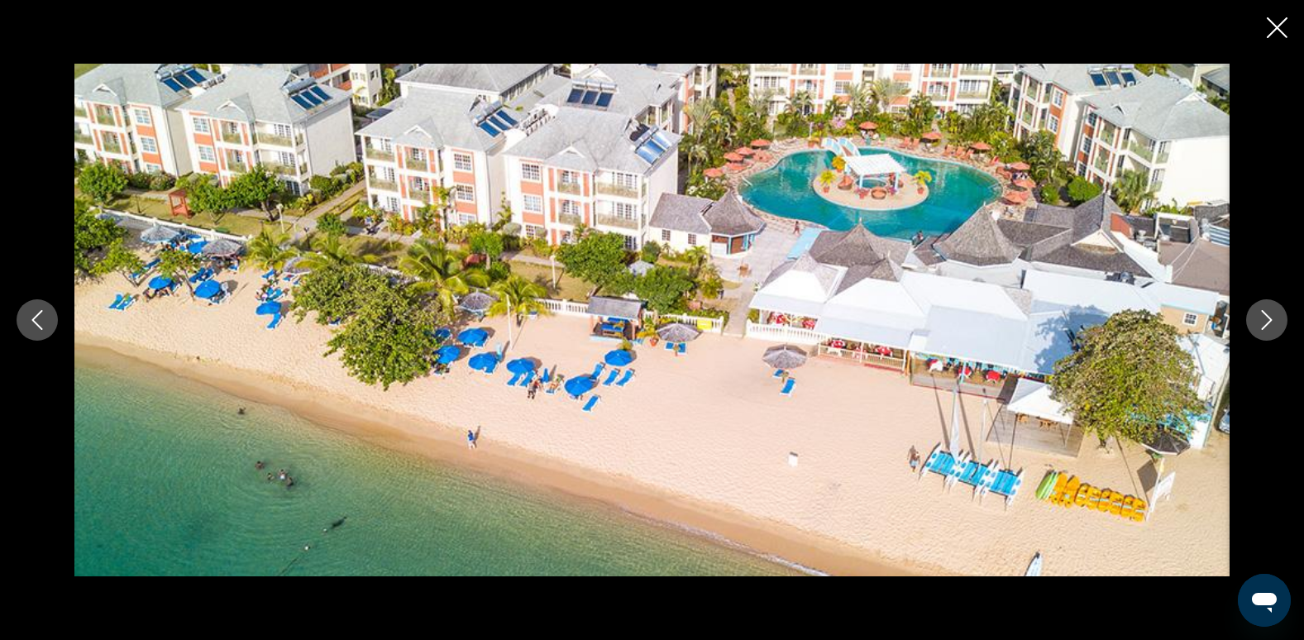
click at [1266, 311] on icon "Next image" at bounding box center [1266, 320] width 20 height 20
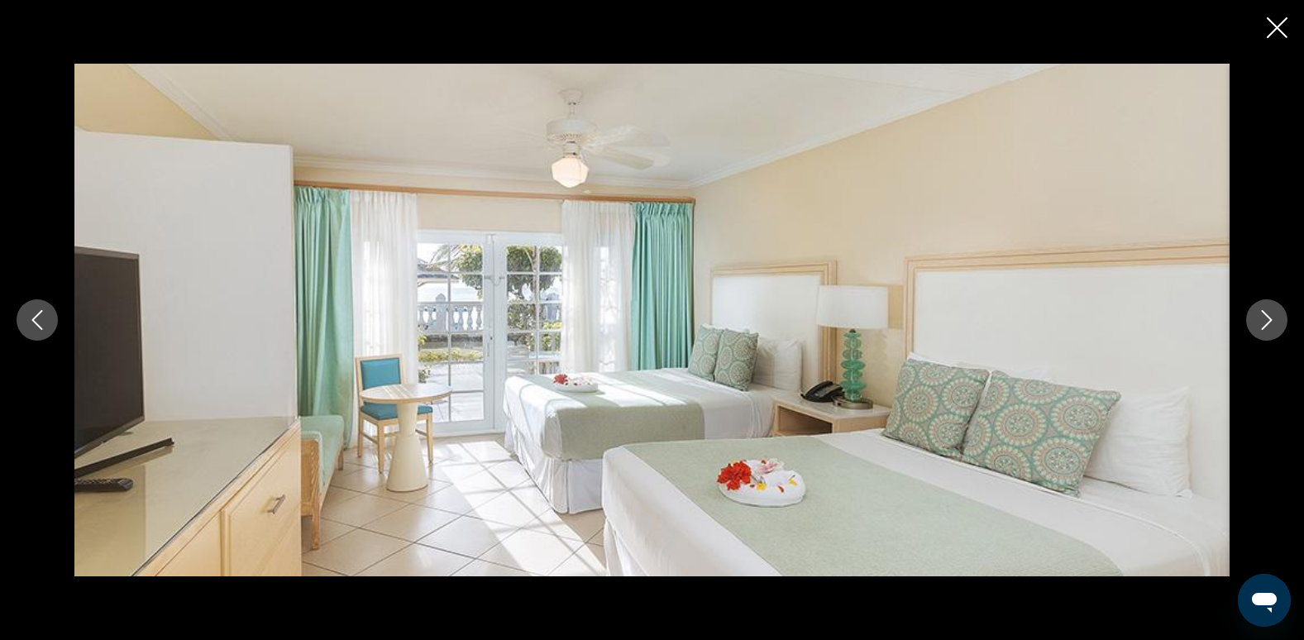
click at [1266, 311] on icon "Next image" at bounding box center [1266, 320] width 20 height 20
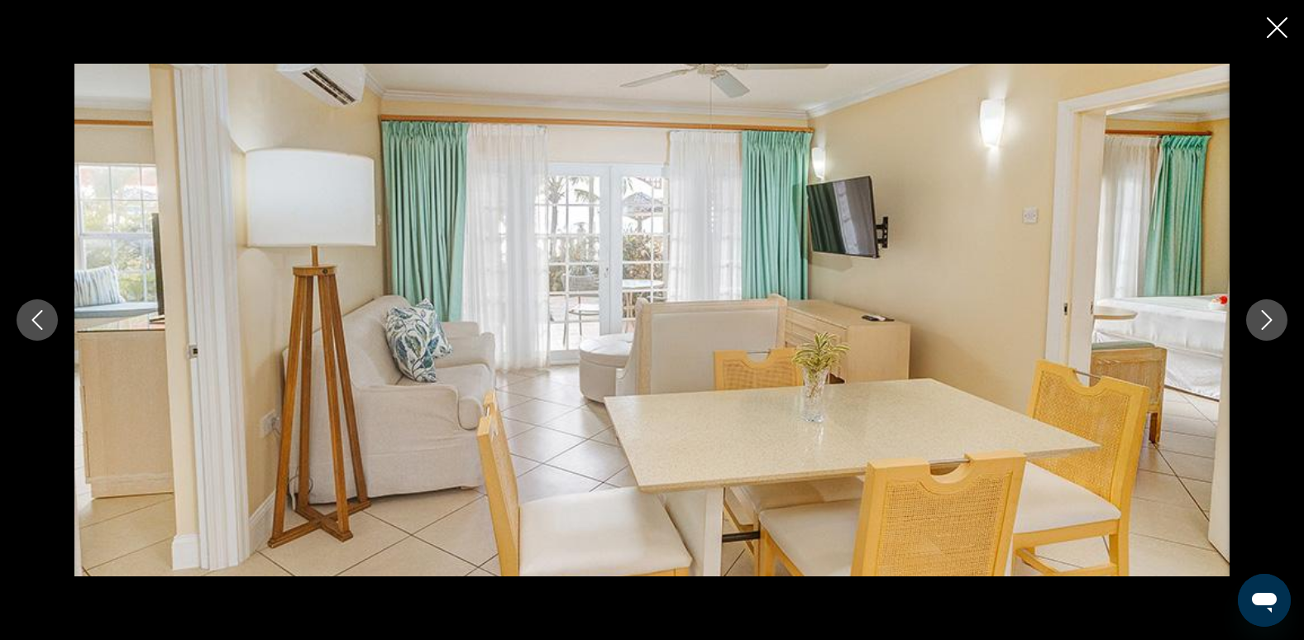
click at [1266, 311] on icon "Next image" at bounding box center [1266, 320] width 20 height 20
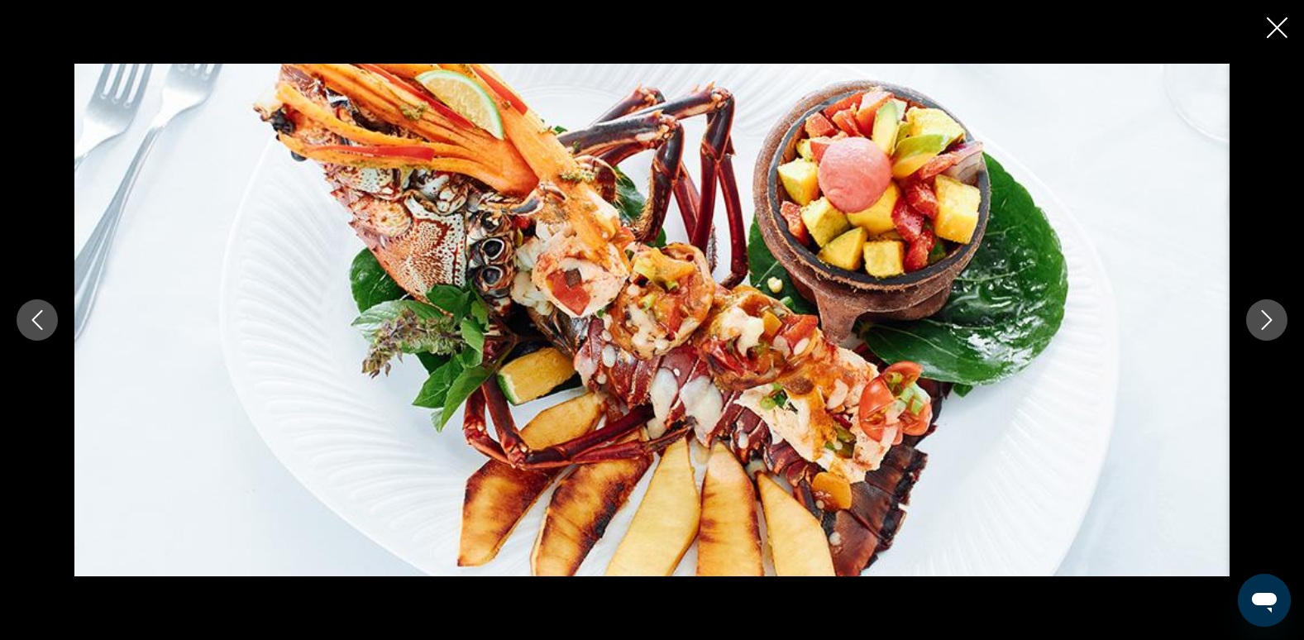
click at [1266, 311] on icon "Next image" at bounding box center [1266, 320] width 20 height 20
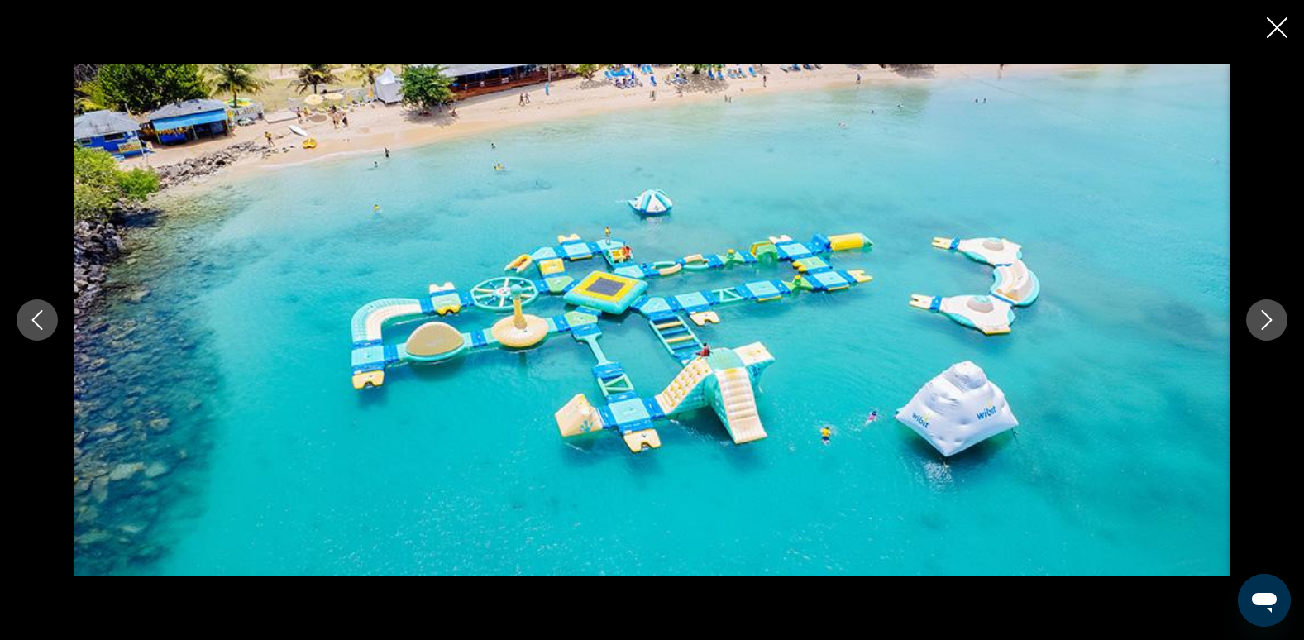
click at [1266, 311] on icon "Next image" at bounding box center [1266, 320] width 20 height 20
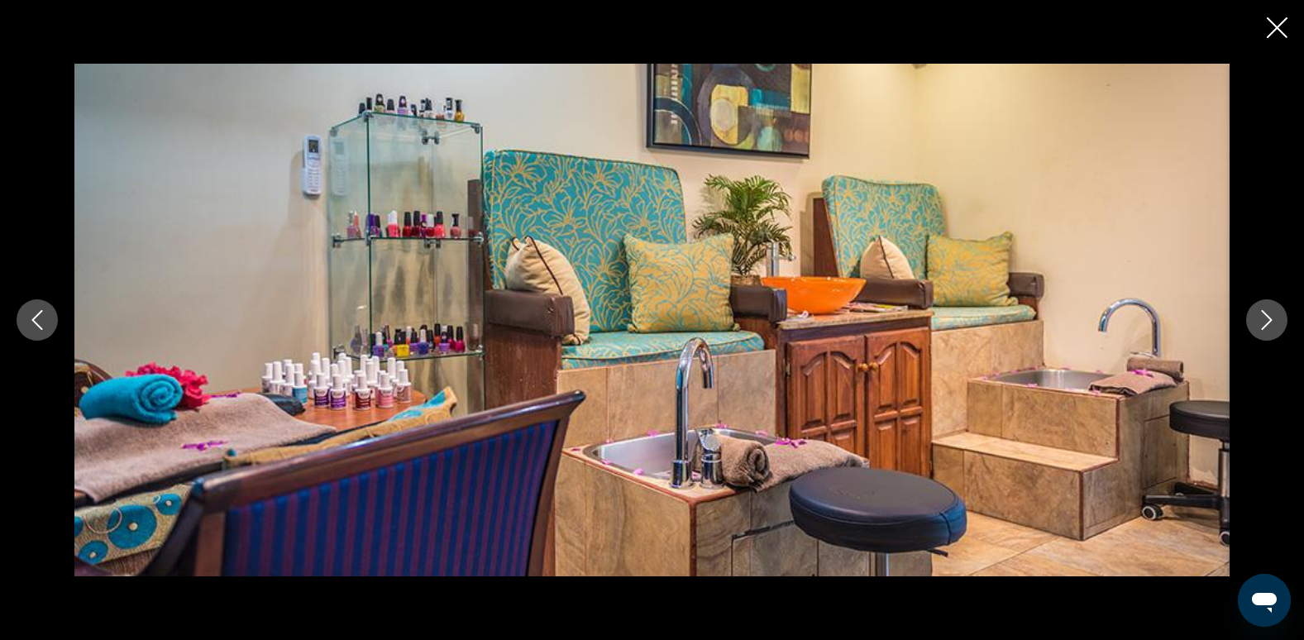
click at [1266, 311] on icon "Next image" at bounding box center [1266, 320] width 20 height 20
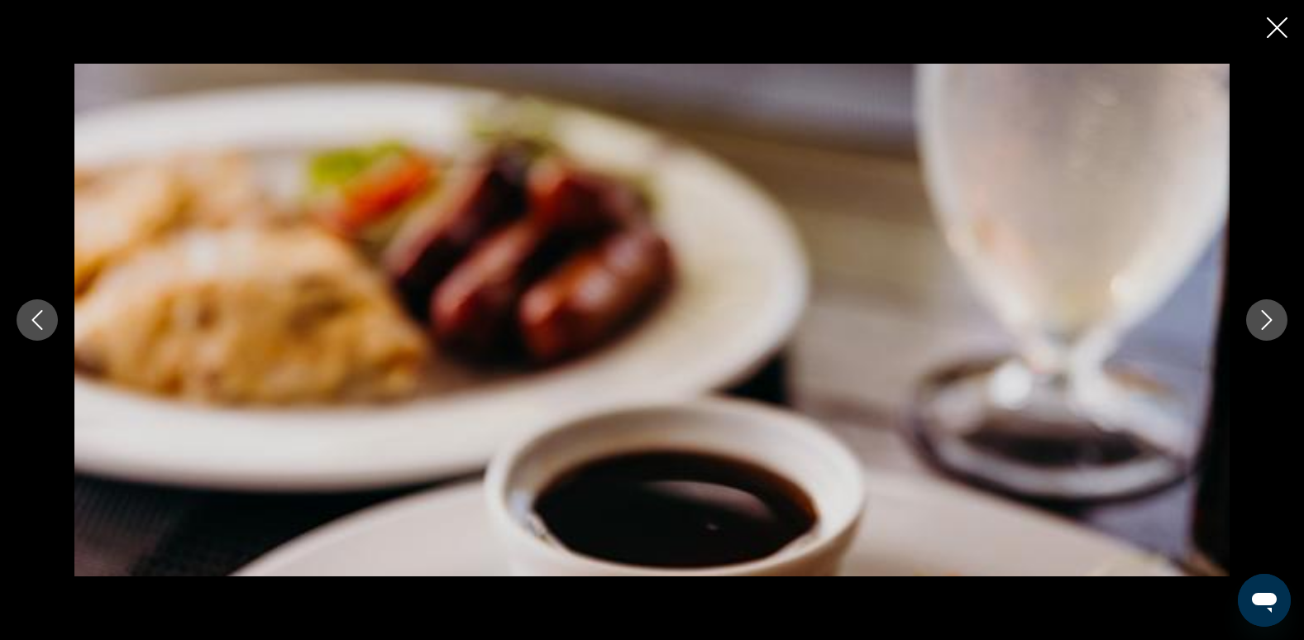
click at [1266, 311] on icon "Next image" at bounding box center [1266, 320] width 20 height 20
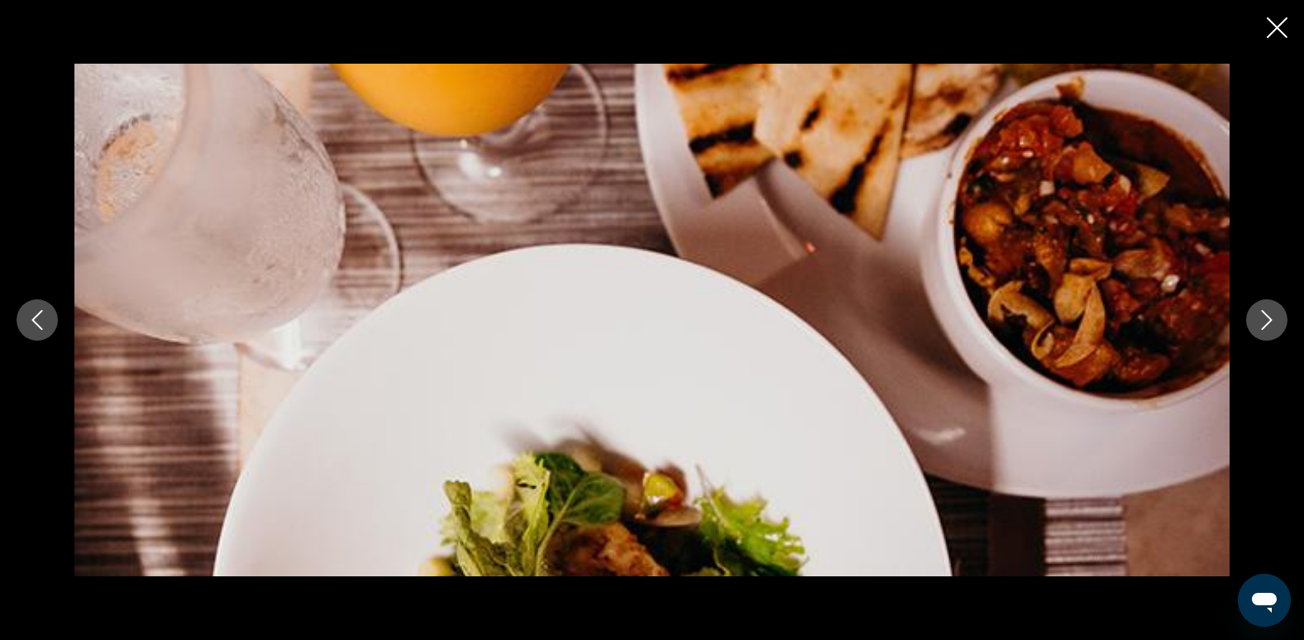
click at [1266, 311] on icon "Next image" at bounding box center [1266, 320] width 20 height 20
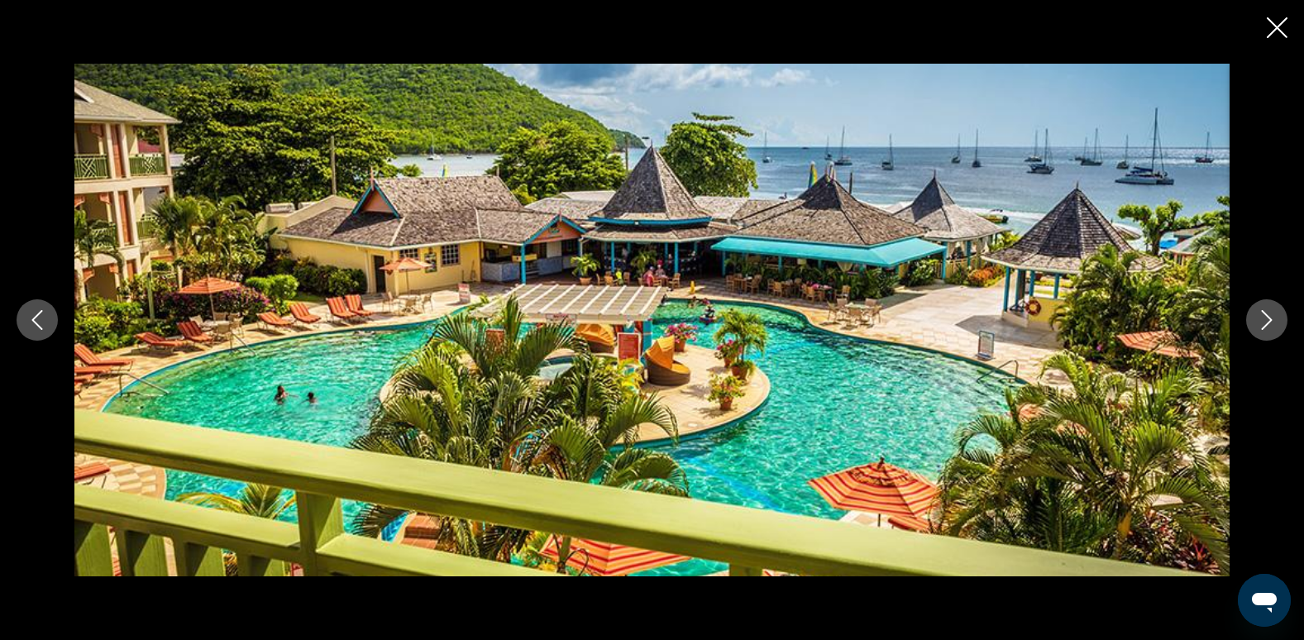
click at [1266, 311] on icon "Next image" at bounding box center [1266, 320] width 20 height 20
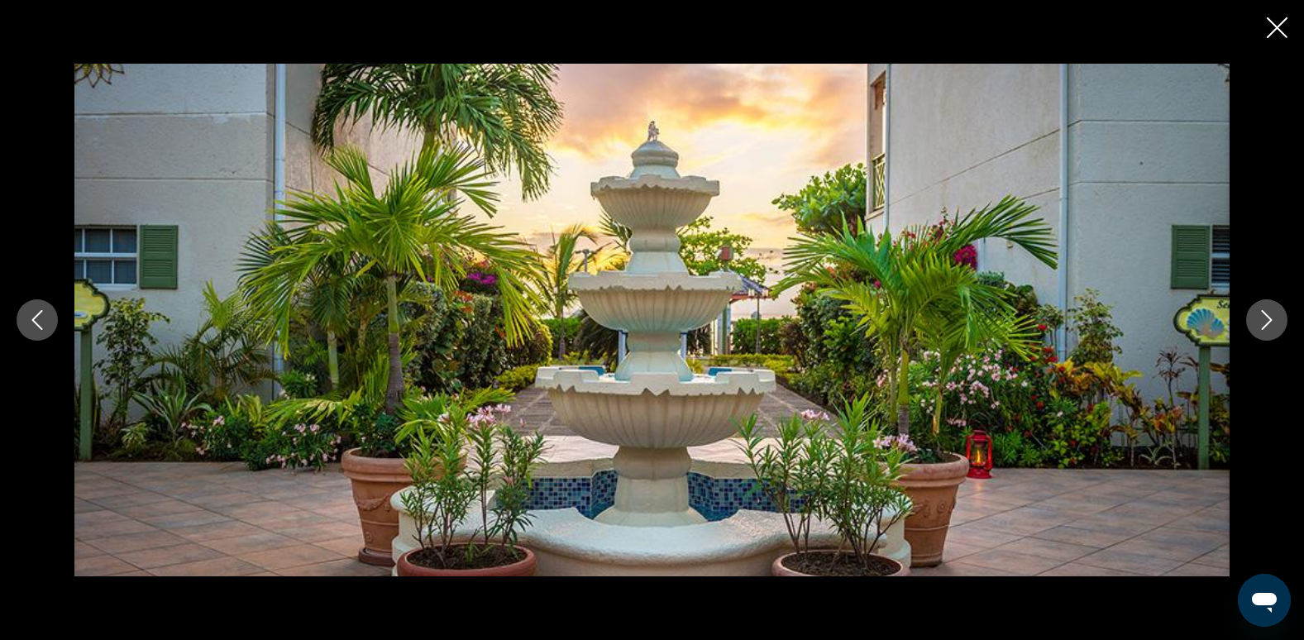
click at [1266, 311] on icon "Next image" at bounding box center [1266, 320] width 20 height 20
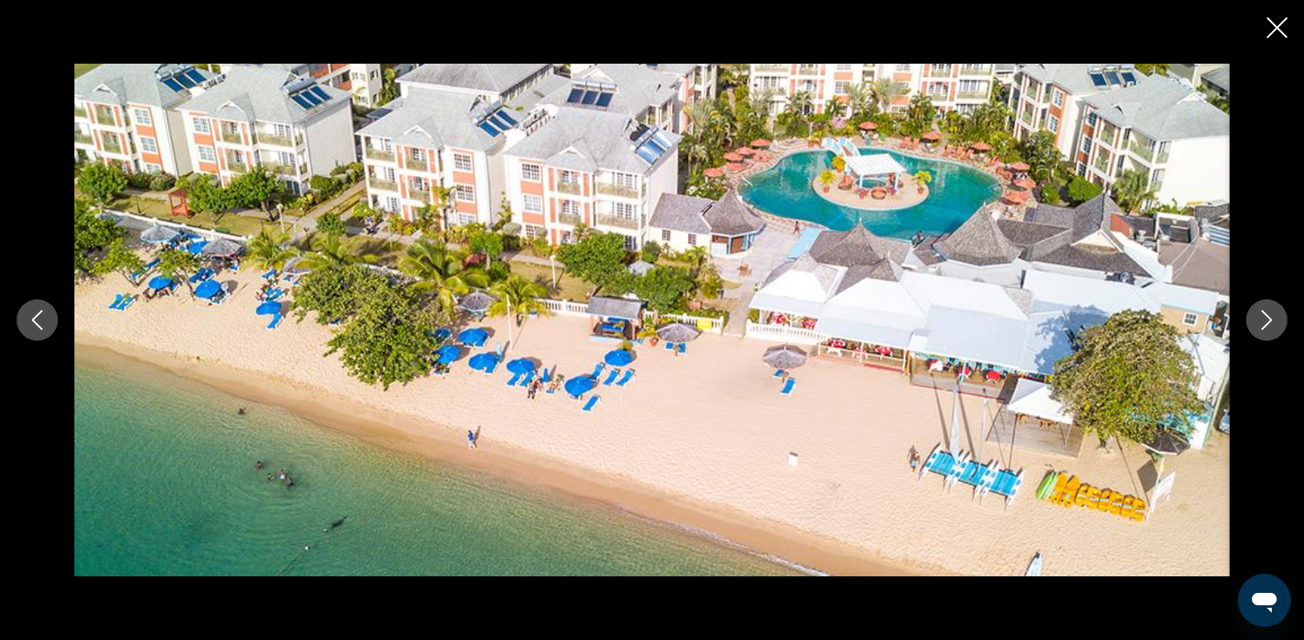
click at [1266, 311] on icon "Next image" at bounding box center [1266, 320] width 20 height 20
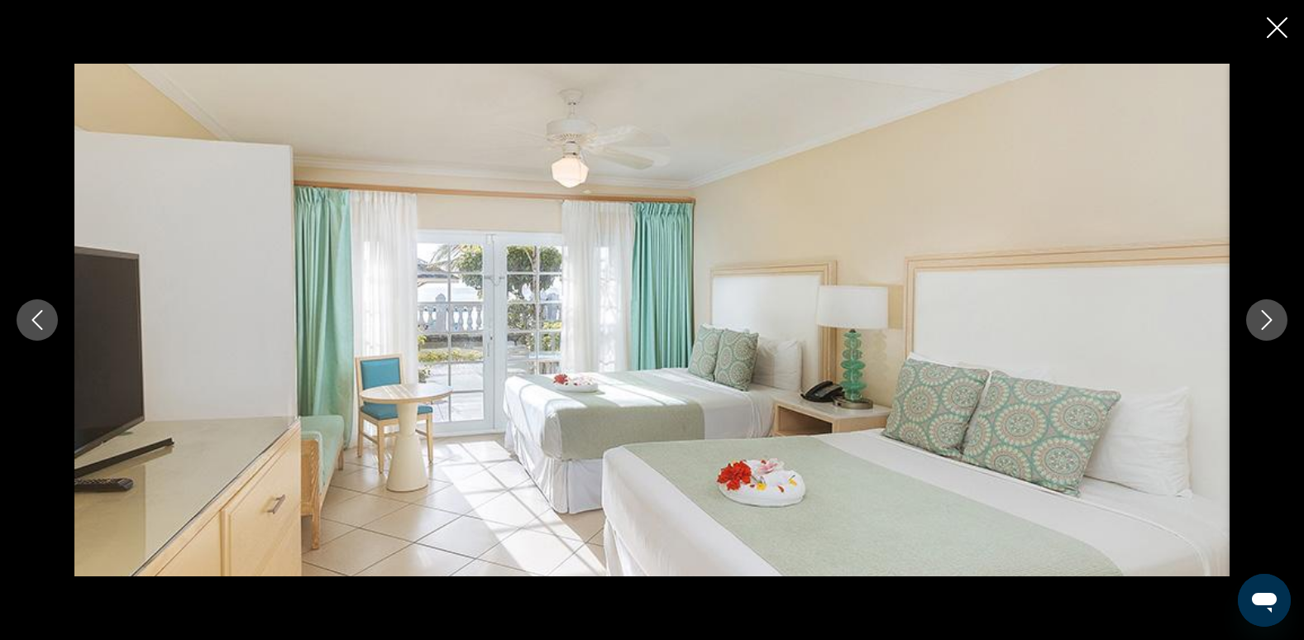
click at [1266, 311] on icon "Next image" at bounding box center [1266, 320] width 20 height 20
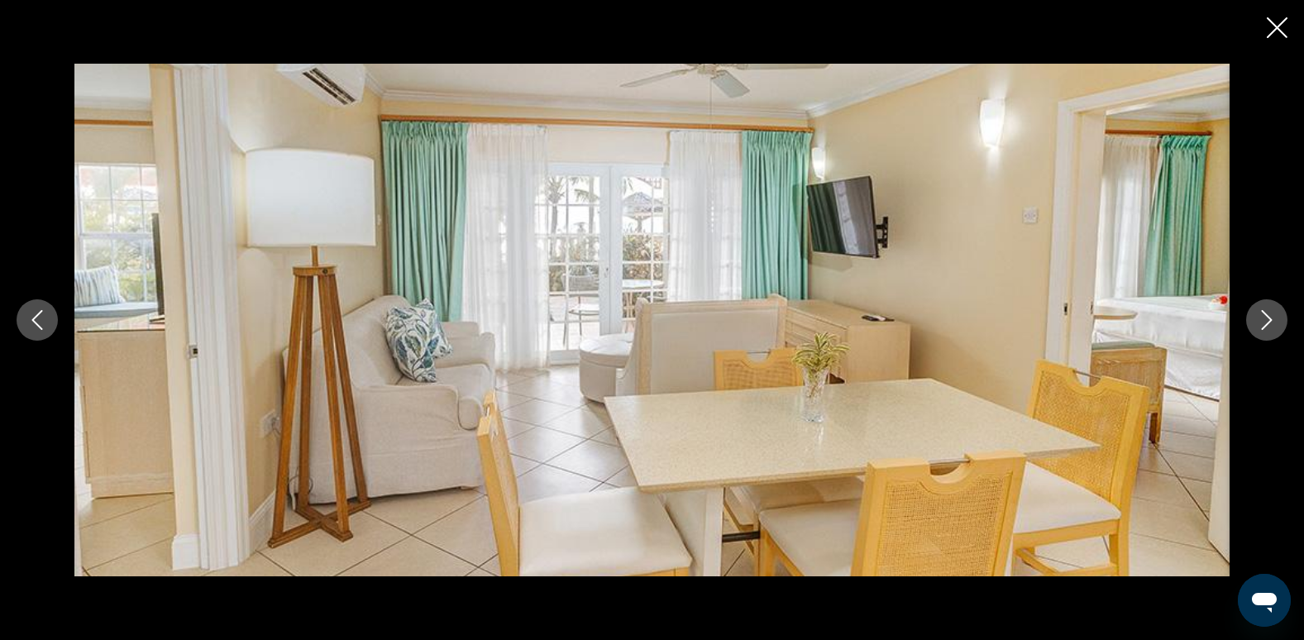
click at [1266, 311] on icon "Next image" at bounding box center [1266, 320] width 20 height 20
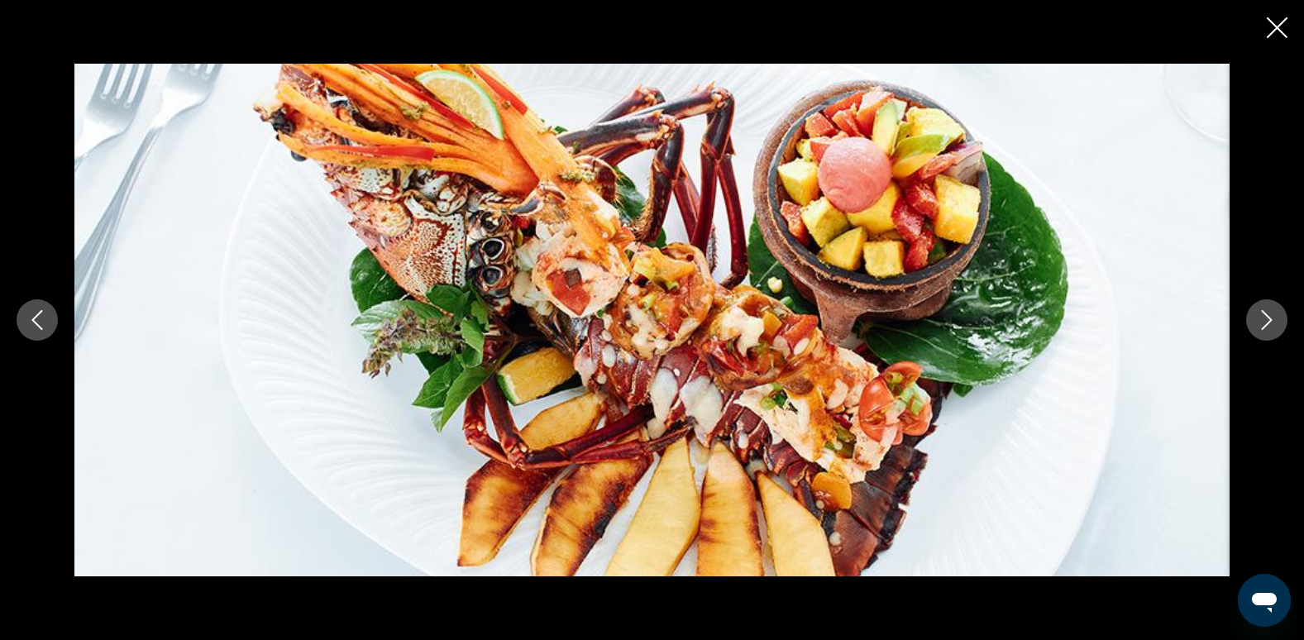
click at [1266, 311] on icon "Next image" at bounding box center [1266, 320] width 20 height 20
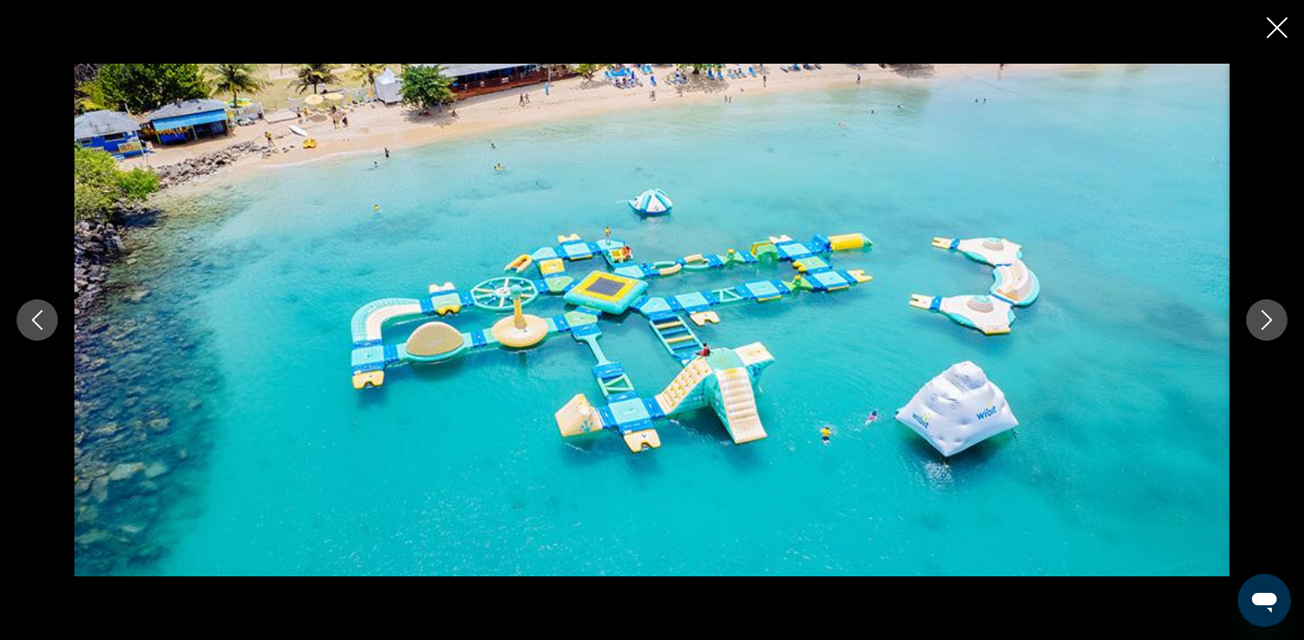
click at [1266, 311] on icon "Next image" at bounding box center [1266, 320] width 20 height 20
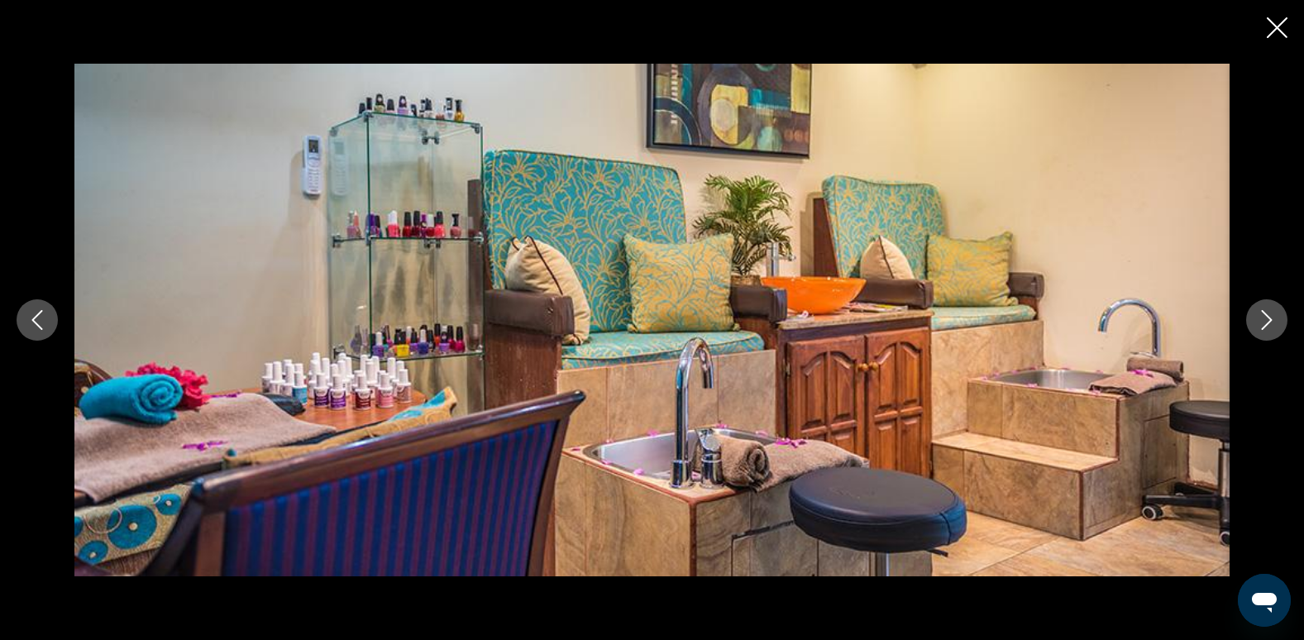
click at [1266, 311] on icon "Next image" at bounding box center [1266, 320] width 20 height 20
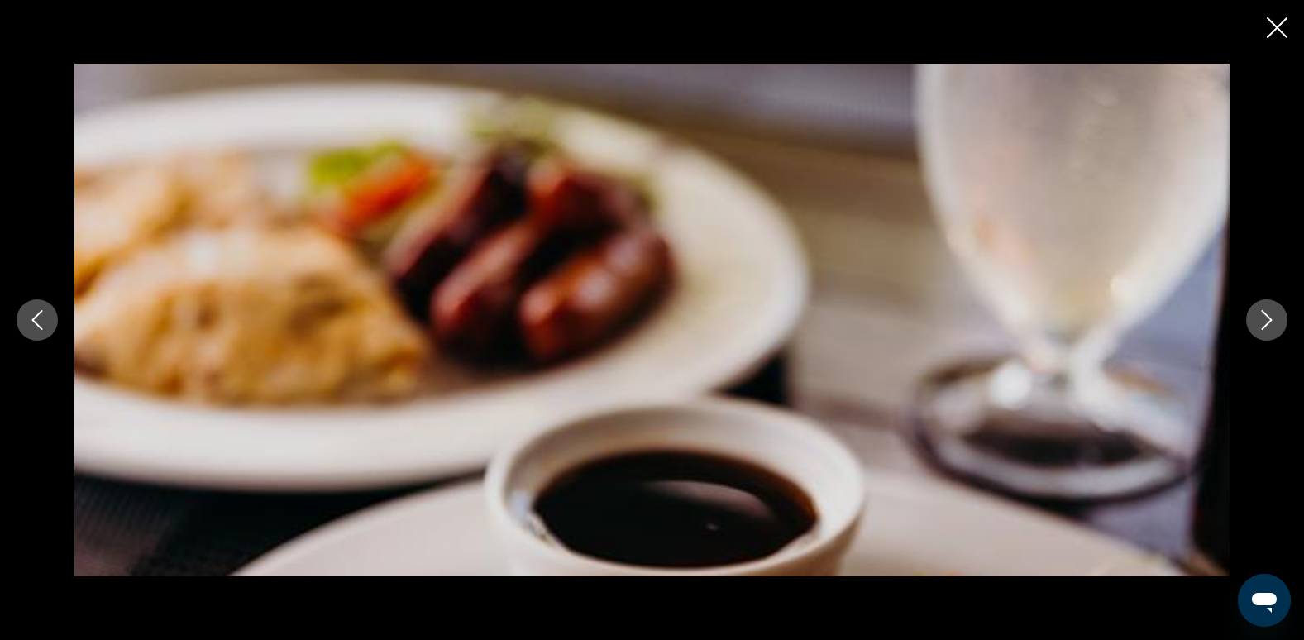
scroll to position [992, 0]
click at [1275, 27] on icon "Close slideshow" at bounding box center [1276, 27] width 21 height 21
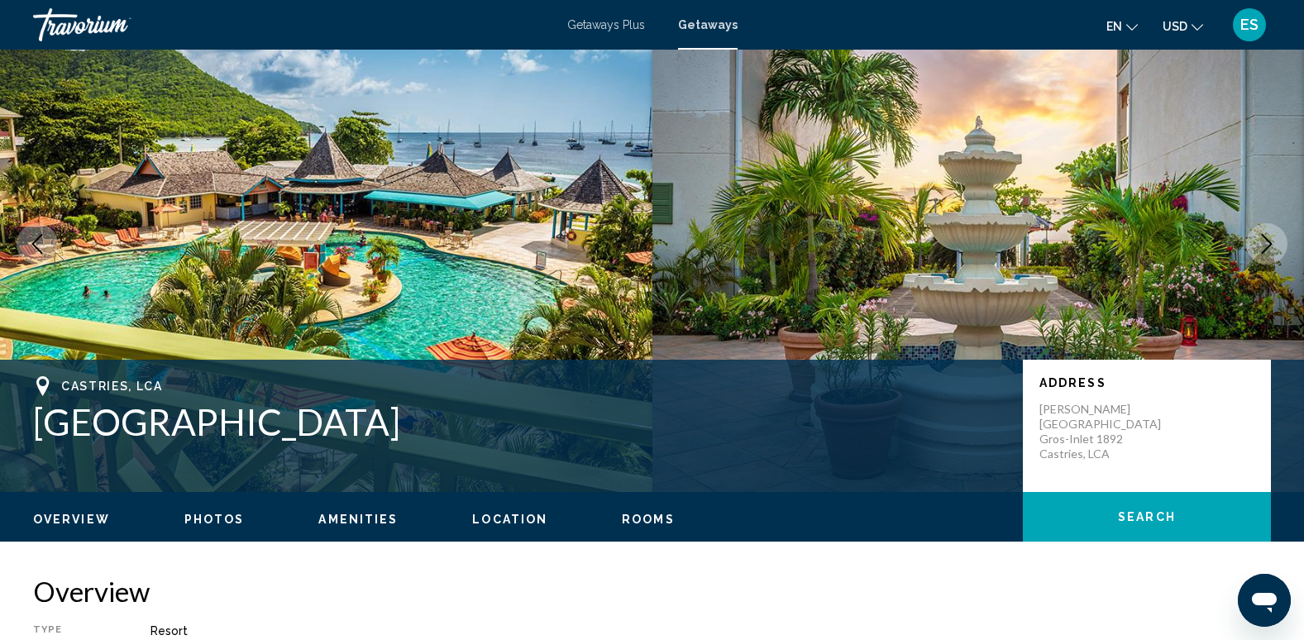
scroll to position [83, 0]
